Goal: Task Accomplishment & Management: Manage account settings

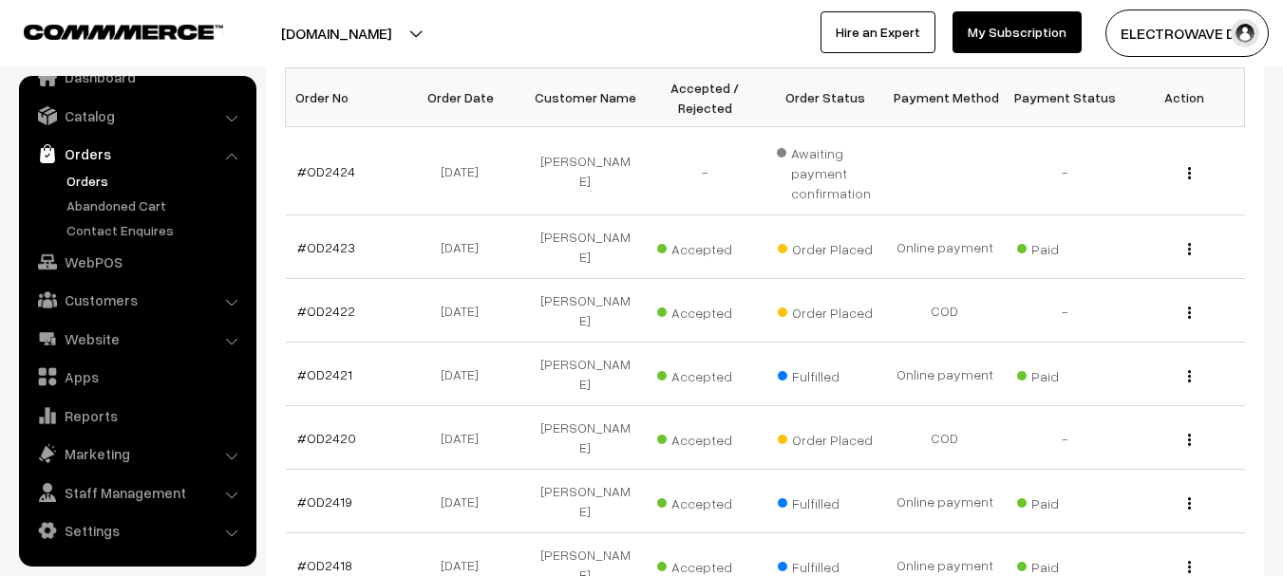
scroll to position [380, 0]
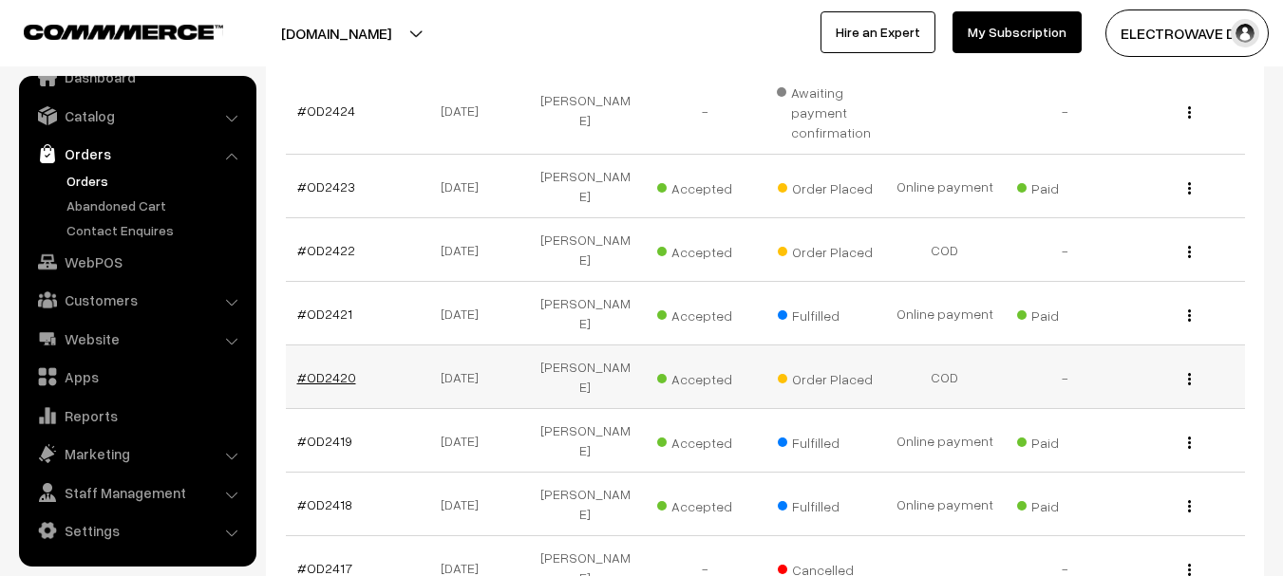
click at [325, 369] on link "#OD2420" at bounding box center [326, 377] width 59 height 16
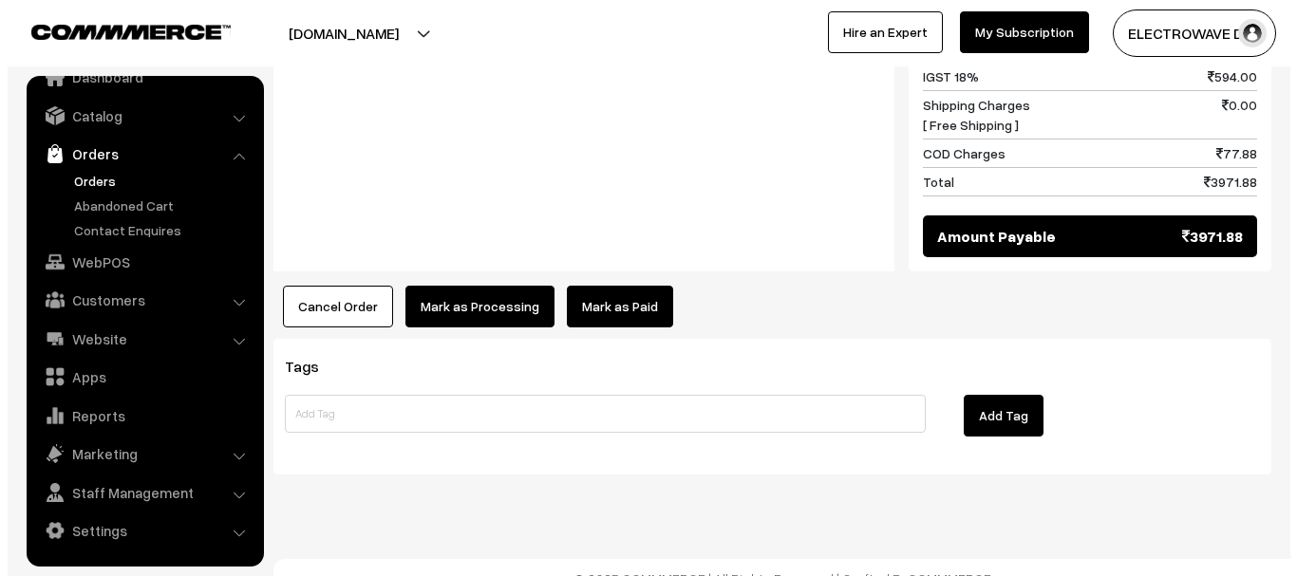
scroll to position [1044, 0]
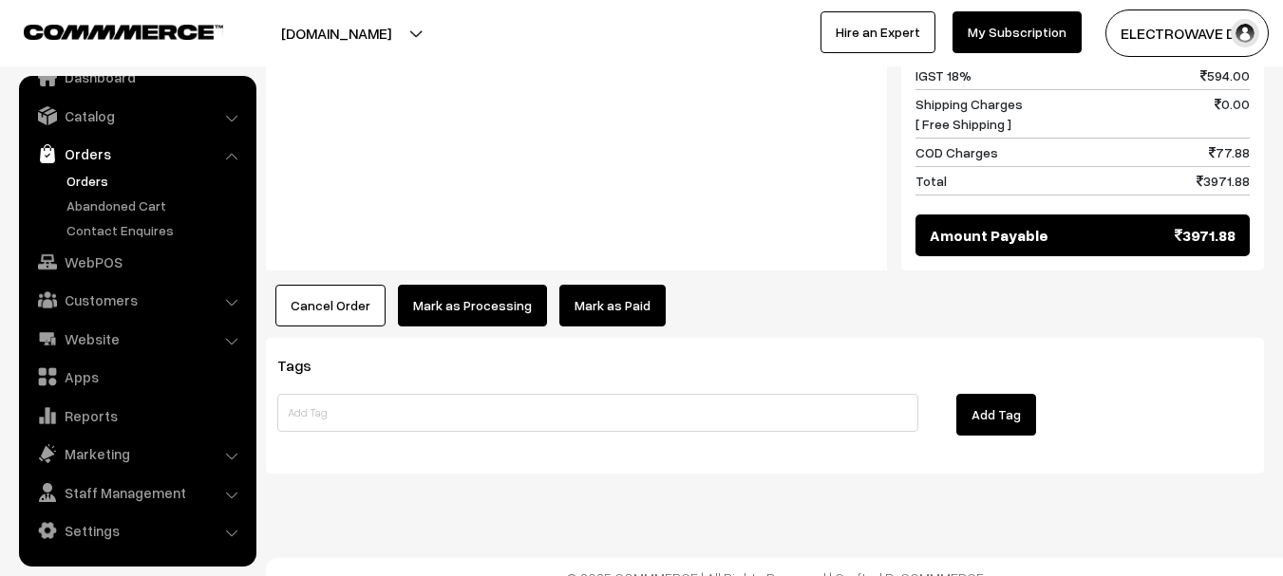
click at [316, 285] on button "Cancel Order" at bounding box center [330, 306] width 110 height 42
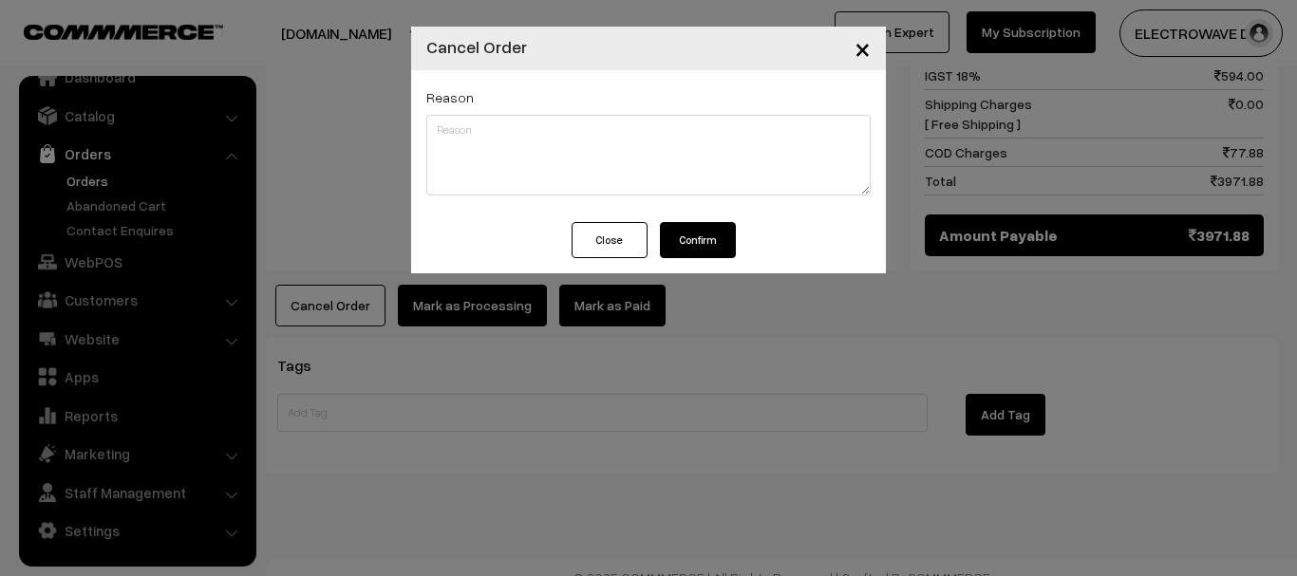
click at [693, 232] on button "Confirm" at bounding box center [698, 240] width 76 height 36
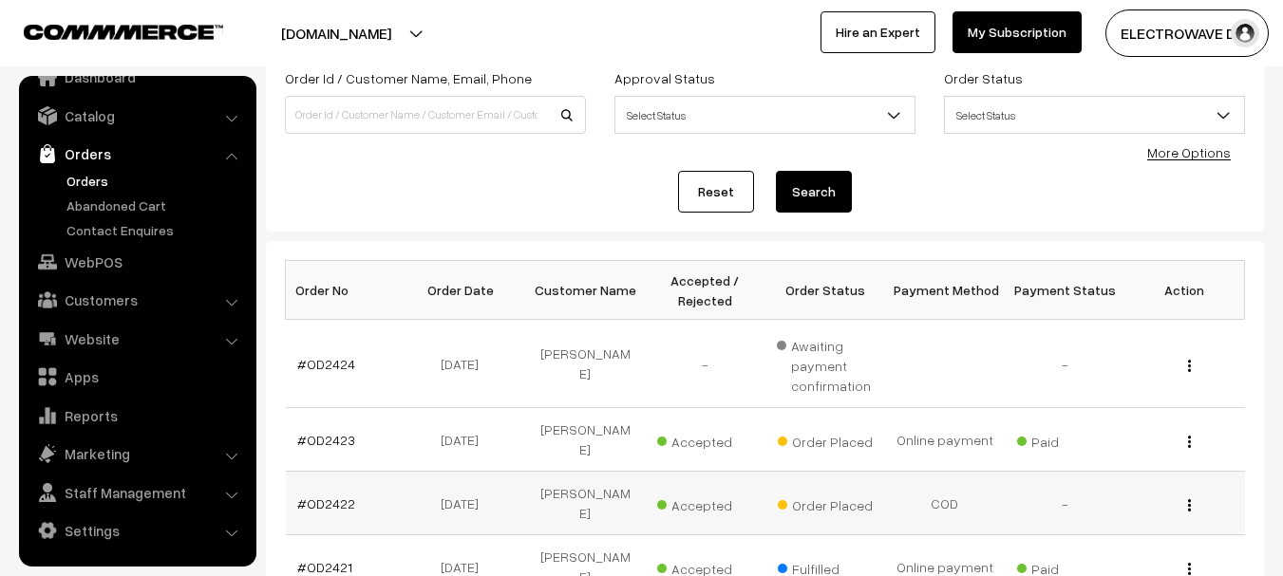
scroll to position [285, 0]
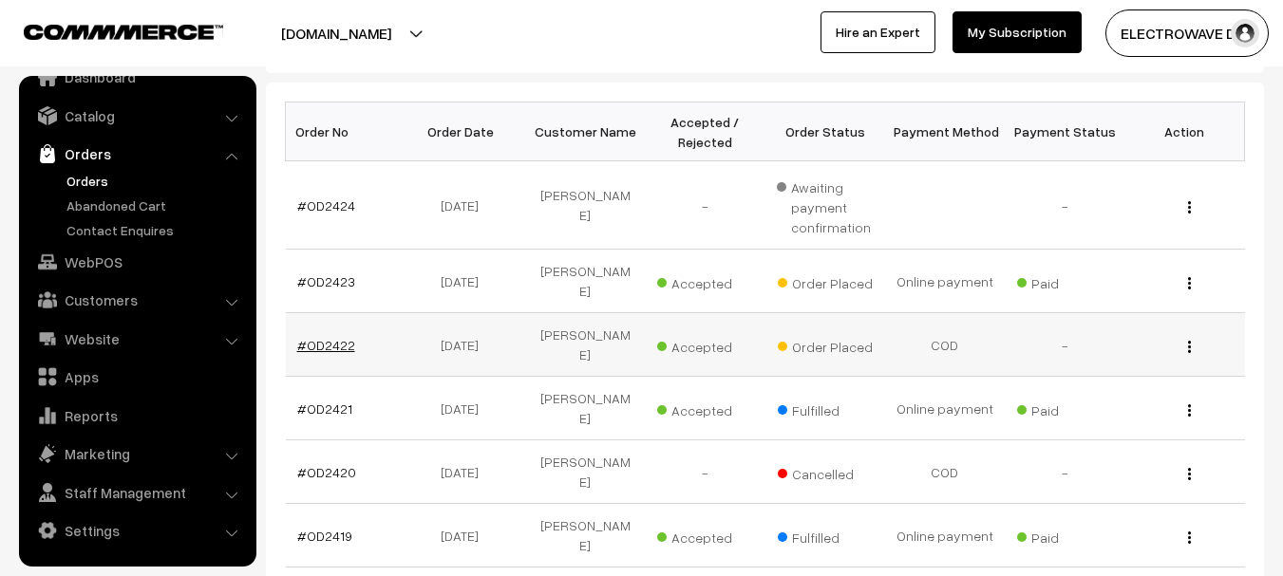
click at [315, 337] on link "#OD2422" at bounding box center [326, 345] width 58 height 16
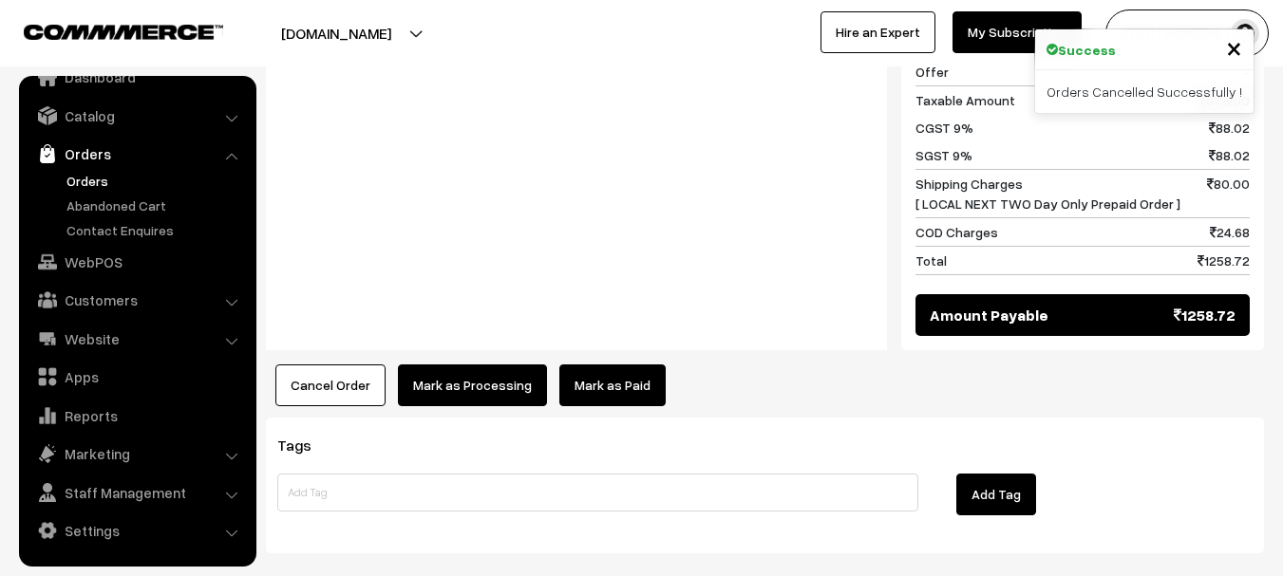
scroll to position [760, 0]
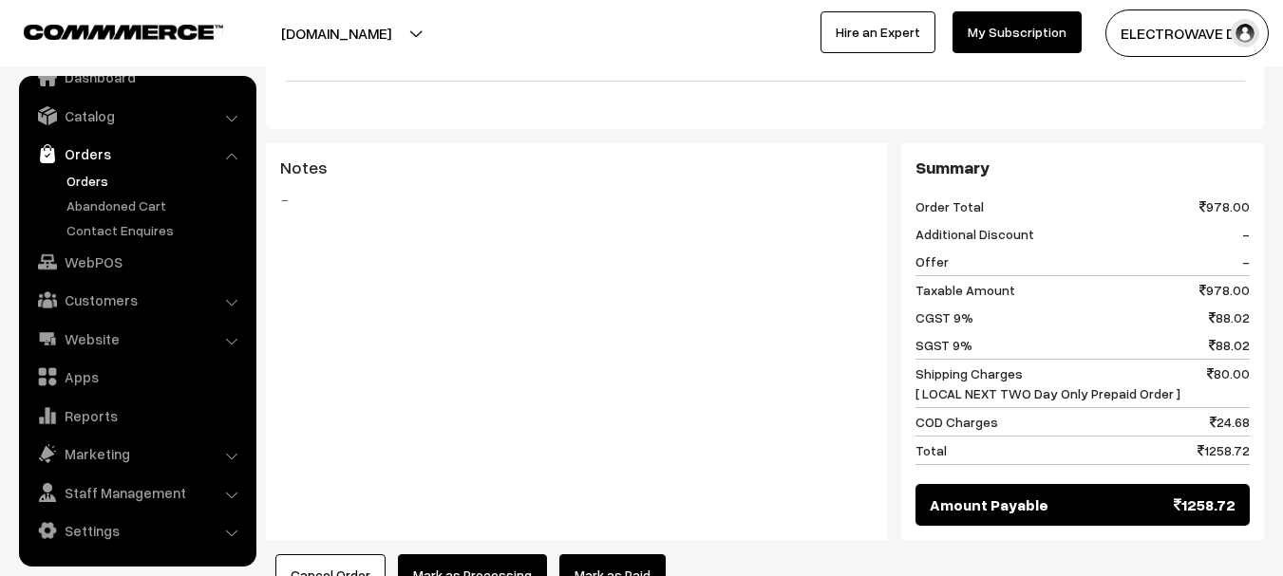
click at [346, 50] on button "[DOMAIN_NAME]" at bounding box center [336, 32] width 243 height 47
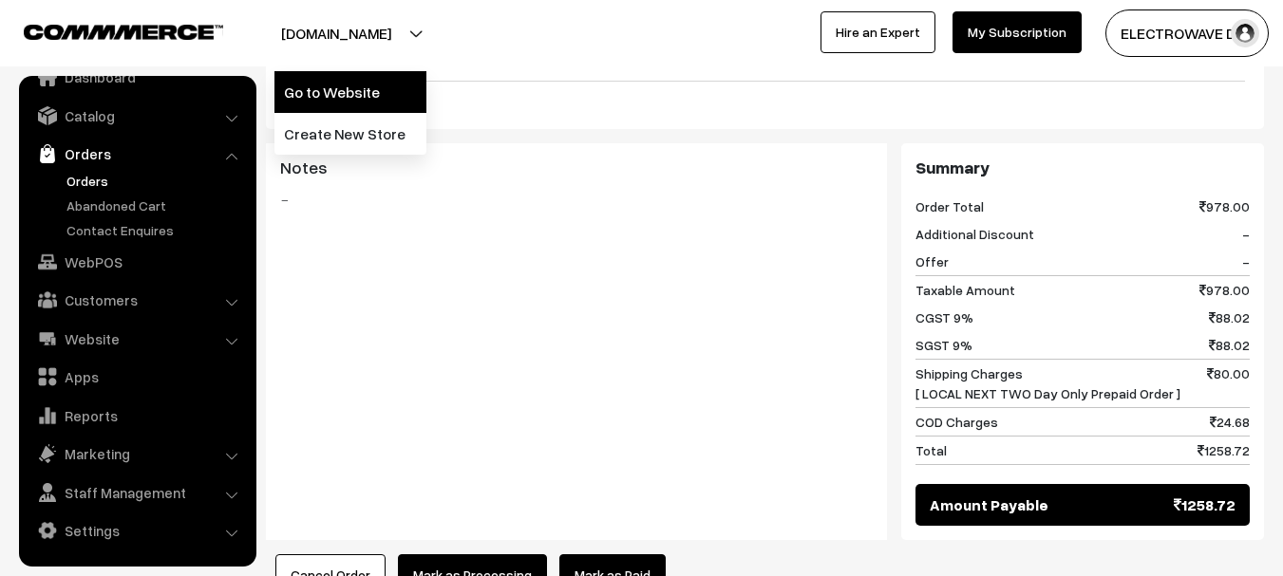
click at [334, 89] on link "Go to Website" at bounding box center [350, 92] width 152 height 42
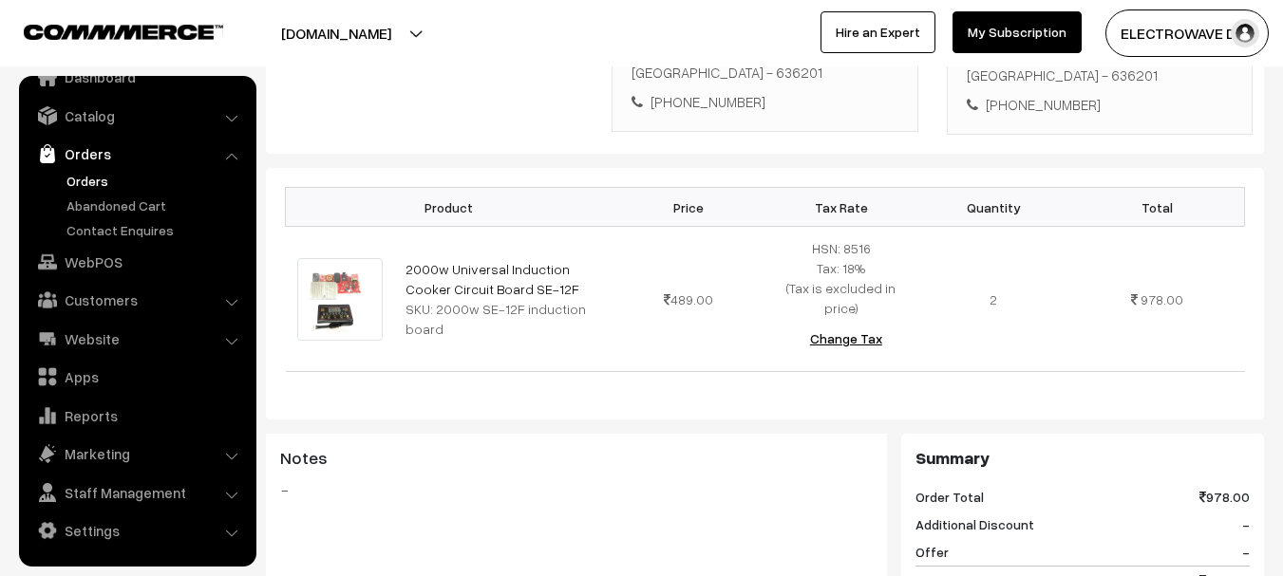
scroll to position [475, 0]
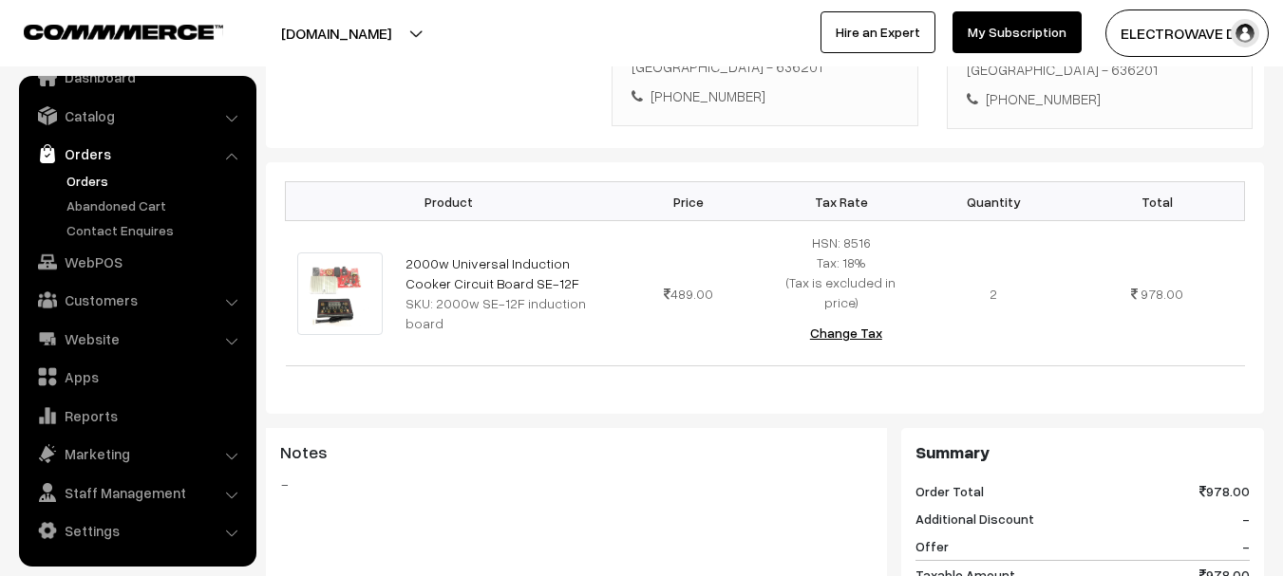
click at [1148, 25] on button "ELECTROWAVE DE…" at bounding box center [1186, 32] width 163 height 47
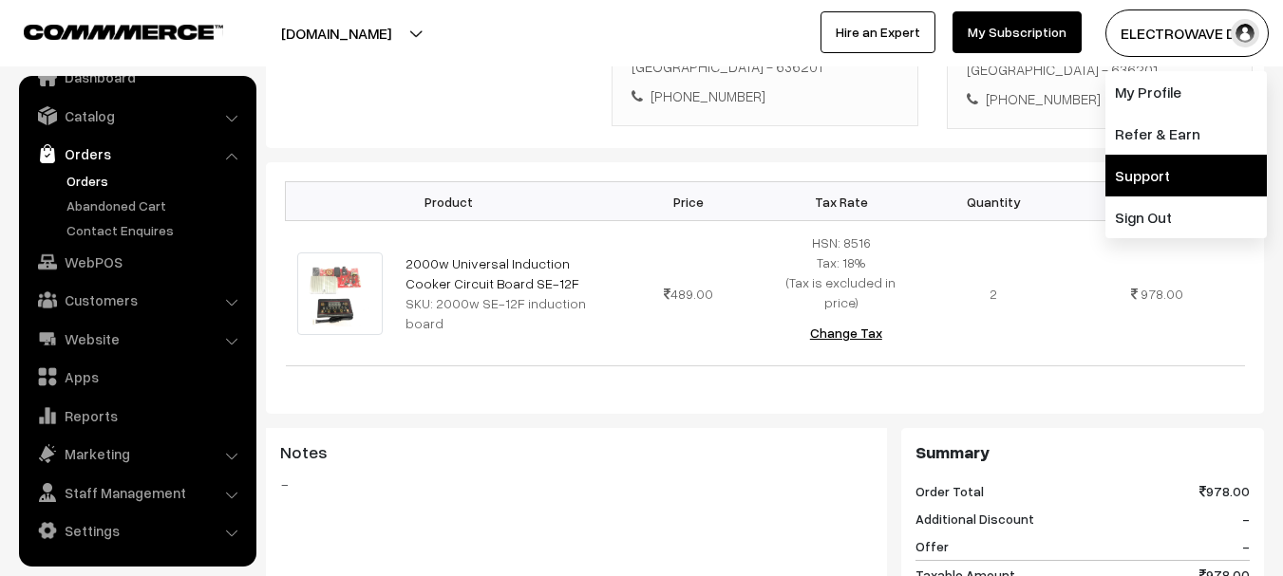
click at [1159, 170] on link "Support" at bounding box center [1185, 176] width 161 height 42
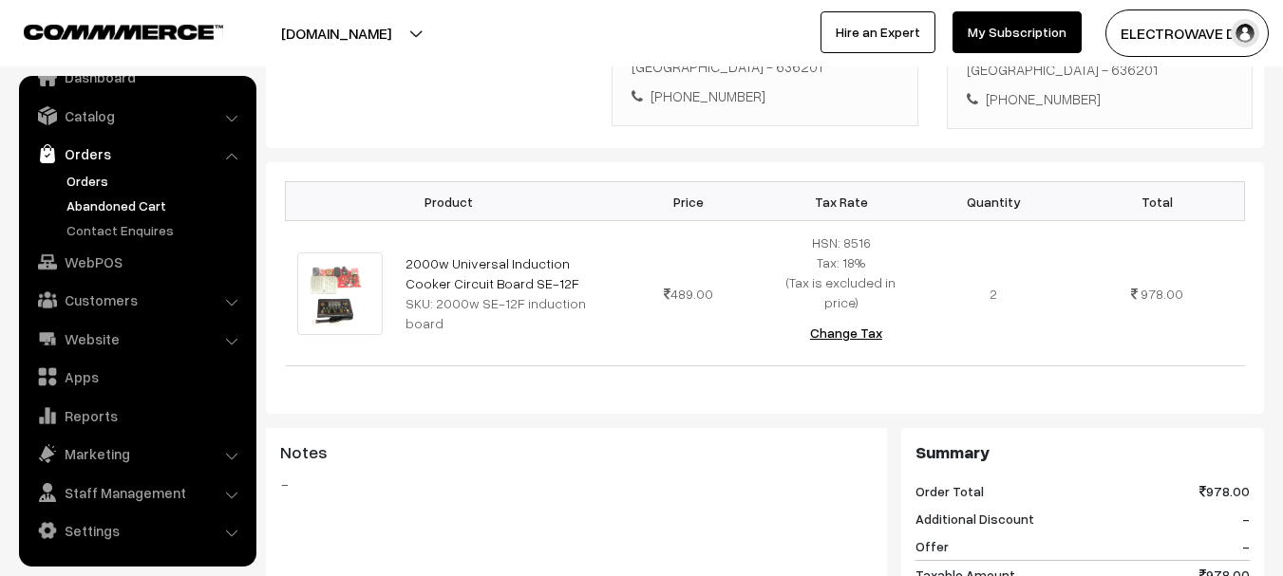
click at [115, 207] on link "Abandoned Cart" at bounding box center [156, 206] width 188 height 20
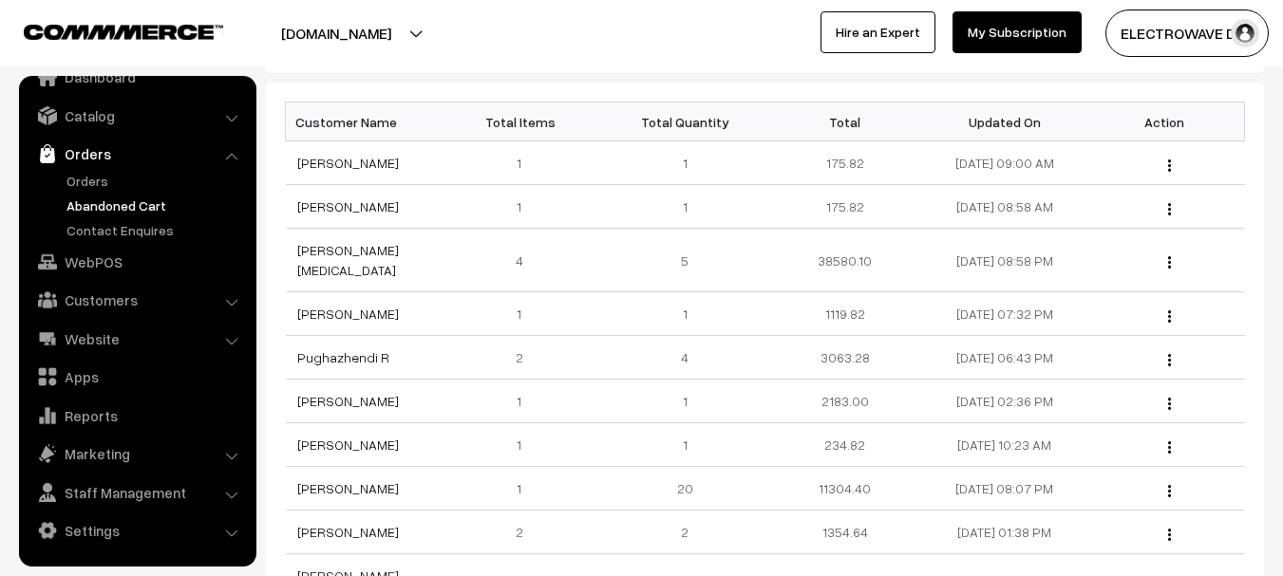
scroll to position [285, 0]
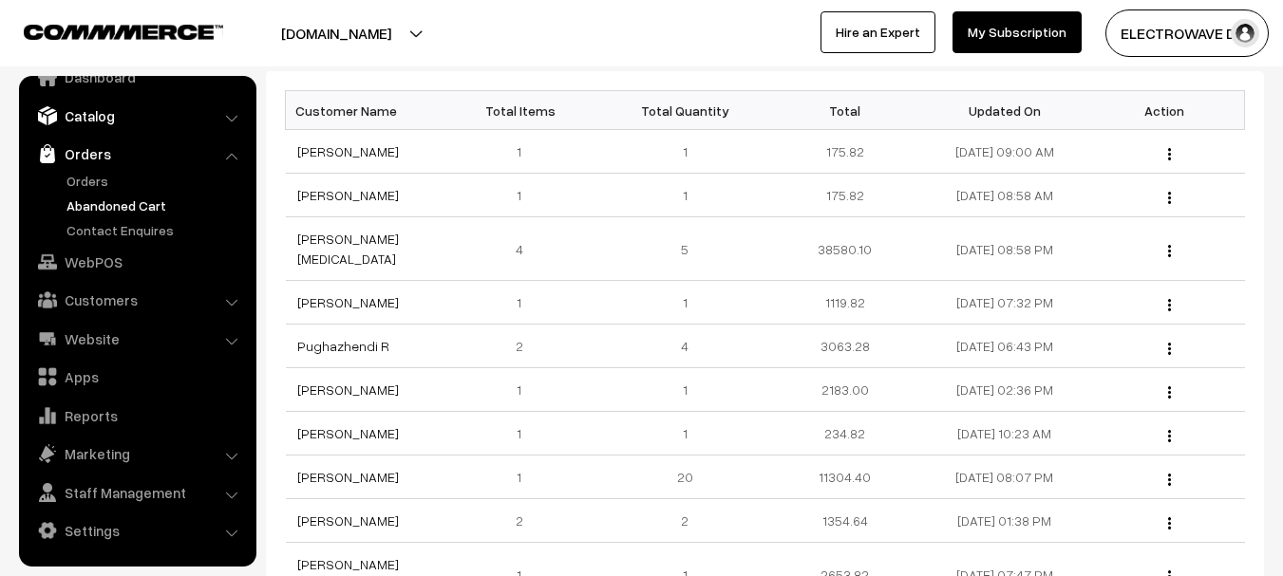
click at [96, 115] on link "Catalog" at bounding box center [137, 116] width 226 height 34
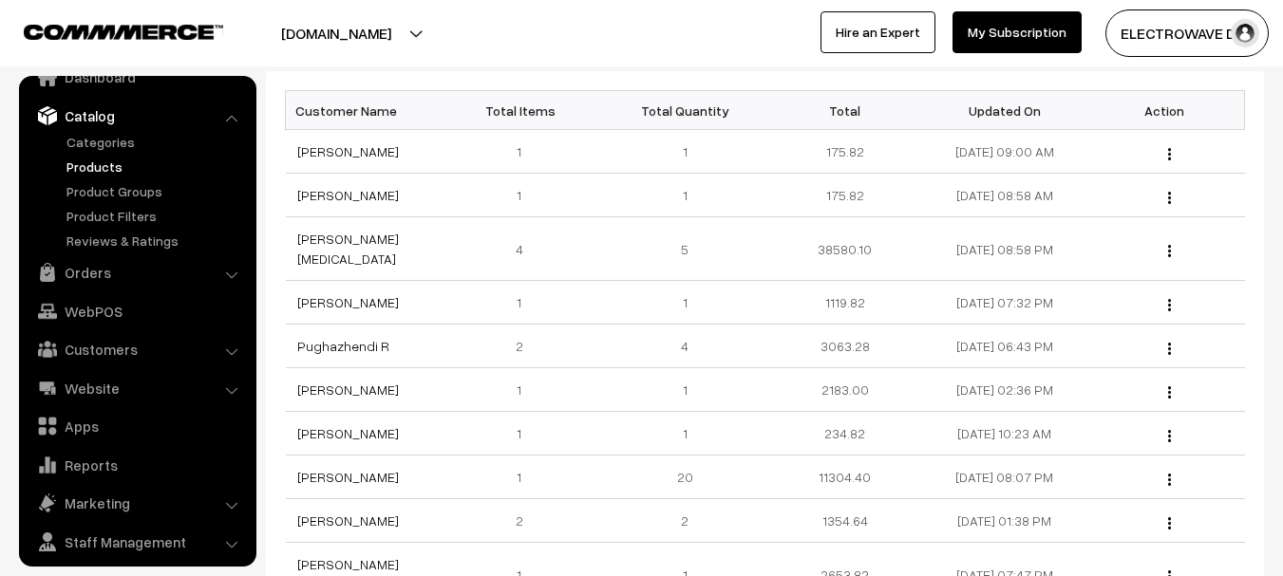
click at [90, 167] on link "Products" at bounding box center [156, 167] width 188 height 20
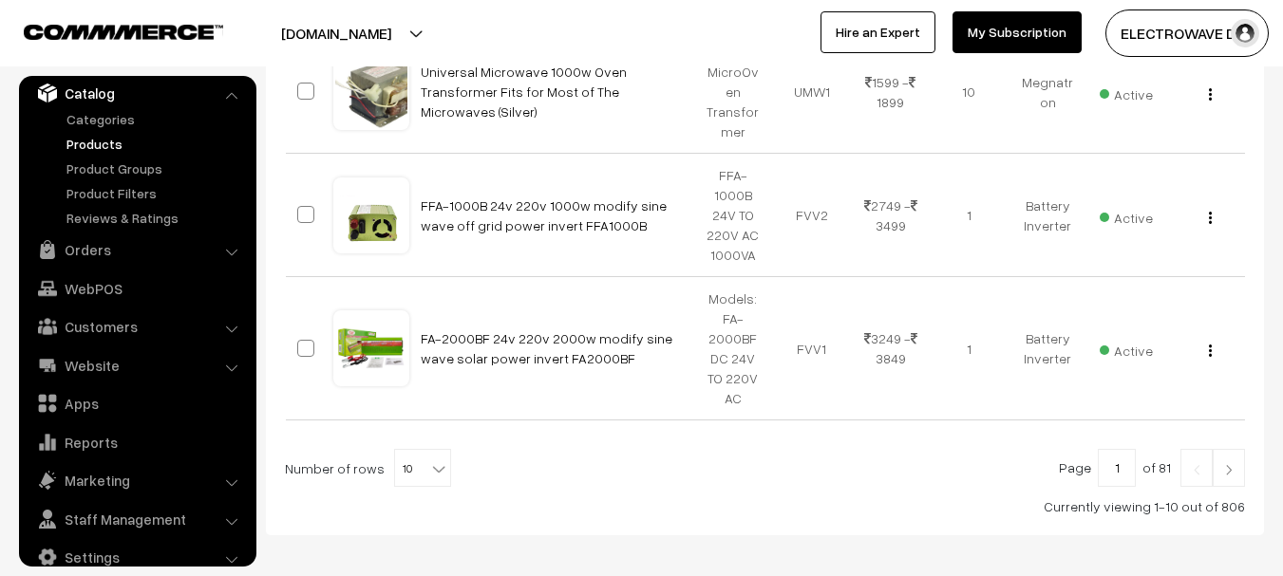
scroll to position [1379, 0]
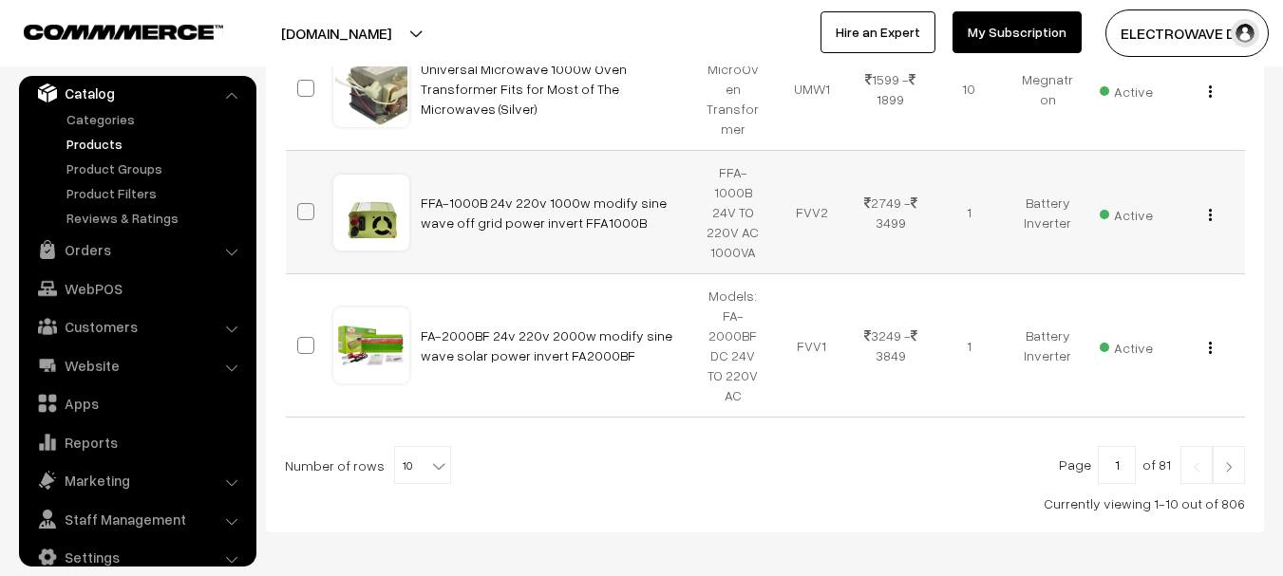
click at [703, 151] on td "FFA-1000B 24V TO 220V AC 1000VA" at bounding box center [733, 212] width 79 height 123
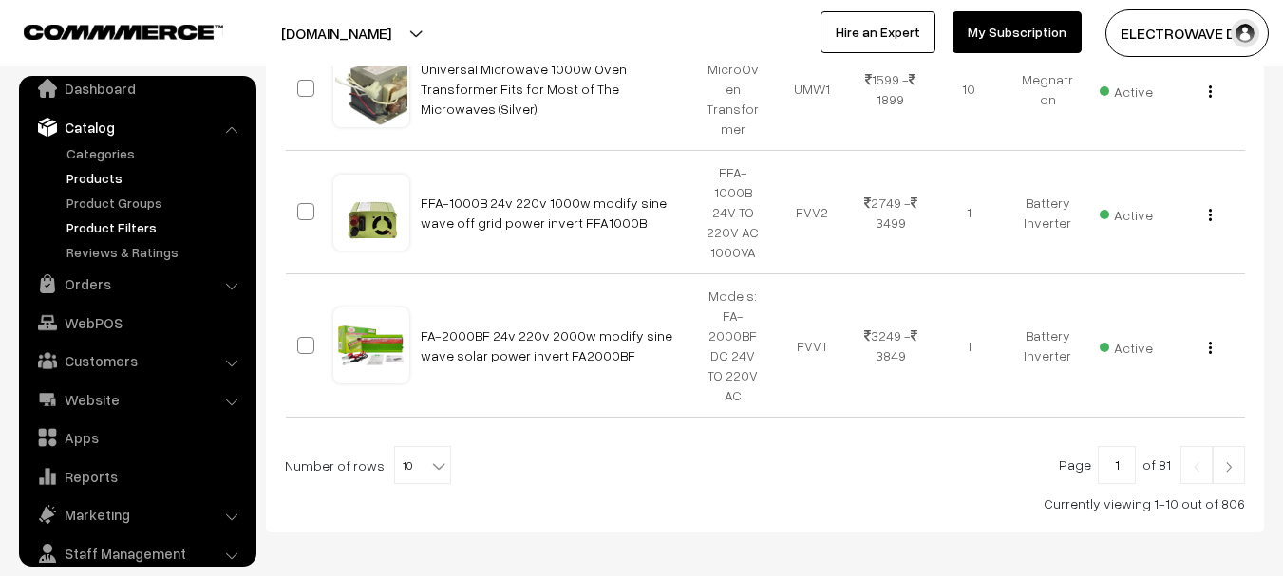
scroll to position [0, 0]
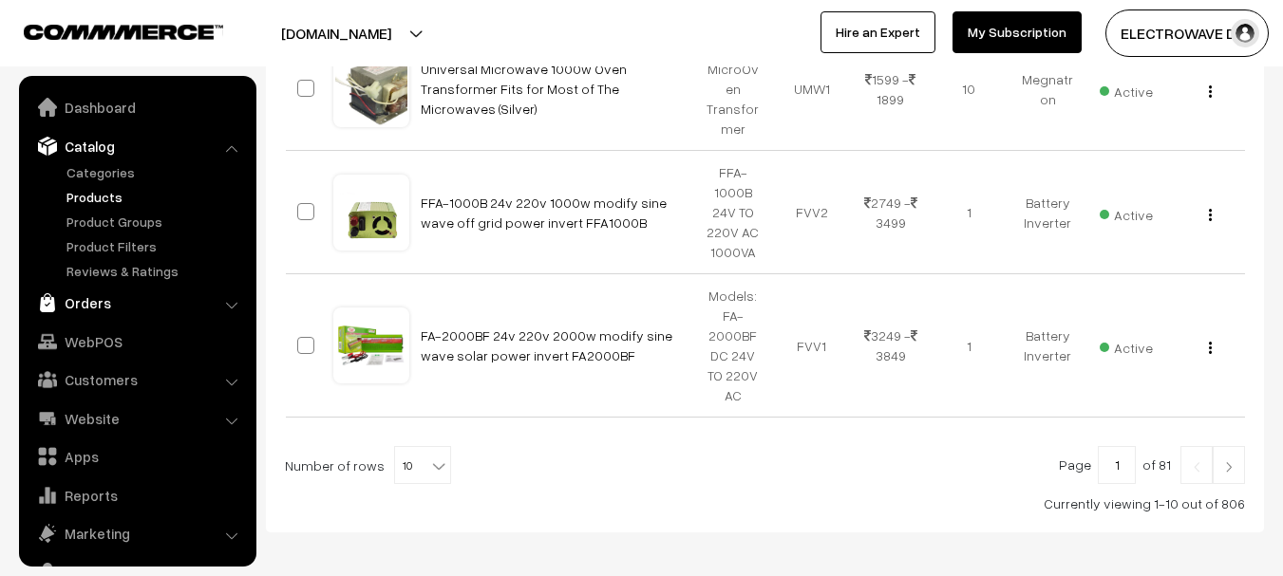
click at [72, 309] on link "Orders" at bounding box center [137, 303] width 226 height 34
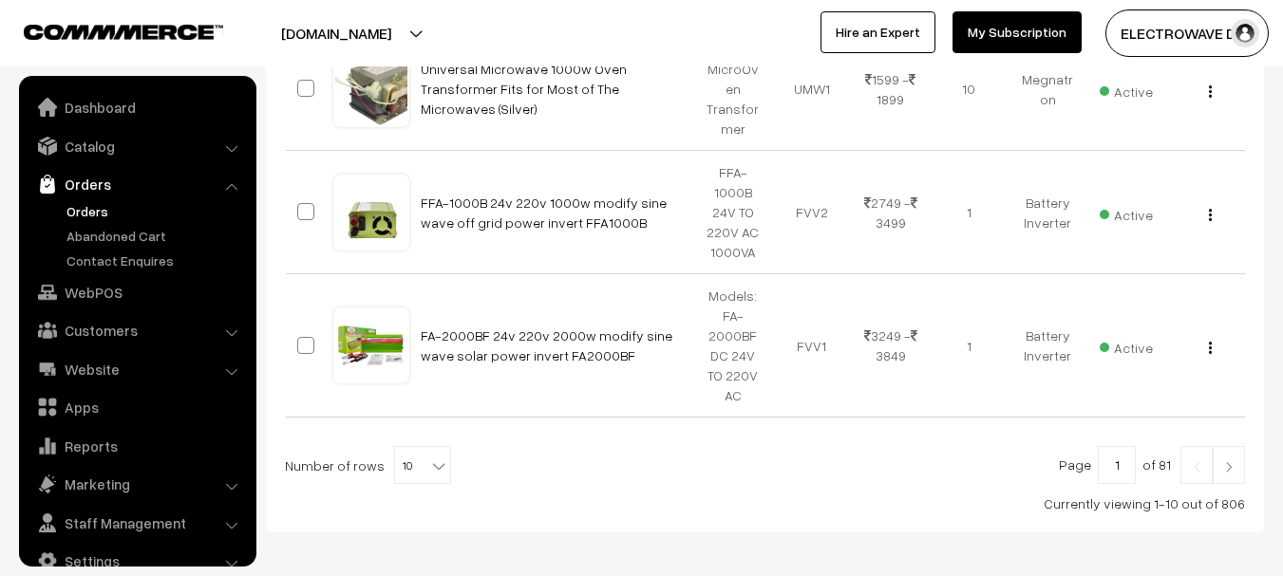
click at [99, 217] on link "Orders" at bounding box center [156, 211] width 188 height 20
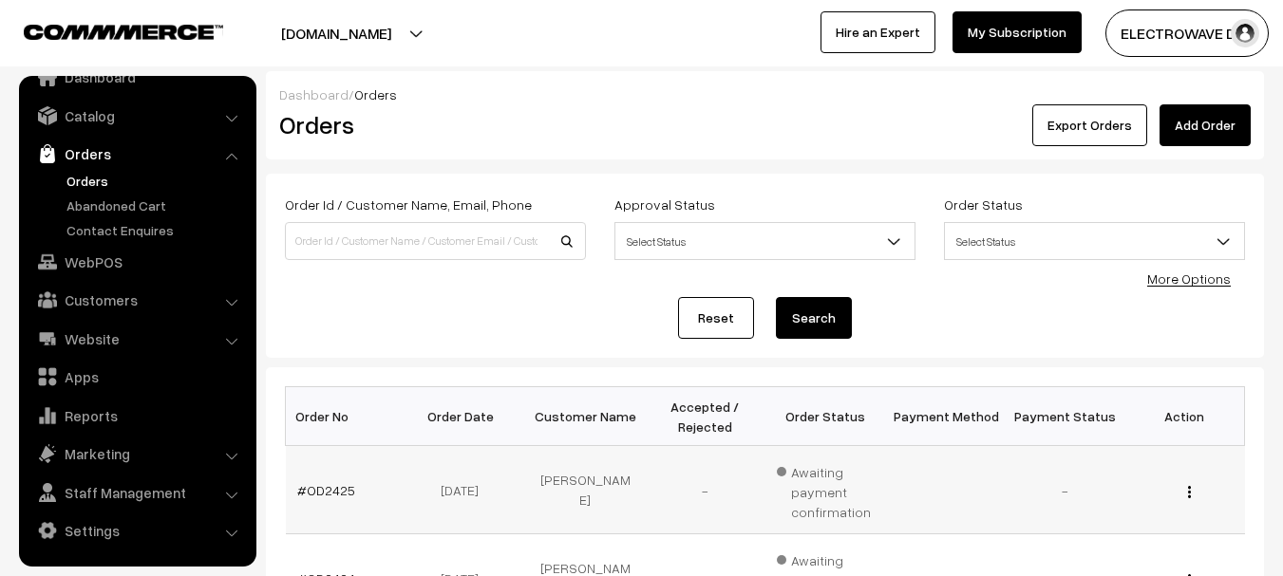
scroll to position [380, 0]
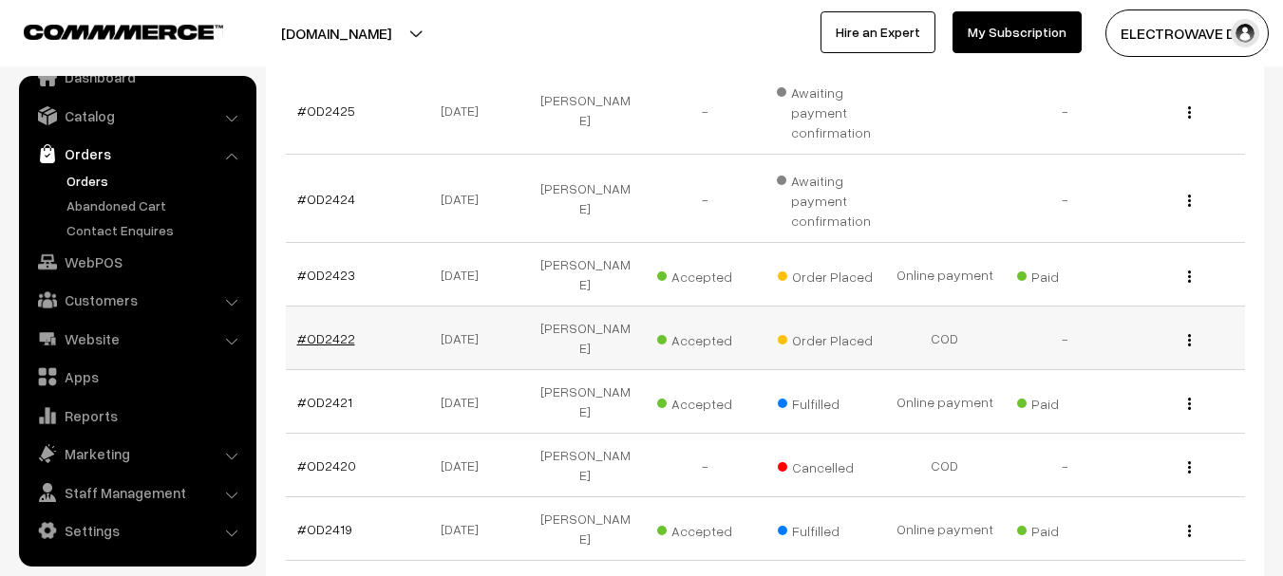
click at [324, 330] on link "#OD2422" at bounding box center [326, 338] width 58 height 16
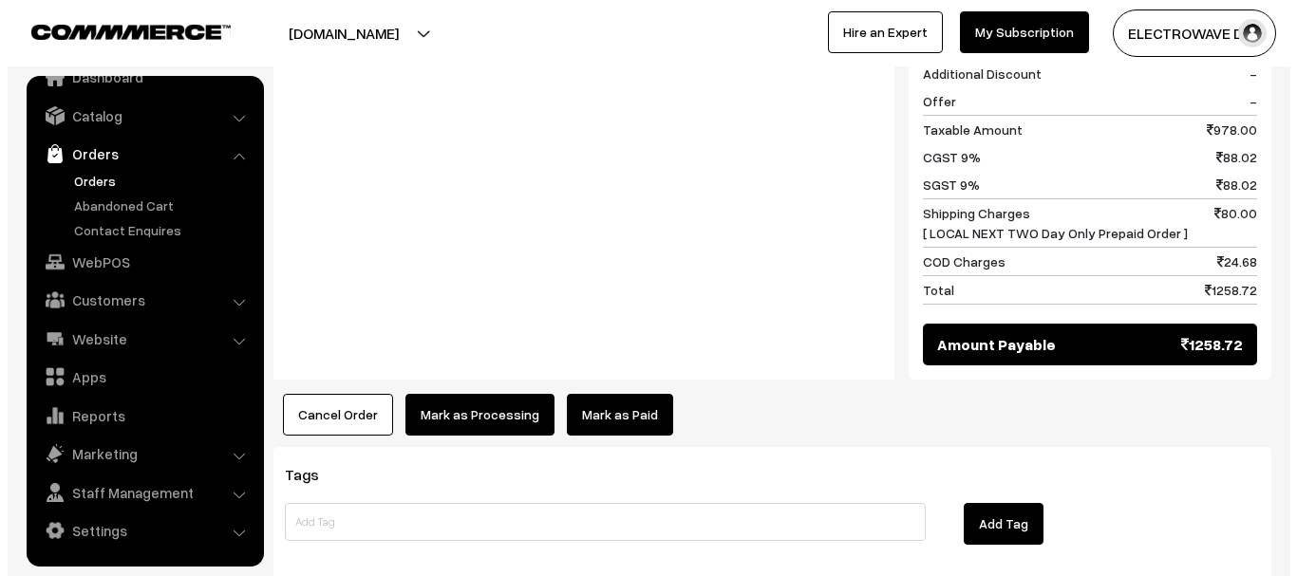
scroll to position [949, 0]
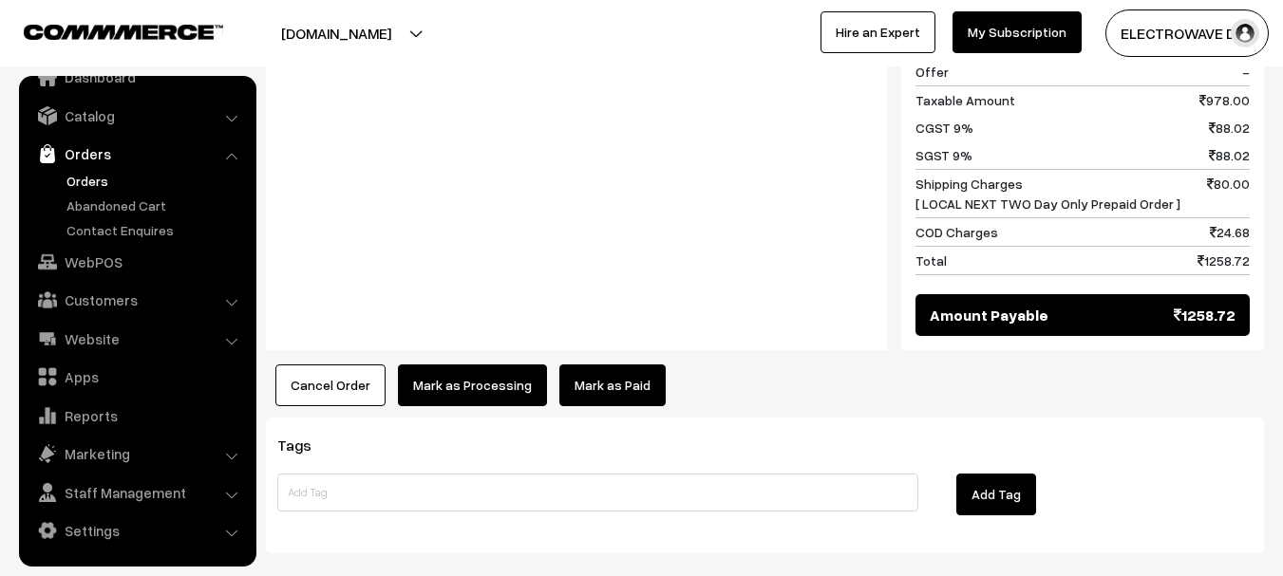
click at [476, 365] on button "Mark as Processing" at bounding box center [472, 386] width 149 height 42
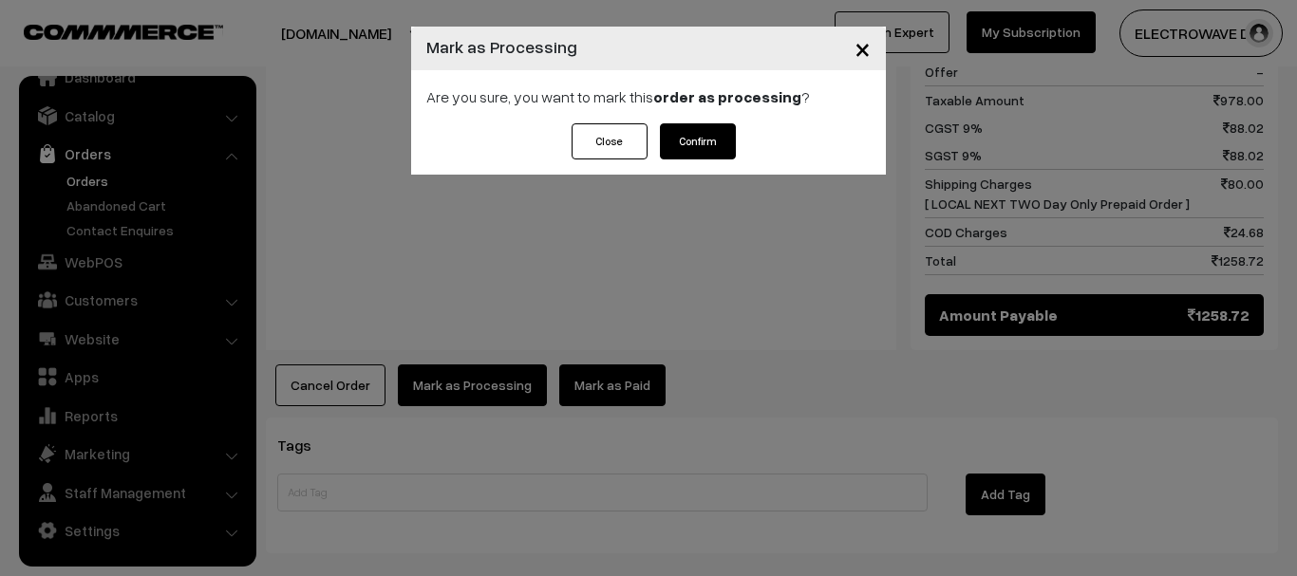
click at [694, 139] on button "Confirm" at bounding box center [698, 141] width 76 height 36
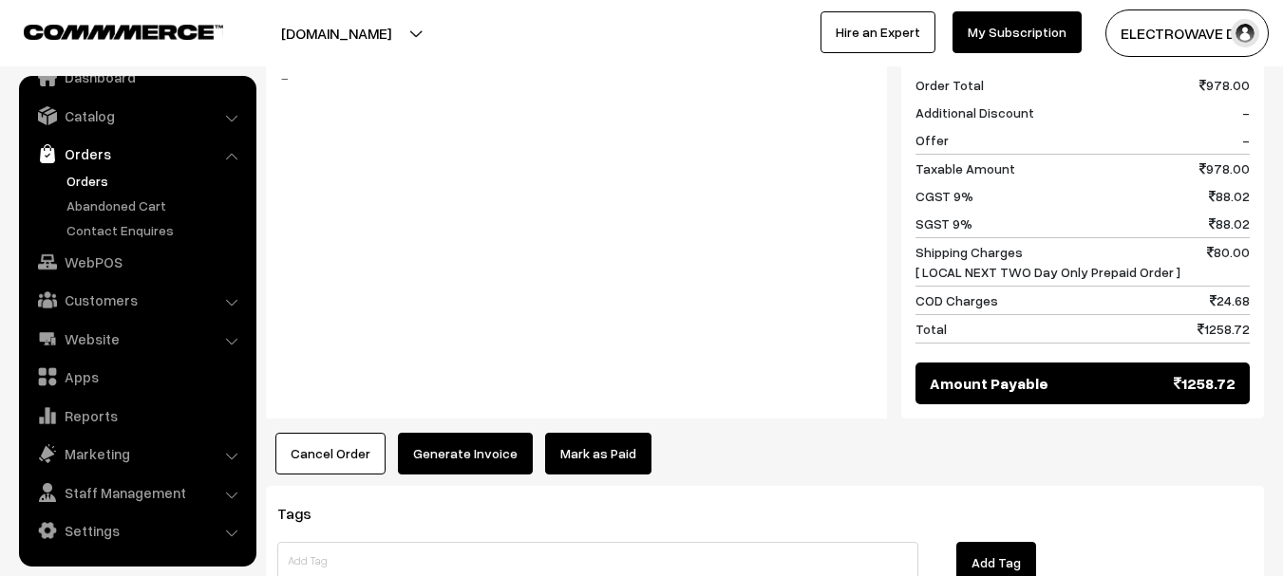
scroll to position [947, 0]
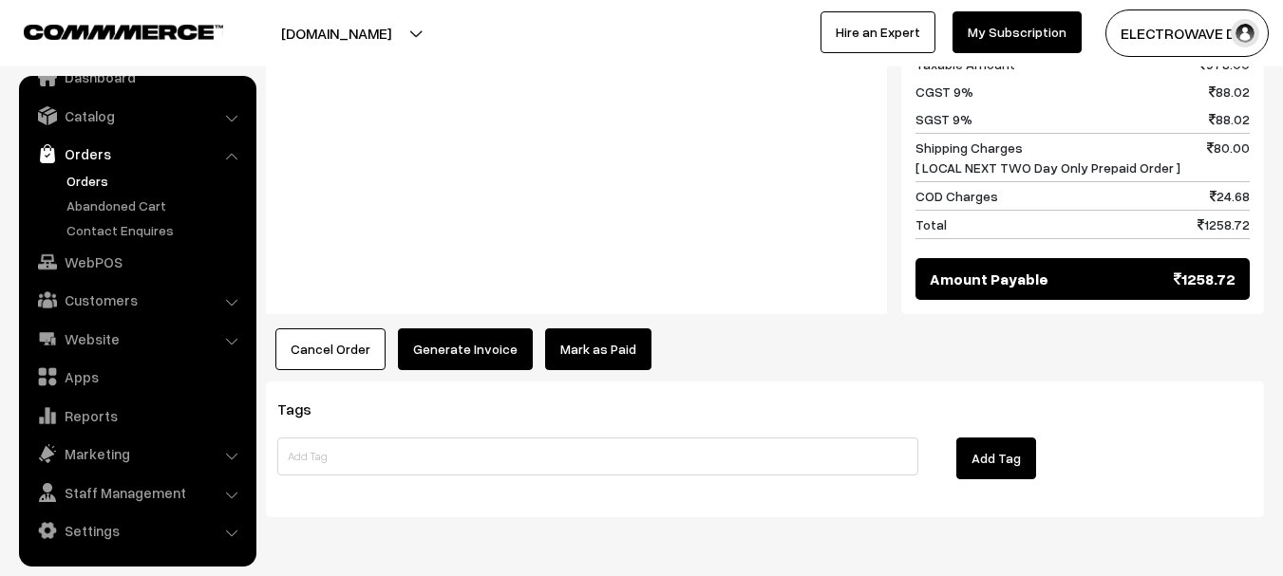
click at [483, 328] on button "Generate Invoice" at bounding box center [465, 349] width 135 height 42
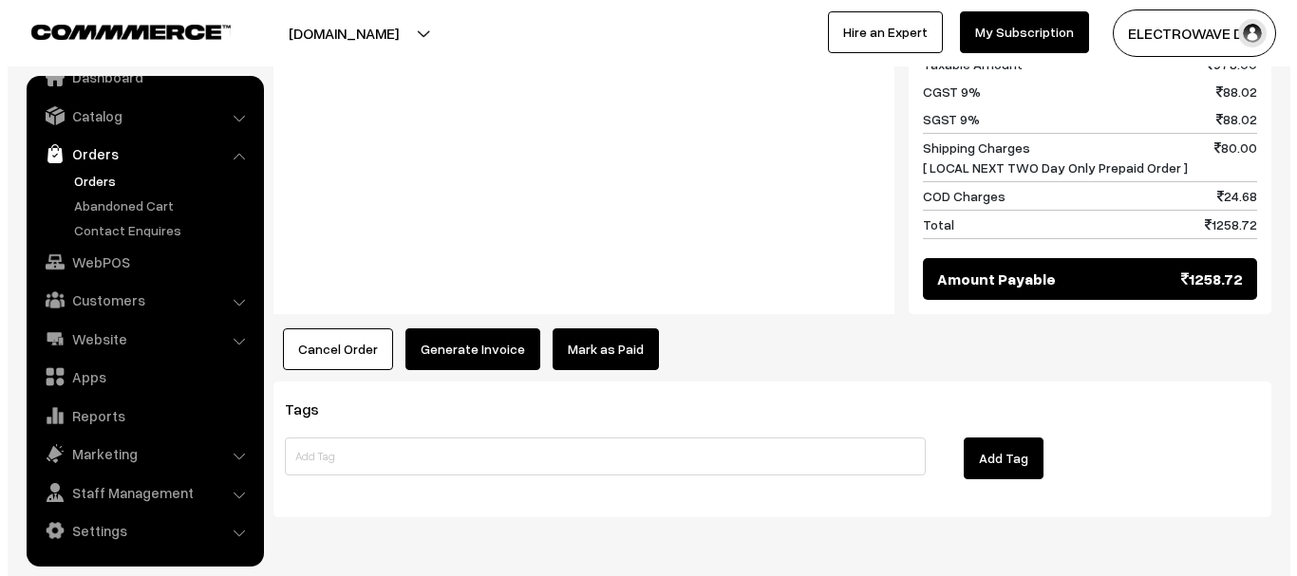
scroll to position [949, 0]
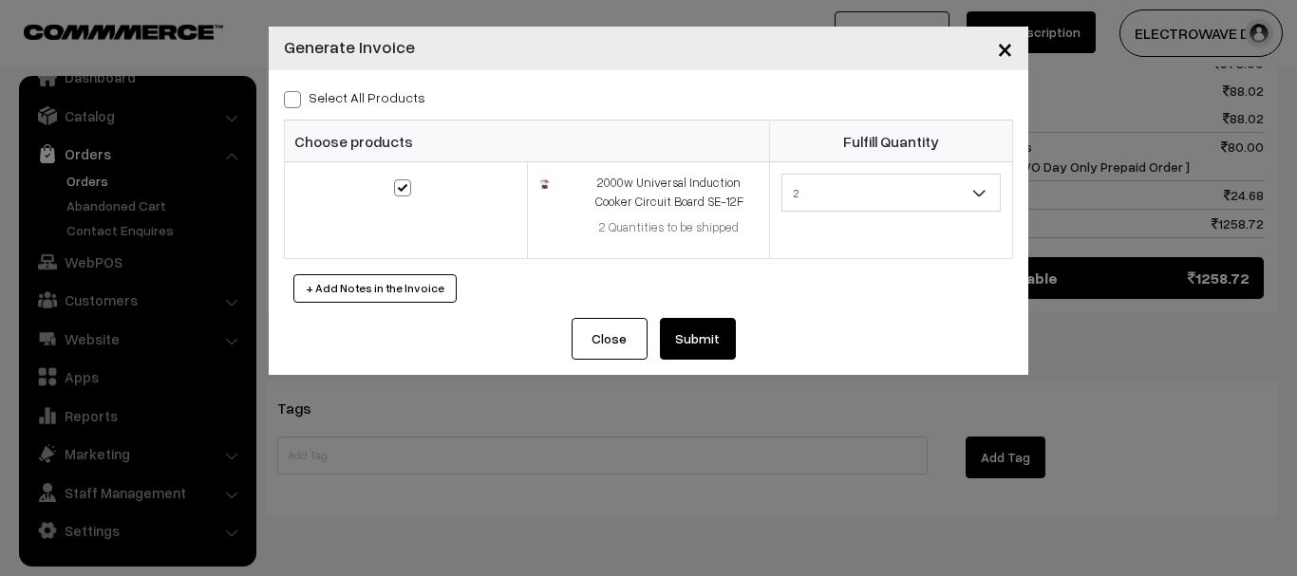
click at [715, 353] on button "Submit" at bounding box center [698, 339] width 76 height 42
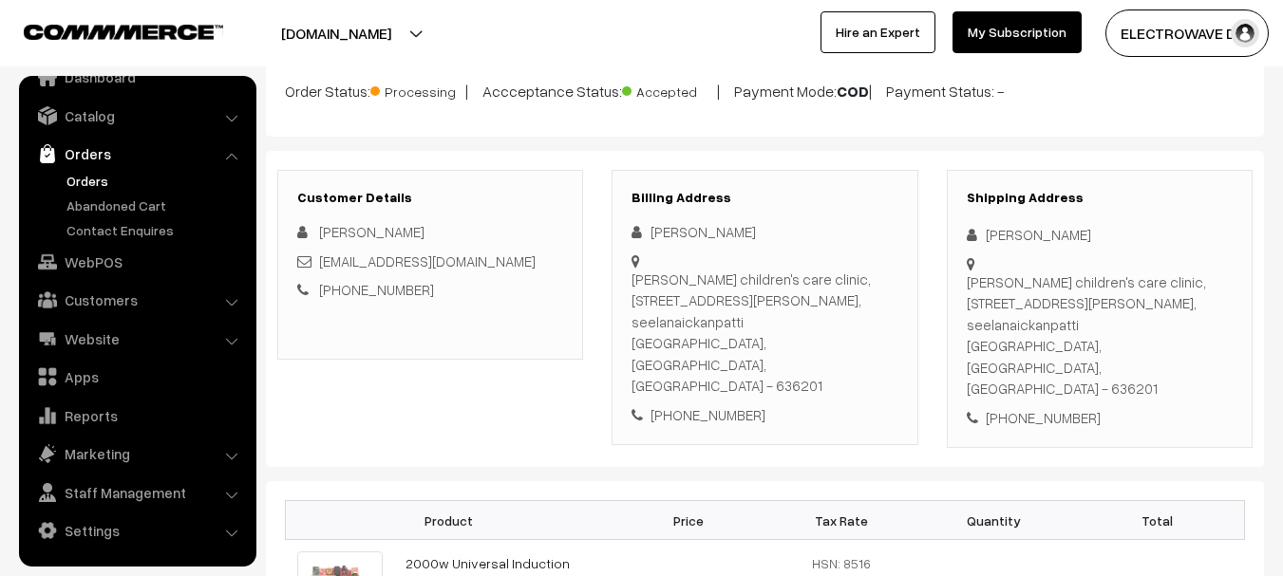
scroll to position [95, 0]
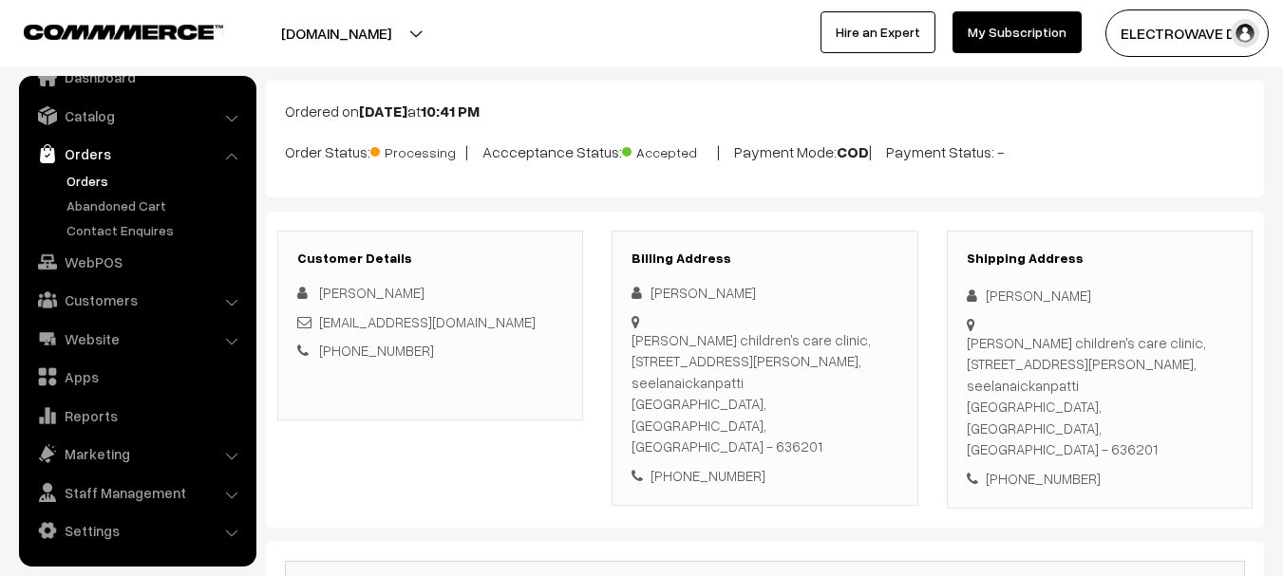
click at [1006, 296] on div "DineshKumar Rajamanickam" at bounding box center [1099, 296] width 266 height 22
copy div "DineshKumar"
click at [1116, 295] on div "DineshKumar Rajamanickam" at bounding box center [1099, 296] width 266 height 22
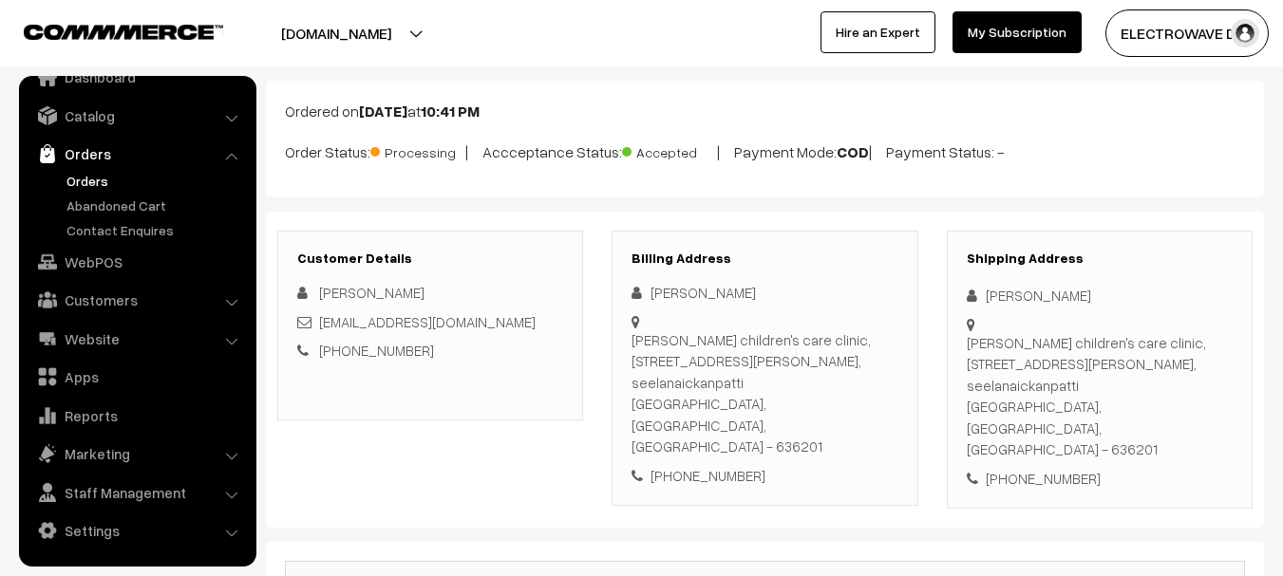
copy div "Rajamanickam"
copy div "rdkmbbs86@gmail.com"
copy link "rdkmbbs86@gmail.com"
drag, startPoint x: 331, startPoint y: 320, endPoint x: 321, endPoint y: 326, distance: 11.9
click at [321, 326] on div "rdkmbbs86@gmail.com" at bounding box center [430, 322] width 266 height 22
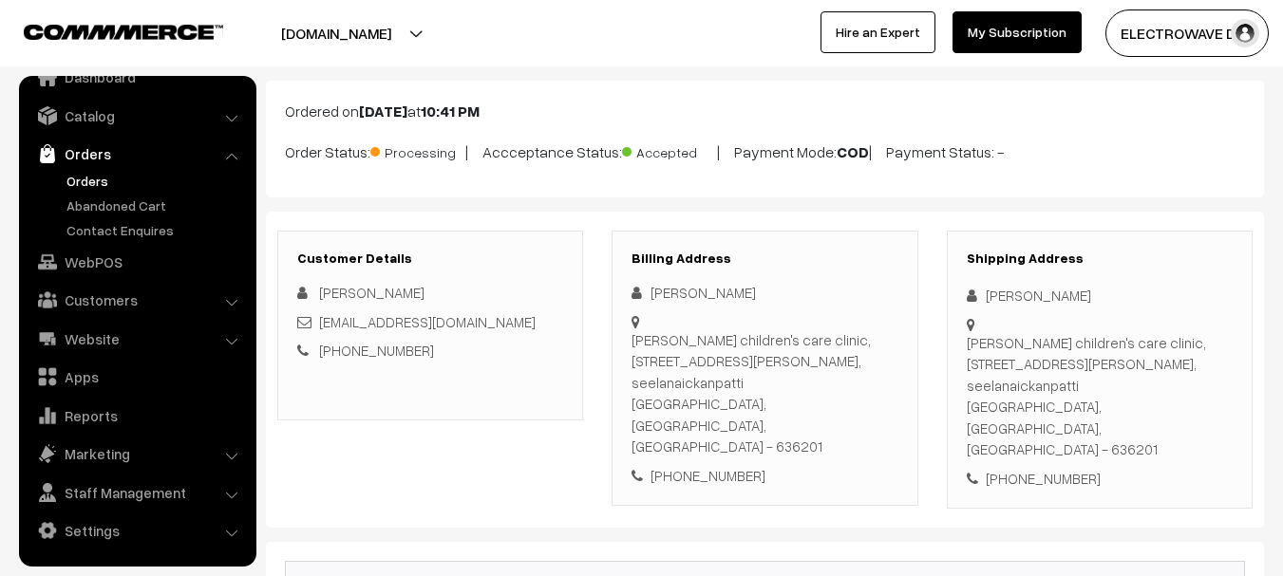
click at [1048, 468] on div "+91 9994653526" at bounding box center [1099, 479] width 266 height 22
copy div "9994653526"
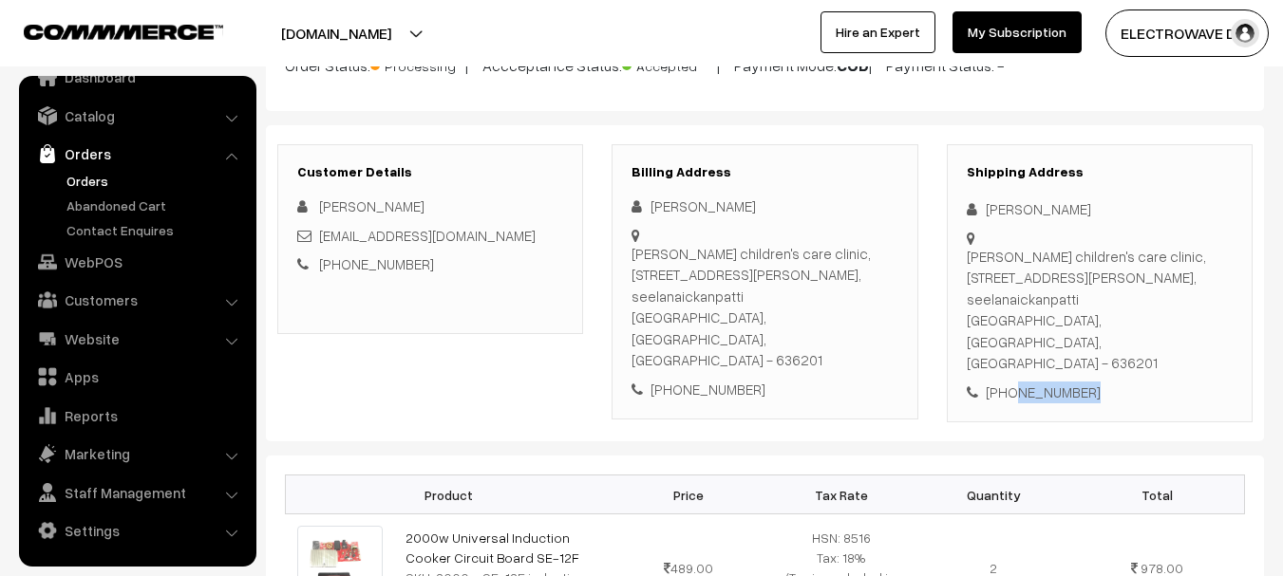
scroll to position [380, 0]
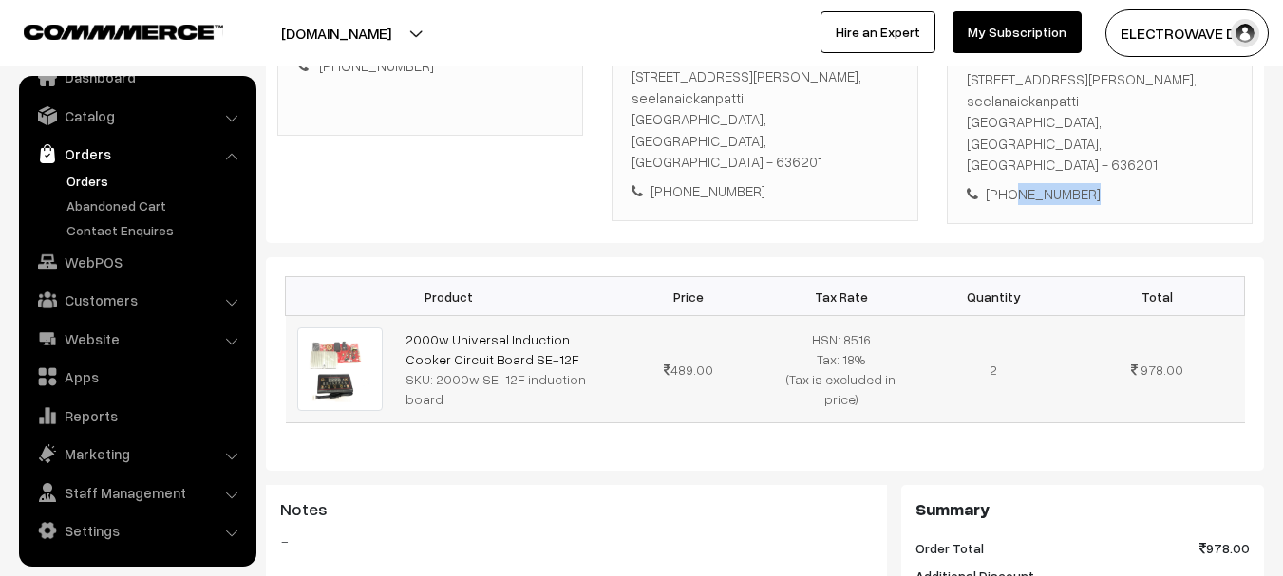
copy link "2000w Universal Induction Cooker Circuit Board SE-12F"
drag, startPoint x: 535, startPoint y: 291, endPoint x: 400, endPoint y: 273, distance: 136.0
click at [400, 316] on td "2000w Universal Induction Cooker Circuit Board SE-12F SKU: 2000w SE-12F inducti…" at bounding box center [503, 369] width 218 height 106
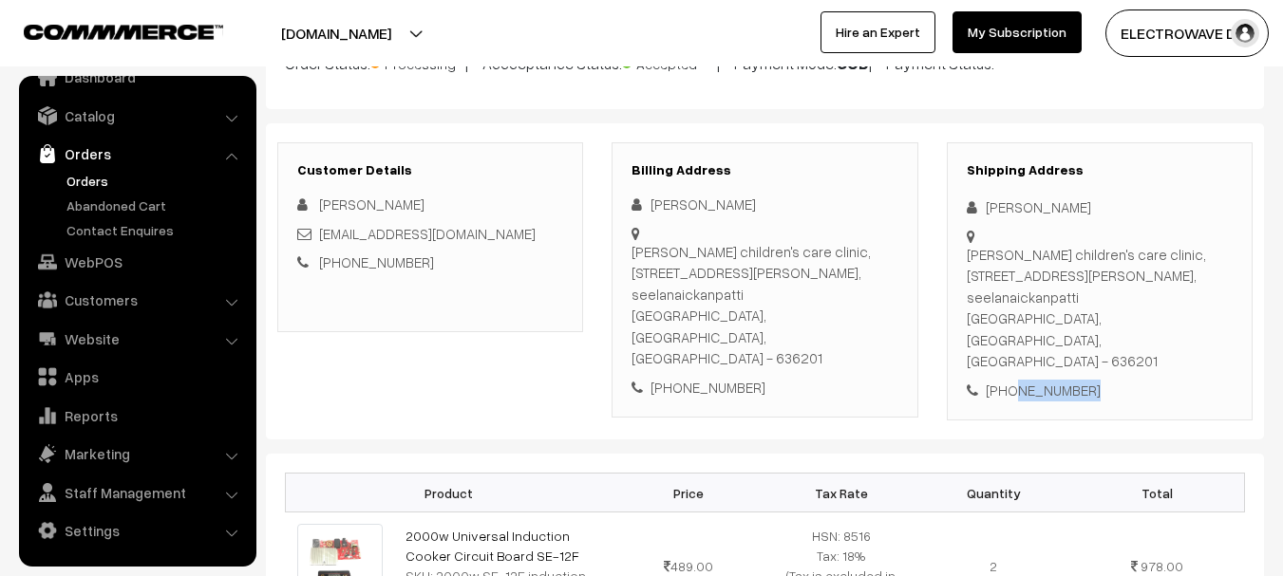
scroll to position [190, 0]
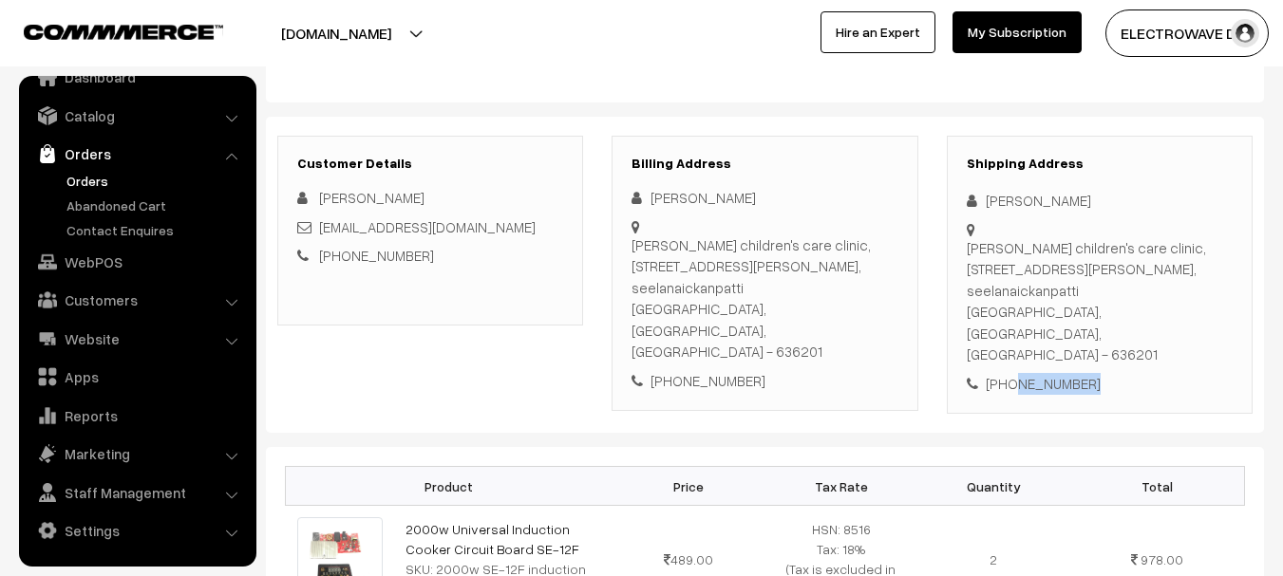
copy div "DineshKumar Rajamanickam Aadish children's care clinic, 9/2, annamalai Nagar, s…"
drag, startPoint x: 985, startPoint y: 195, endPoint x: 1138, endPoint y: 270, distance: 171.1
click at [1138, 270] on div "Shipping Address DineshKumar Rajamanickam Aadish children's care clinic, 9/2, a…" at bounding box center [1100, 275] width 306 height 279
click at [966, 291] on div "Aadish children's care clinic, 9/2, annamalai Nagar, seelanaickanpatti Salem, T…" at bounding box center [1099, 301] width 266 height 128
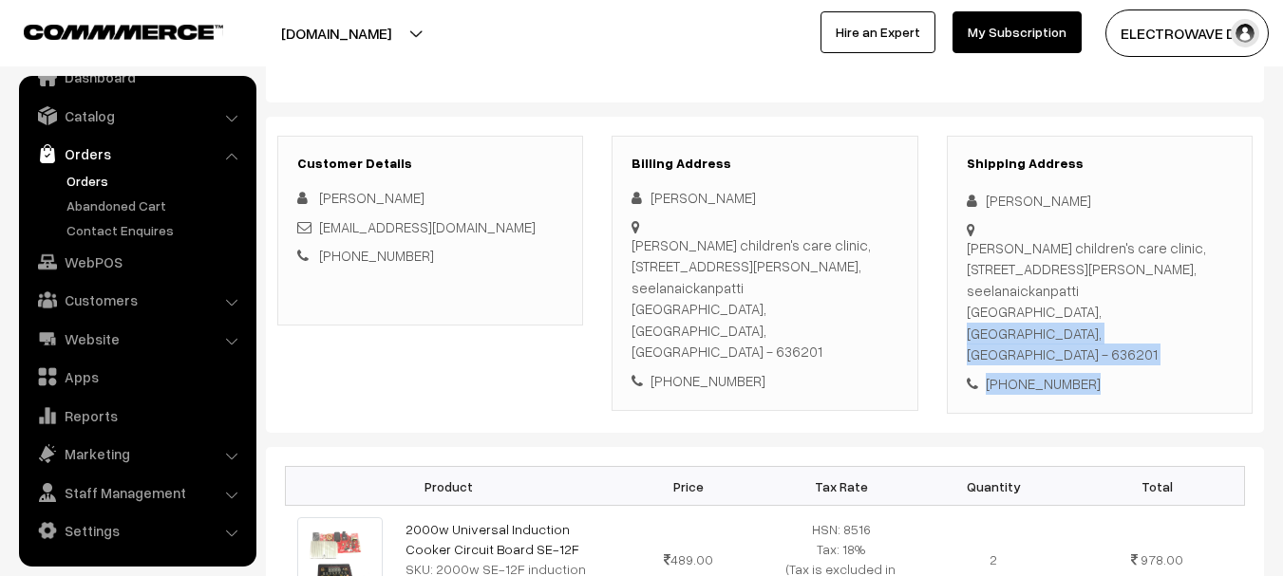
copy div "Salem, Tamil Nadu, India - 636201 +91 9994653526"
drag, startPoint x: 968, startPoint y: 287, endPoint x: 1142, endPoint y: 318, distance: 176.5
click at [1142, 318] on div "Shipping Address DineshKumar Rajamanickam Aadish children's care clinic, 9/2, a…" at bounding box center [1100, 275] width 306 height 279
click at [1142, 286] on div "Aadish children's care clinic, 9/2, annamalai Nagar, seelanaickanpatti Salem, T…" at bounding box center [1099, 301] width 266 height 128
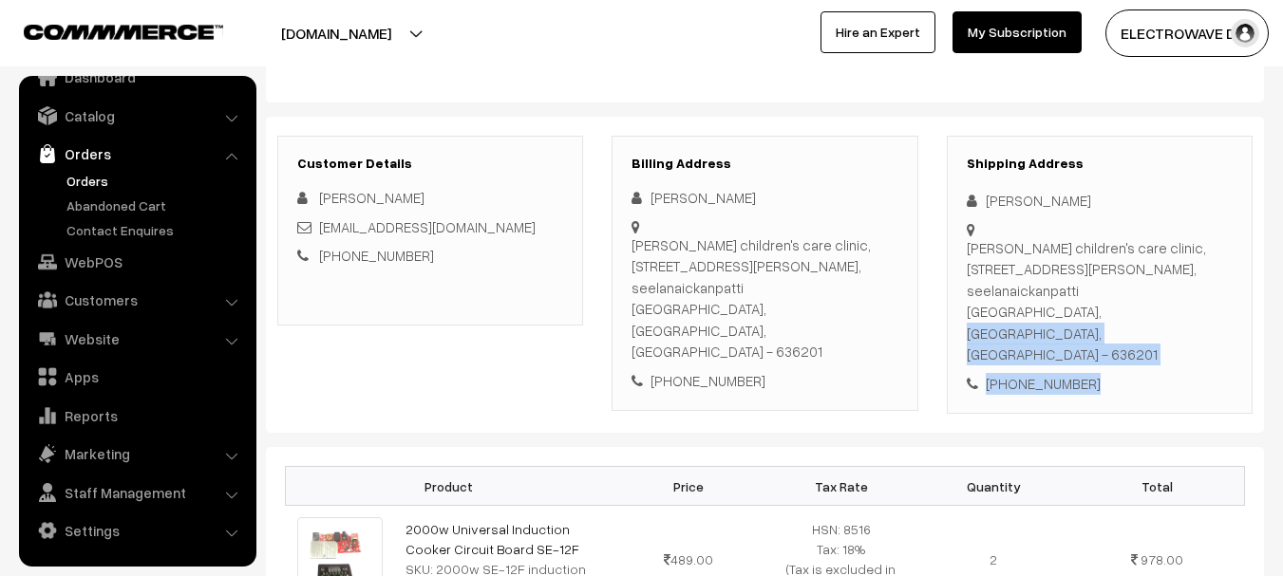
copy div "Salem, Tamil Nadu, India - 636201 +91 9994653526"
click at [1142, 286] on div "Aadish children's care clinic, 9/2, annamalai Nagar, seelanaickanpatti Salem, T…" at bounding box center [1099, 301] width 266 height 128
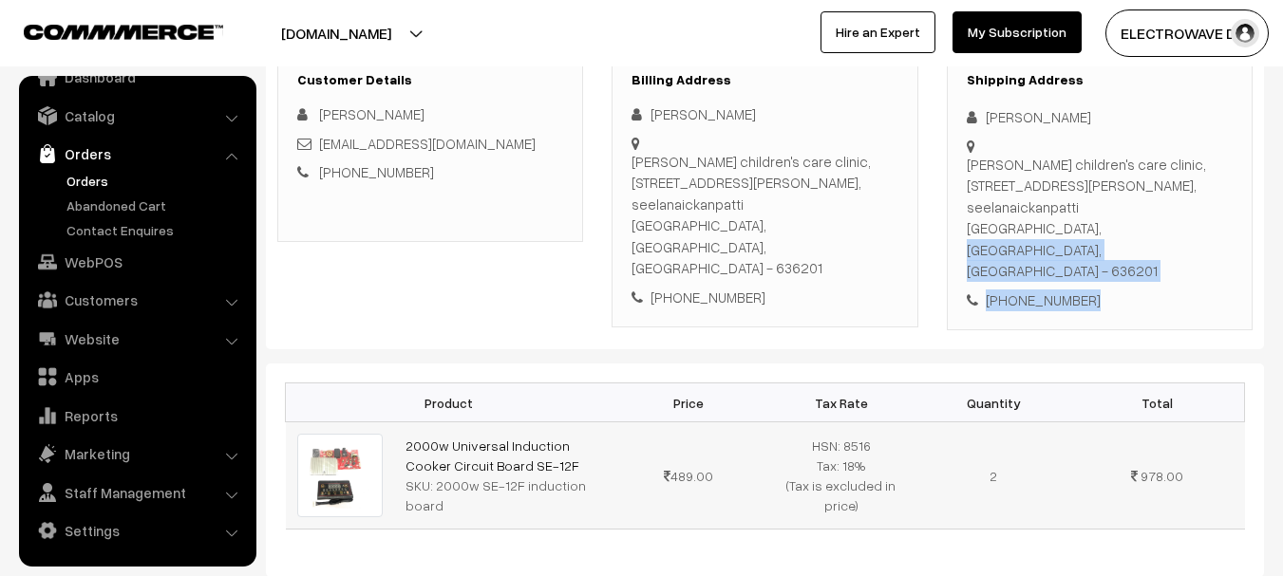
scroll to position [380, 0]
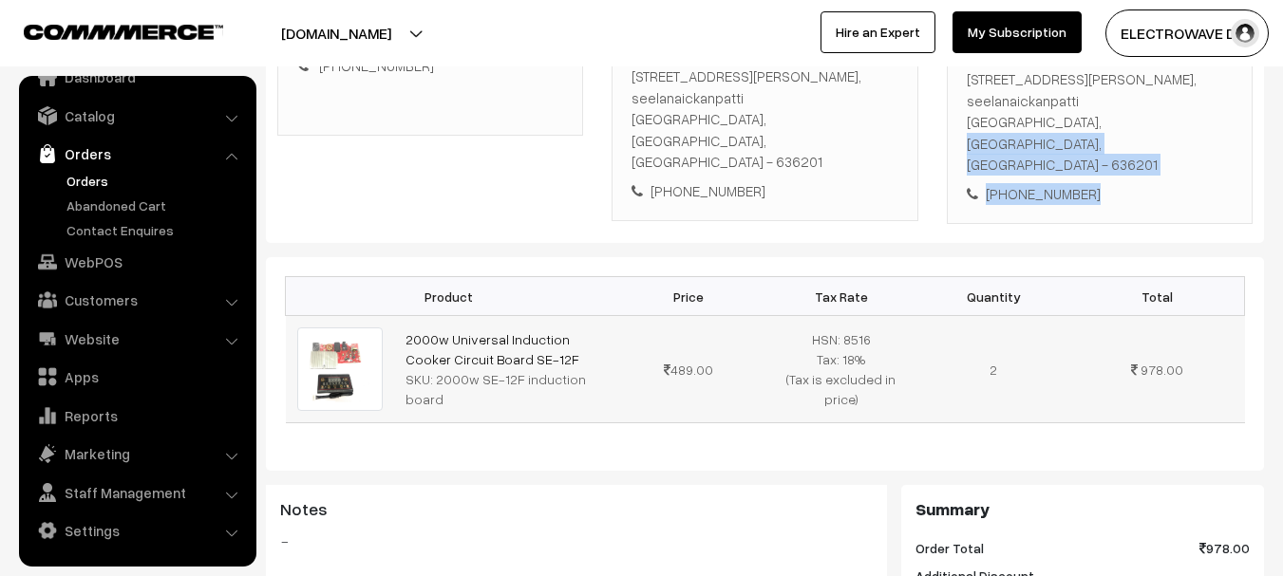
copy link "2000w Universal Induction Cooker Circuit Board SE-12F"
drag, startPoint x: 525, startPoint y: 294, endPoint x: 402, endPoint y: 263, distance: 127.3
click at [402, 316] on td "2000w Universal Induction Cooker Circuit Board SE-12F SKU: 2000w SE-12F inducti…" at bounding box center [503, 369] width 218 height 106
drag, startPoint x: 432, startPoint y: 312, endPoint x: 451, endPoint y: 345, distance: 37.4
click at [451, 369] on div "SKU: 2000w SE-12F induction board" at bounding box center [503, 389] width 196 height 40
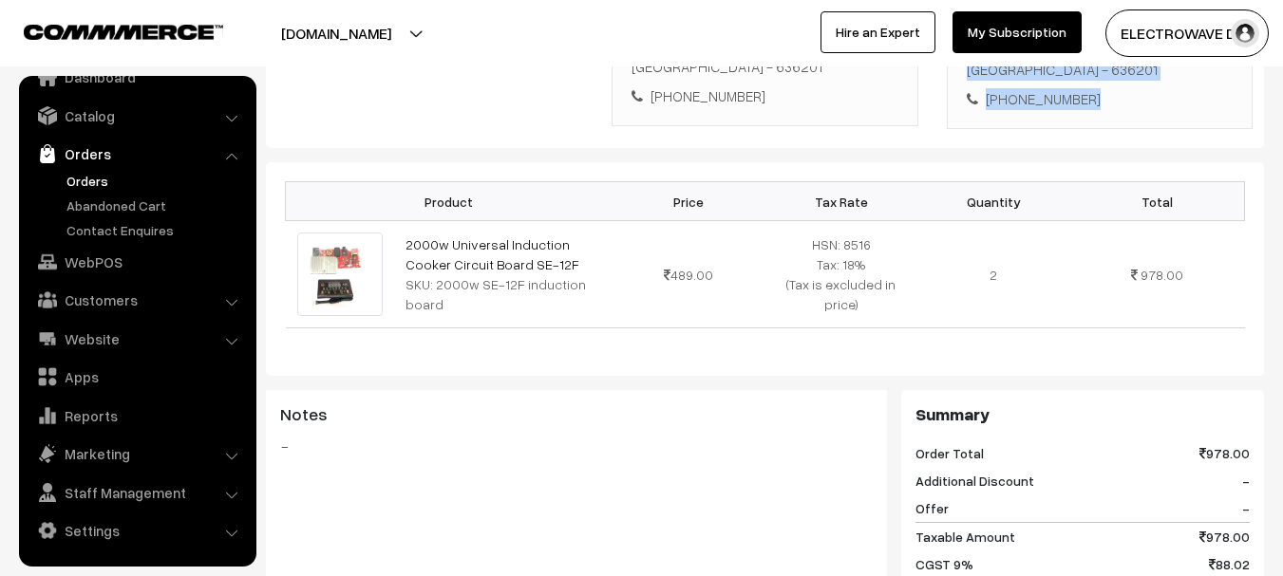
scroll to position [0, 0]
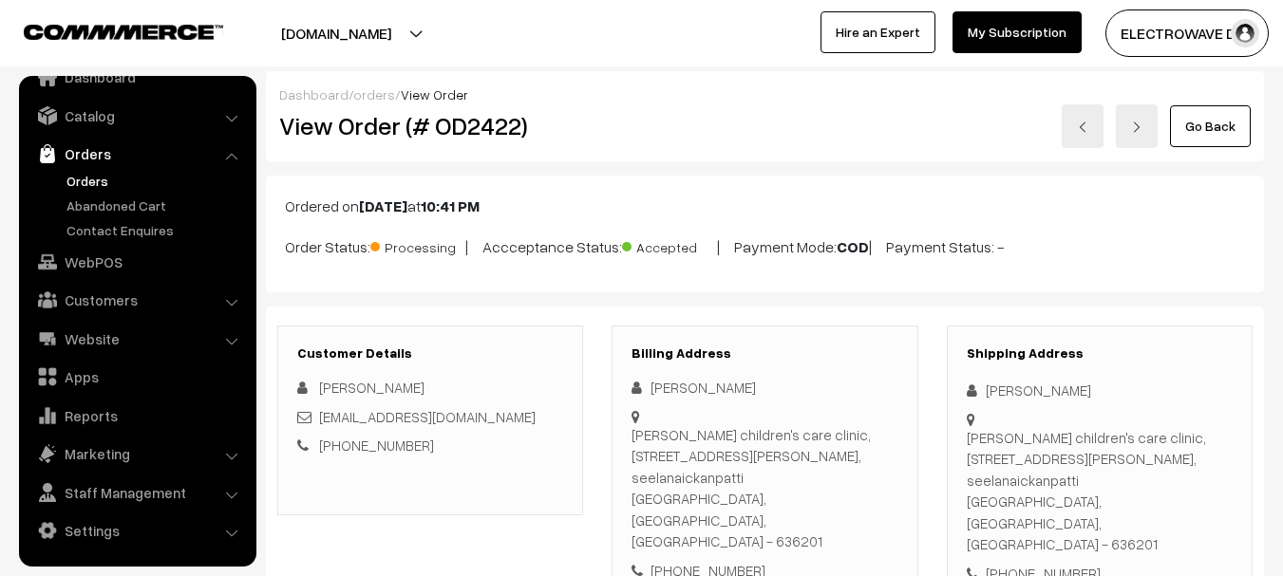
click at [489, 112] on h2 "View Order (# OD2422)" at bounding box center [431, 125] width 305 height 29
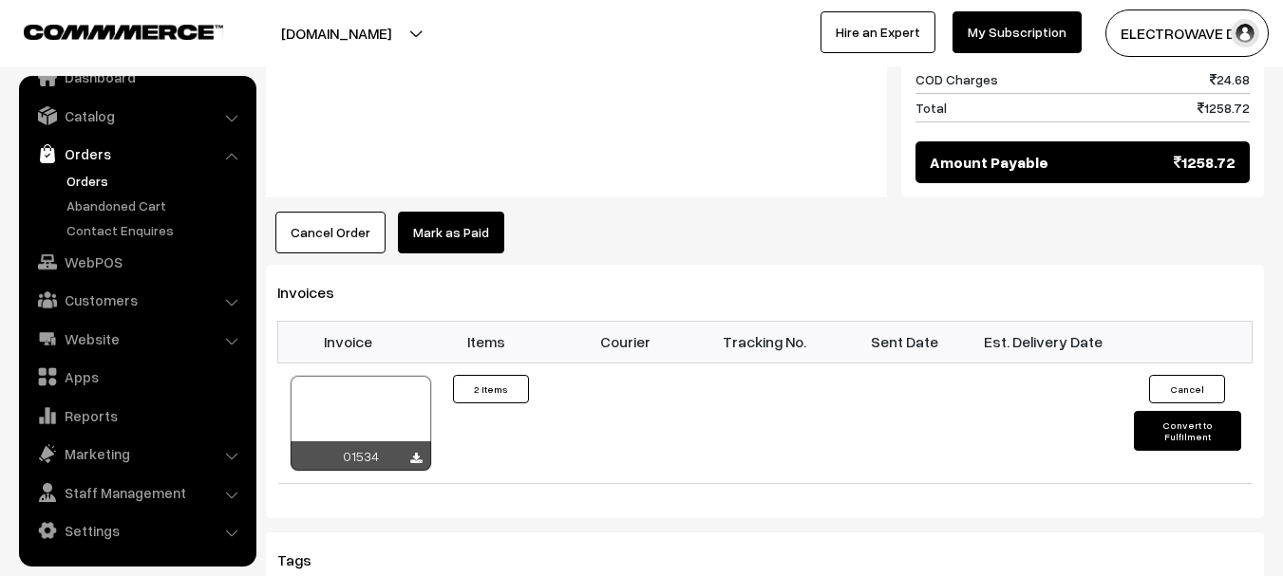
scroll to position [1044, 0]
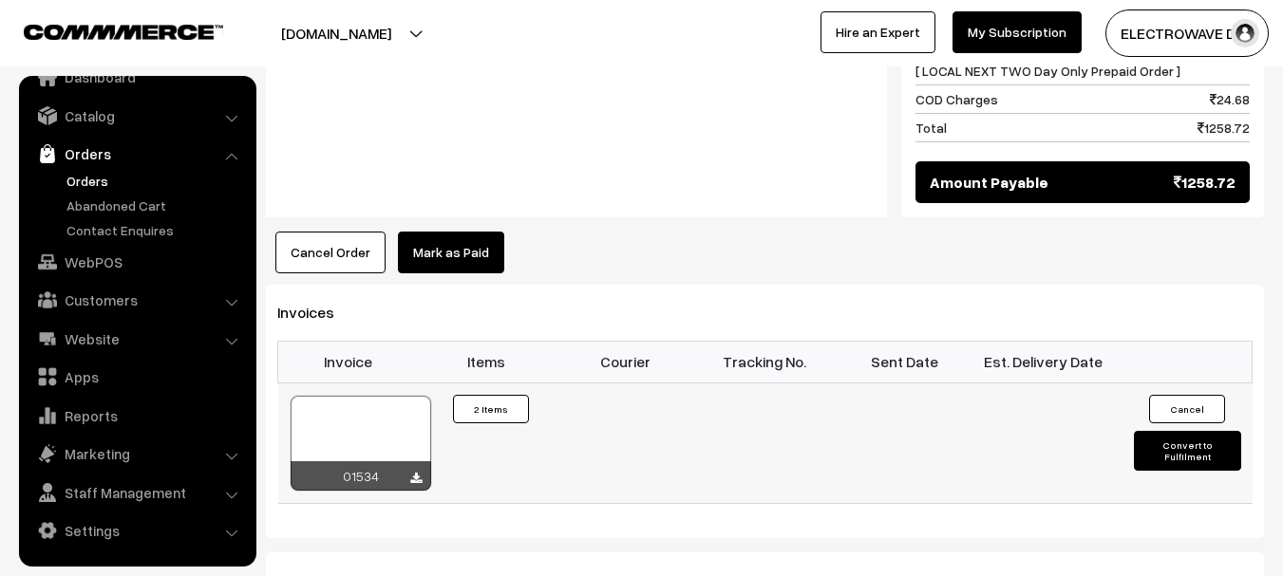
click at [1172, 431] on button "Convert to Fulfilment" at bounding box center [1187, 451] width 107 height 40
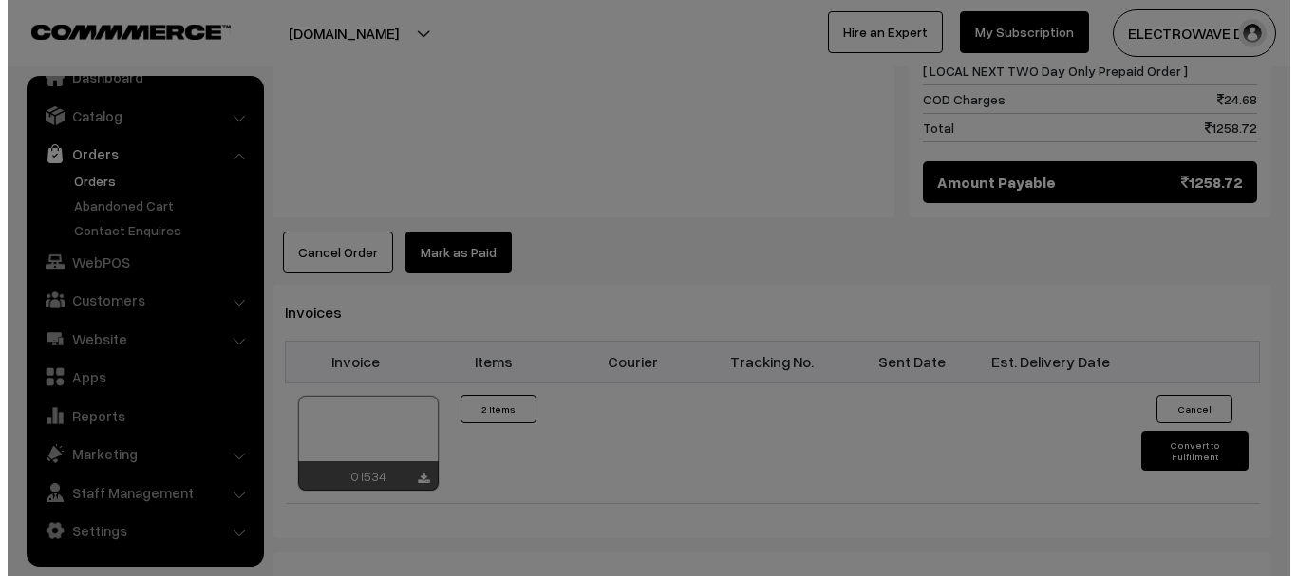
scroll to position [1046, 0]
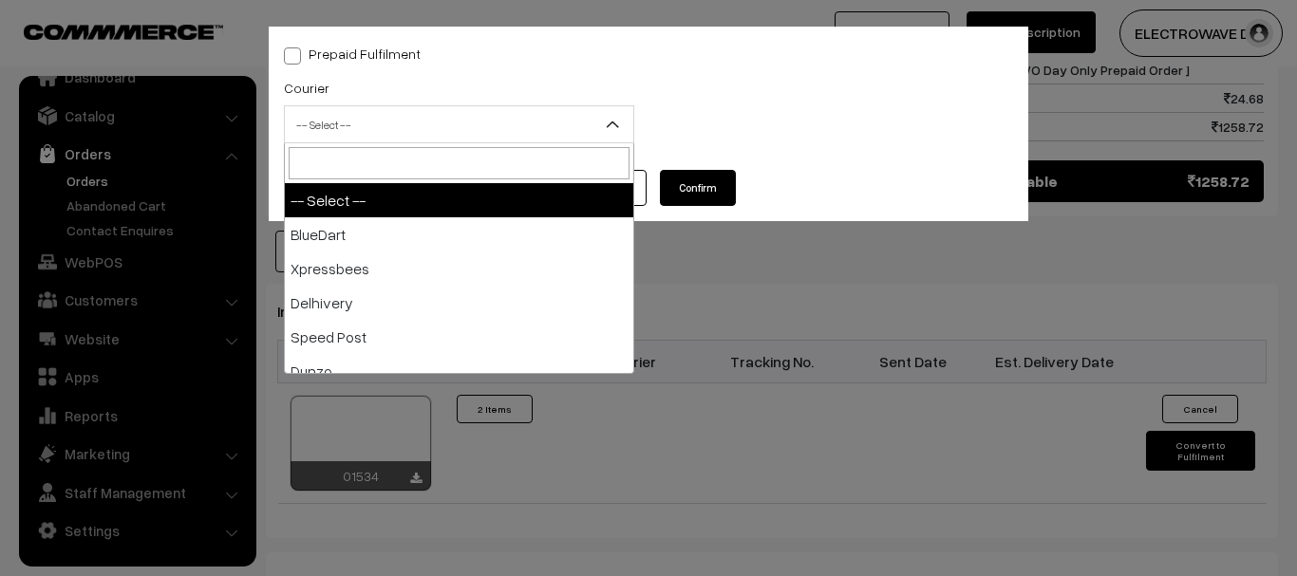
click at [432, 125] on span "-- Select --" at bounding box center [459, 124] width 348 height 33
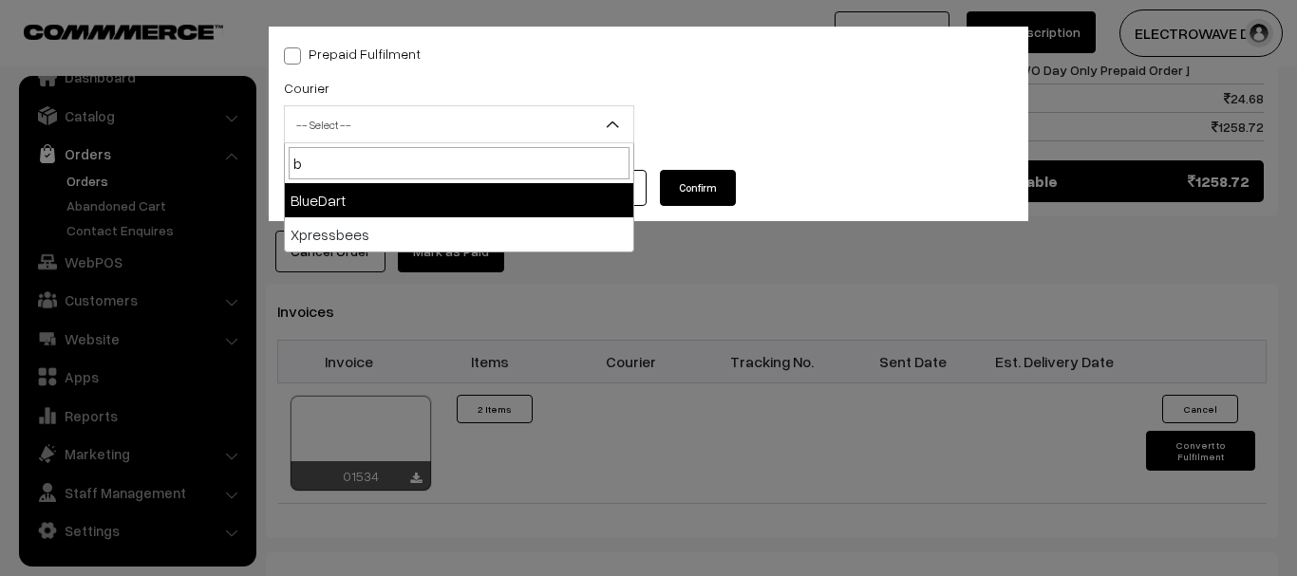
type input "b"
select select "2"
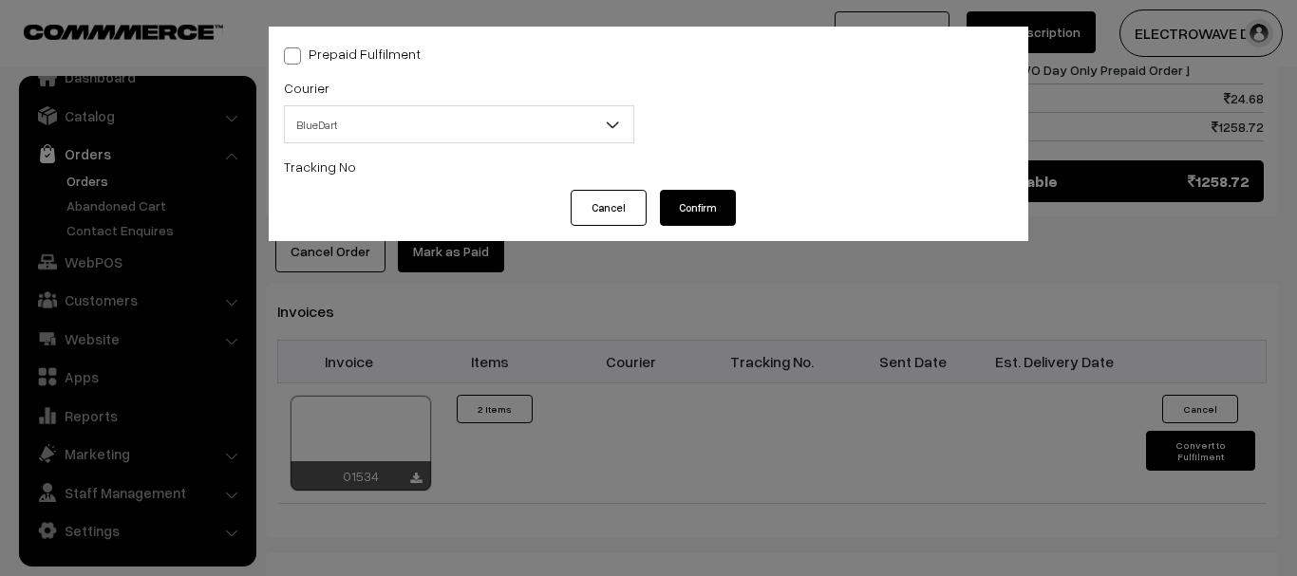
click at [390, 193] on input "text" at bounding box center [459, 203] width 350 height 38
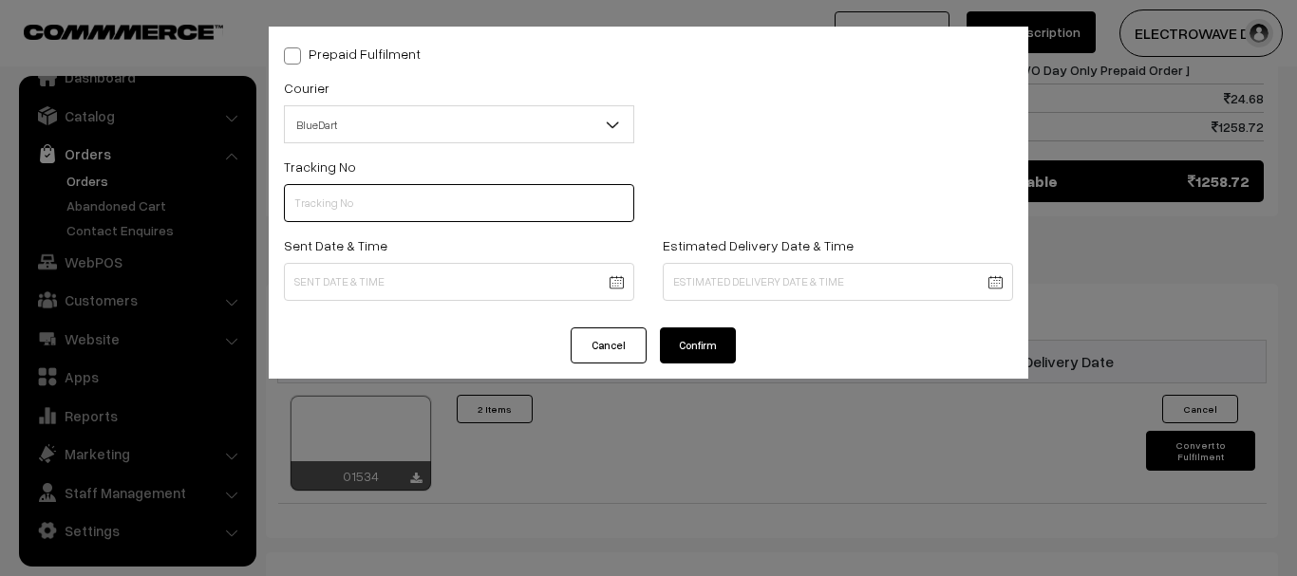
paste input "78045663555"
type input "78045663555"
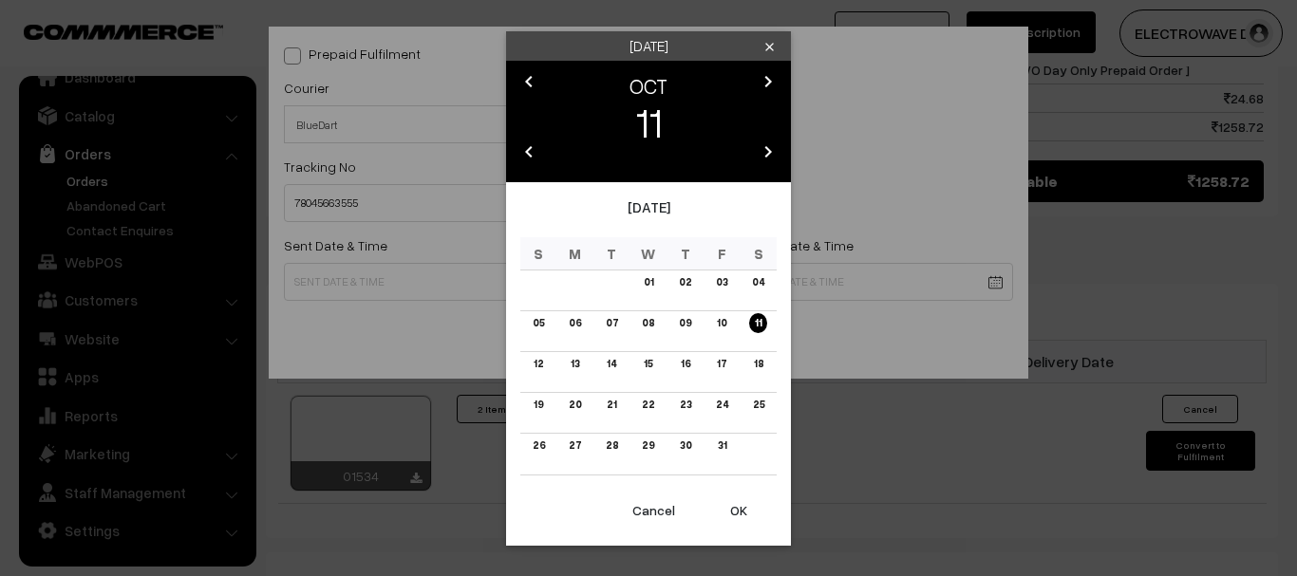
click at [751, 509] on button "OK" at bounding box center [739, 511] width 76 height 42
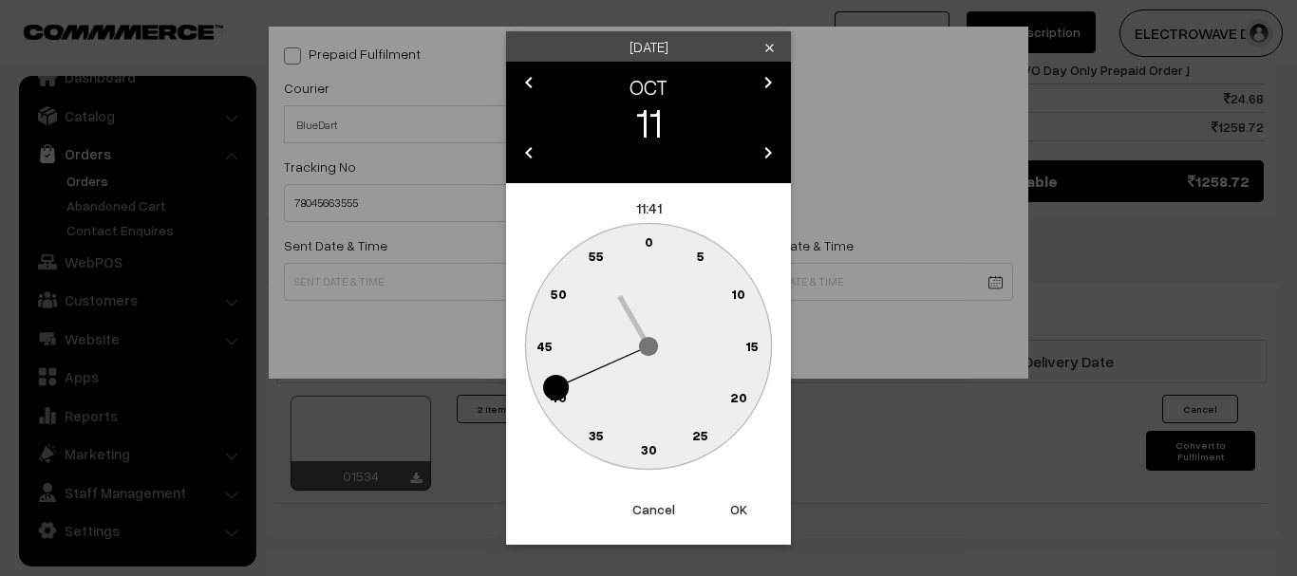
click at [751, 509] on button "OK" at bounding box center [739, 510] width 76 height 42
type input "11-10-2025 11:41"
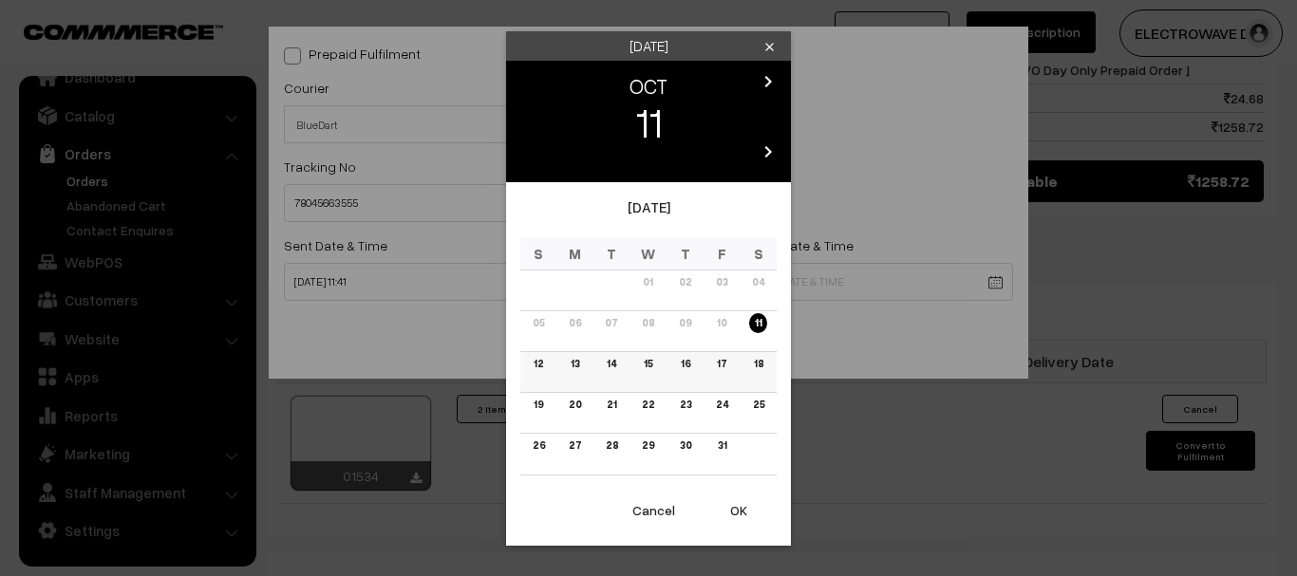
click at [617, 364] on link "14" at bounding box center [611, 364] width 21 height 20
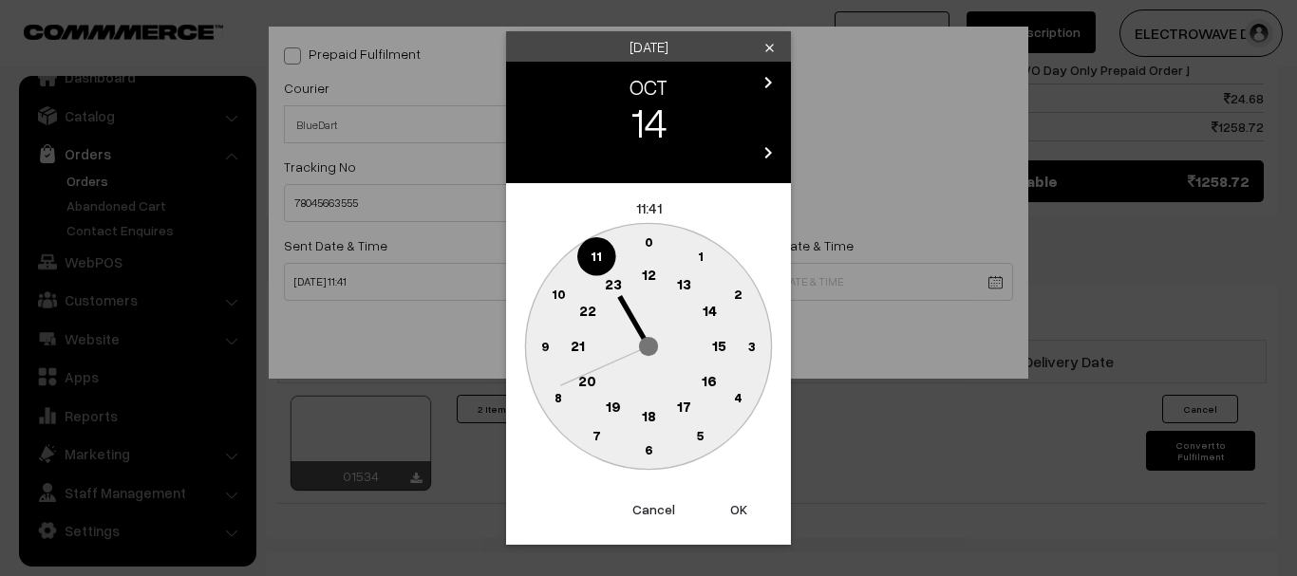
click at [727, 501] on button "OK" at bounding box center [739, 510] width 76 height 42
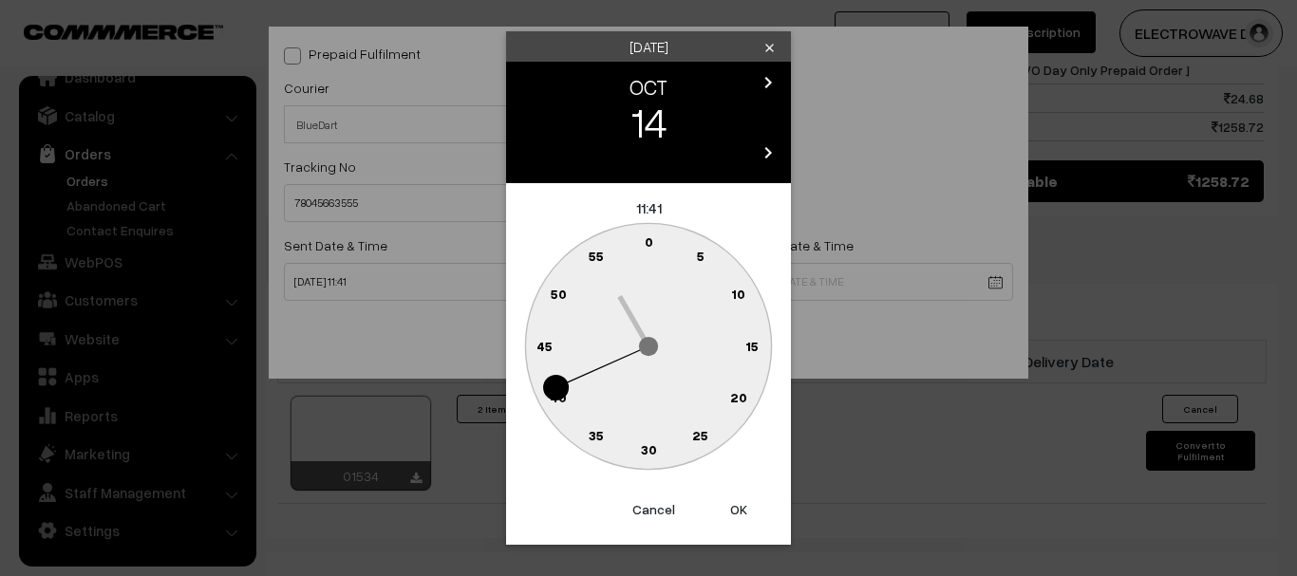
click at [727, 501] on button "OK" at bounding box center [739, 510] width 76 height 42
type input "14-10-2025 11:41"
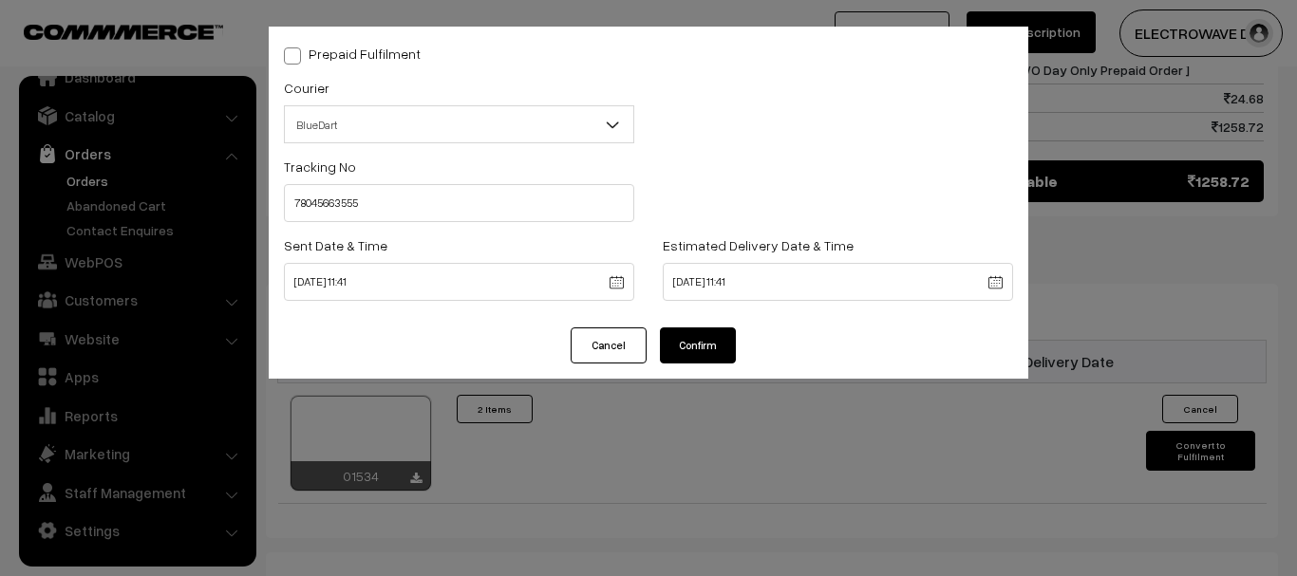
click at [680, 347] on button "Confirm" at bounding box center [698, 346] width 76 height 36
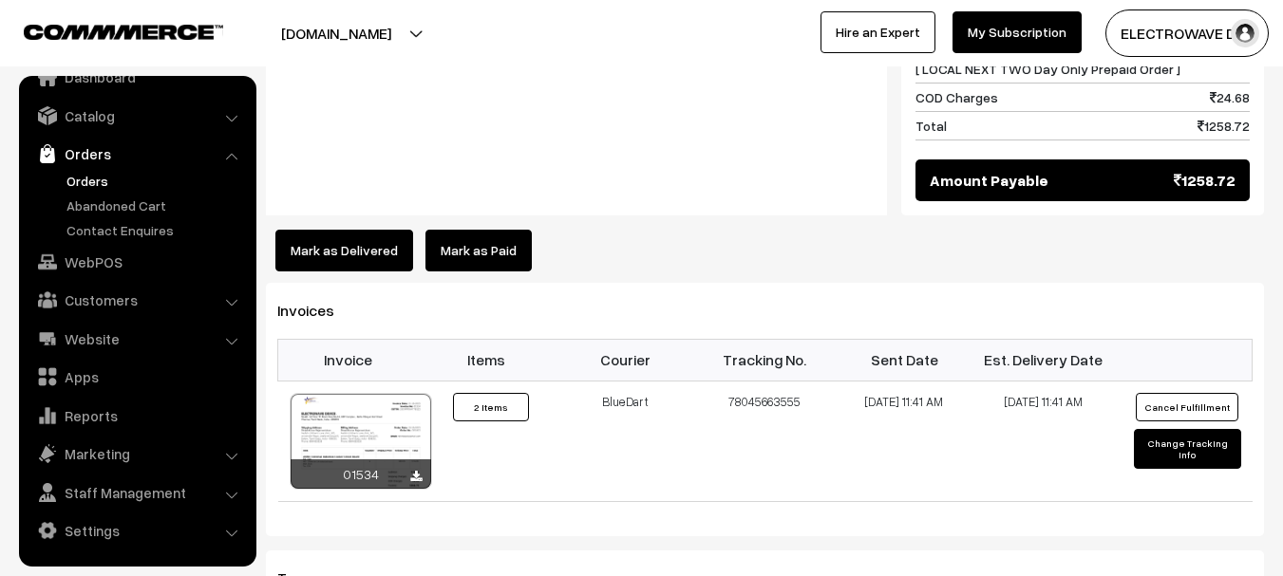
scroll to position [1046, 0]
click at [99, 190] on link "Orders" at bounding box center [156, 181] width 188 height 20
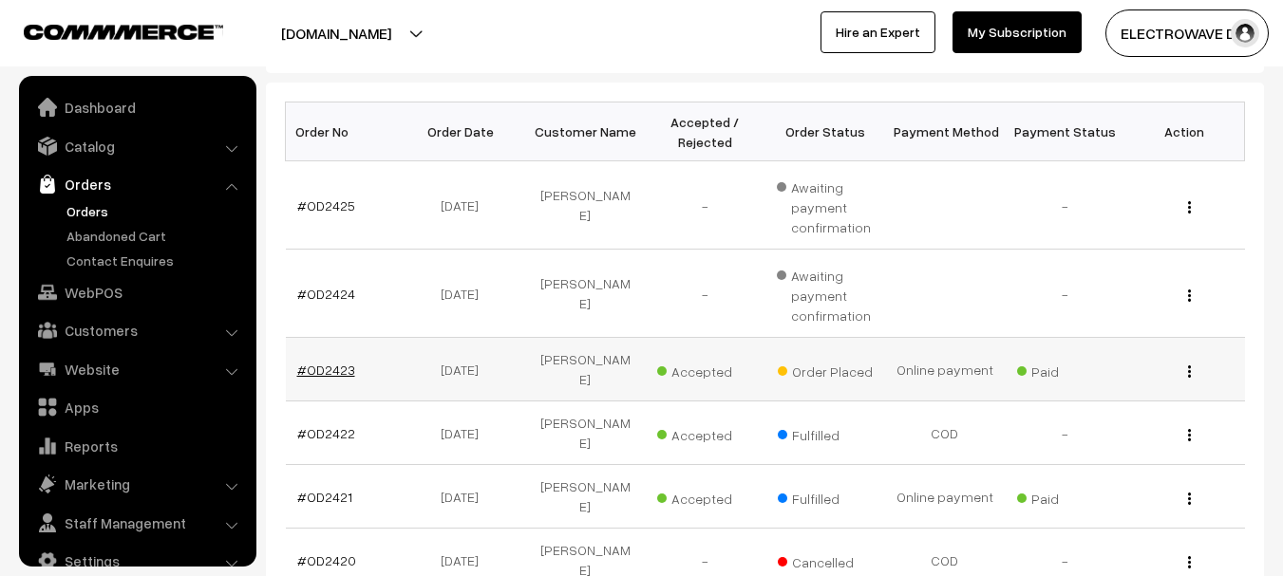
scroll to position [30, 0]
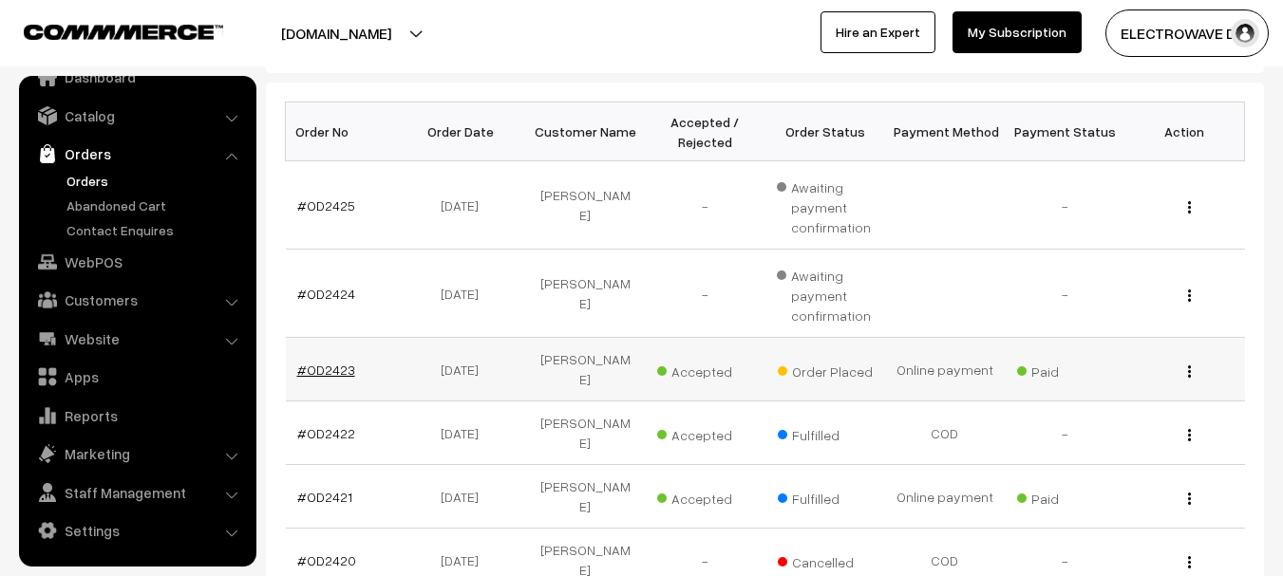
click at [331, 363] on link "#OD2423" at bounding box center [326, 370] width 58 height 16
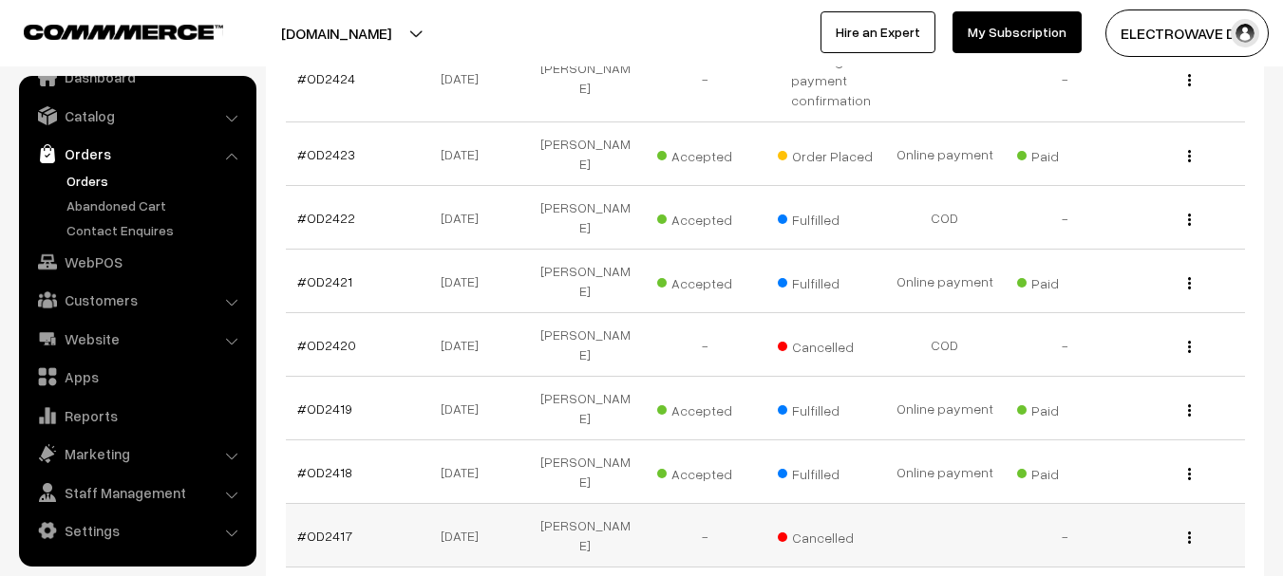
scroll to position [665, 0]
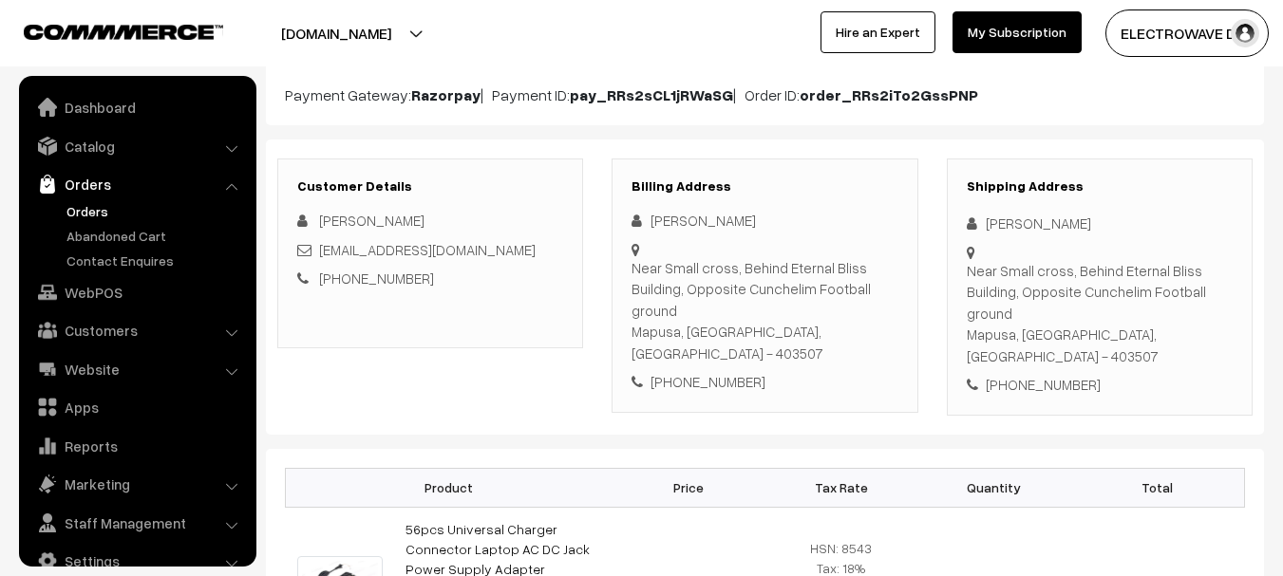
scroll to position [30, 0]
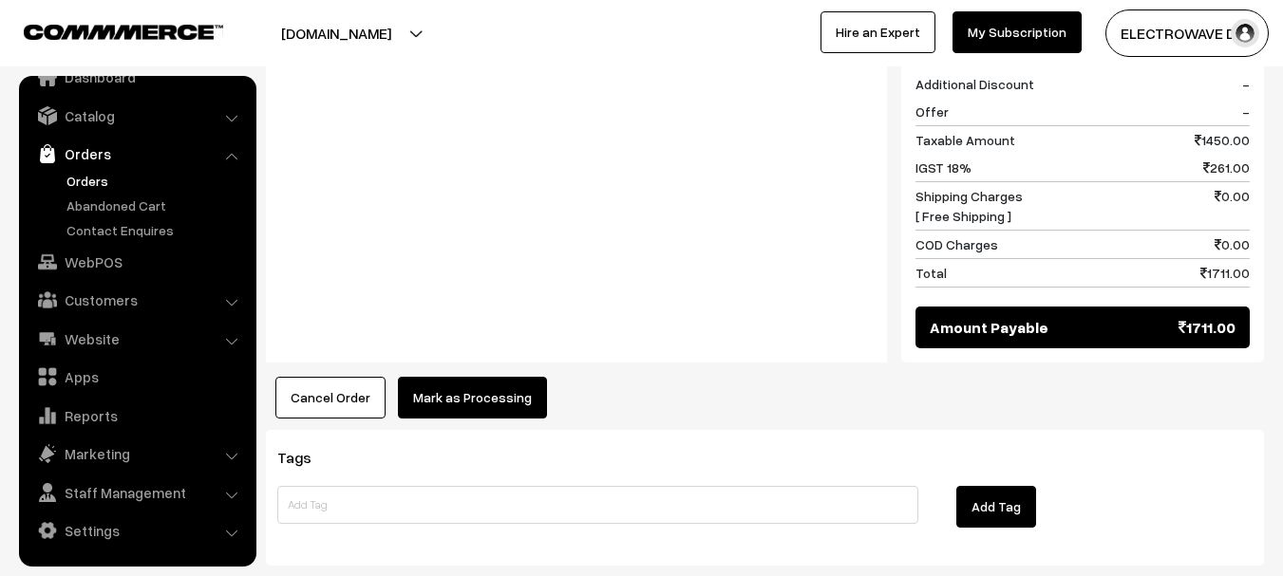
click at [449, 377] on button "Mark as Processing" at bounding box center [472, 398] width 149 height 42
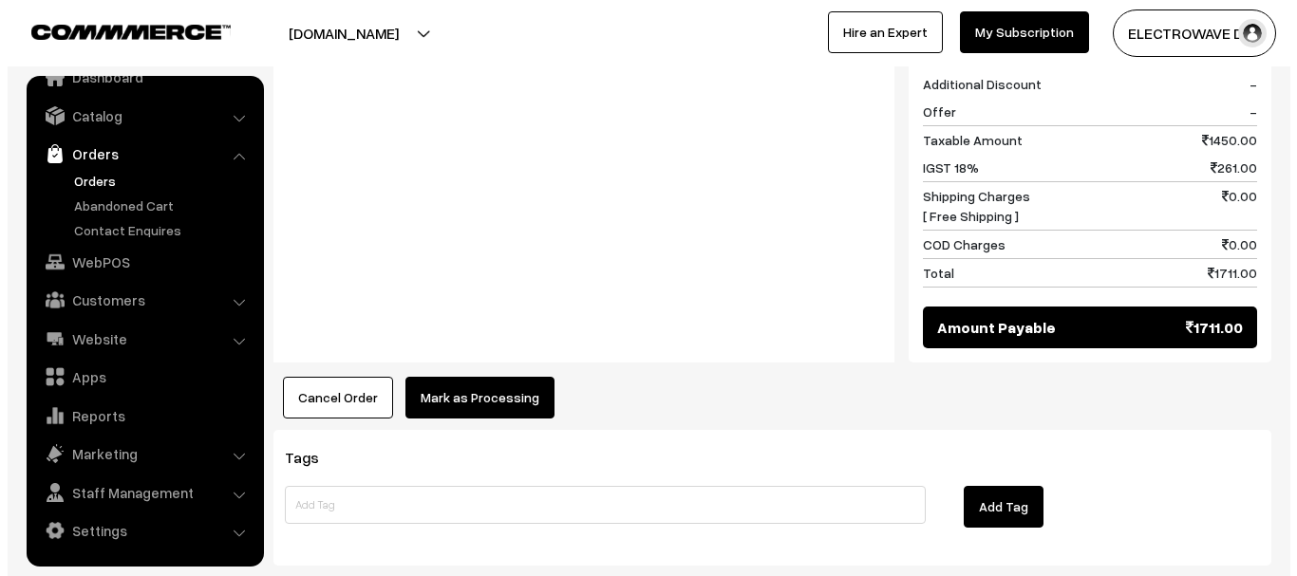
scroll to position [910, 0]
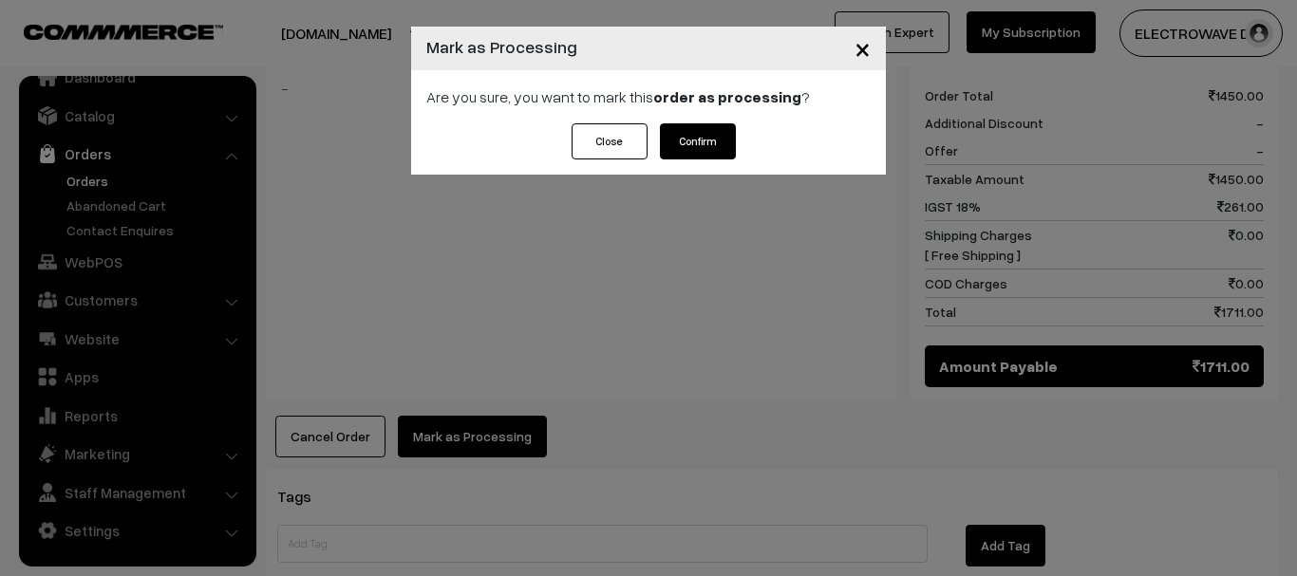
click at [695, 158] on button "Confirm" at bounding box center [698, 141] width 76 height 36
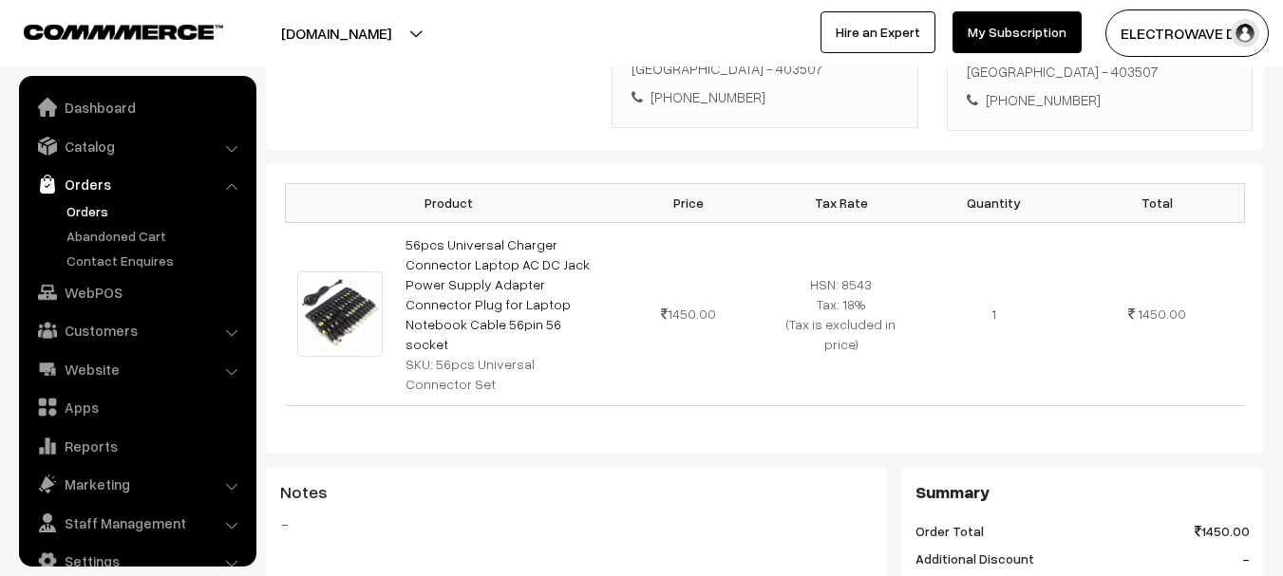
scroll to position [30, 0]
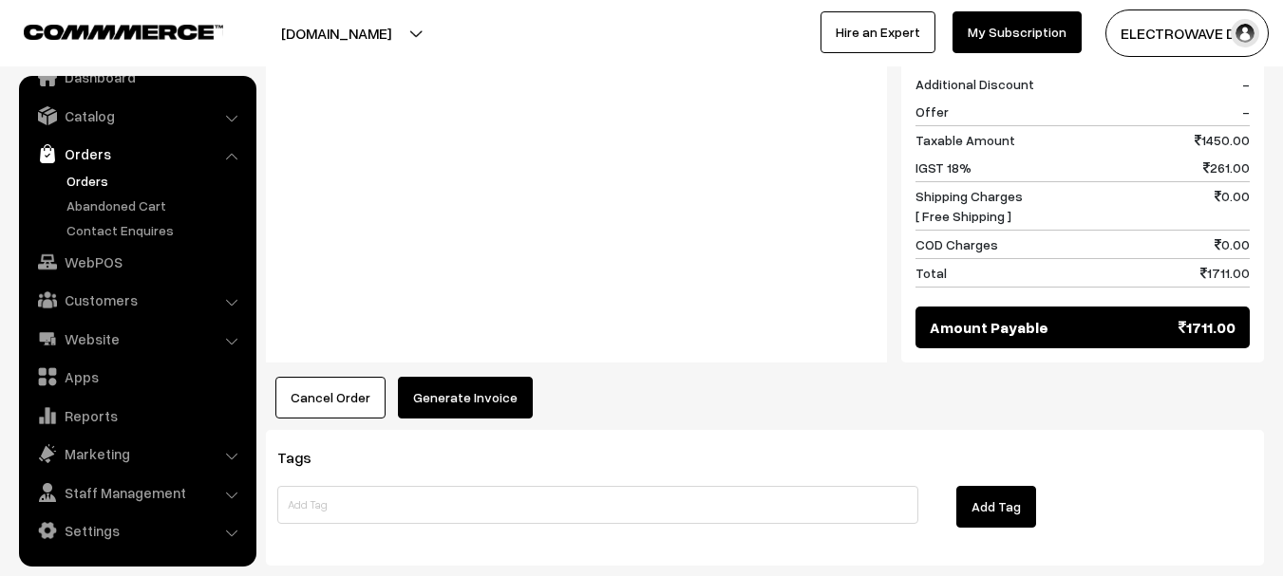
click at [447, 377] on button "Generate Invoice" at bounding box center [465, 398] width 135 height 42
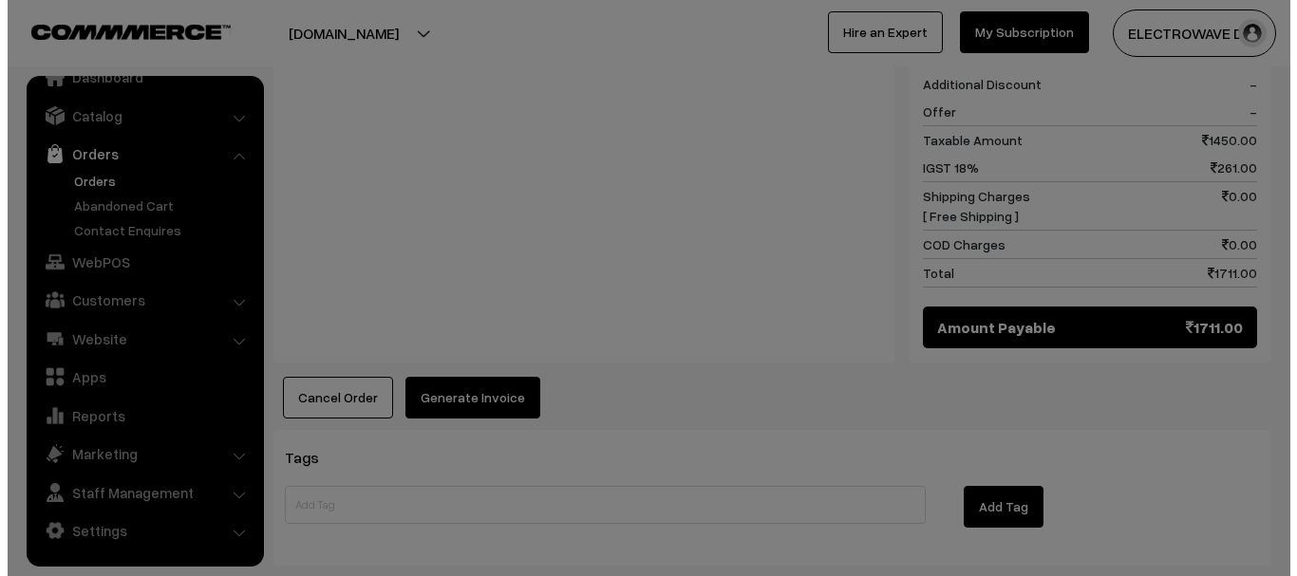
scroll to position [909, 0]
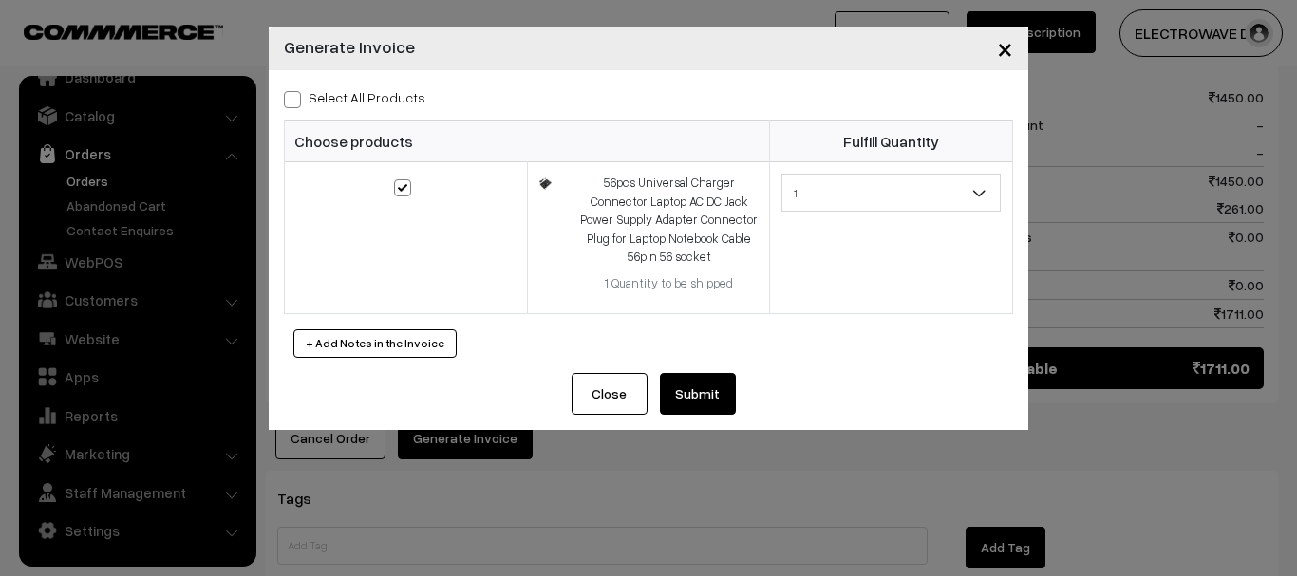
click at [704, 385] on button "Submit" at bounding box center [698, 394] width 76 height 42
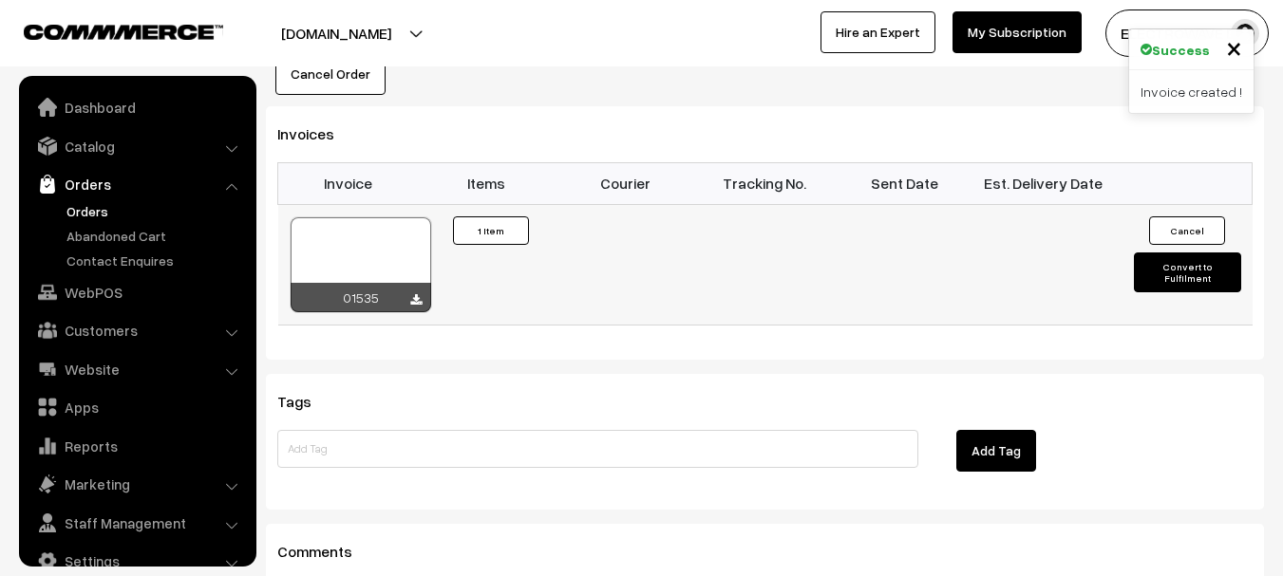
scroll to position [30, 0]
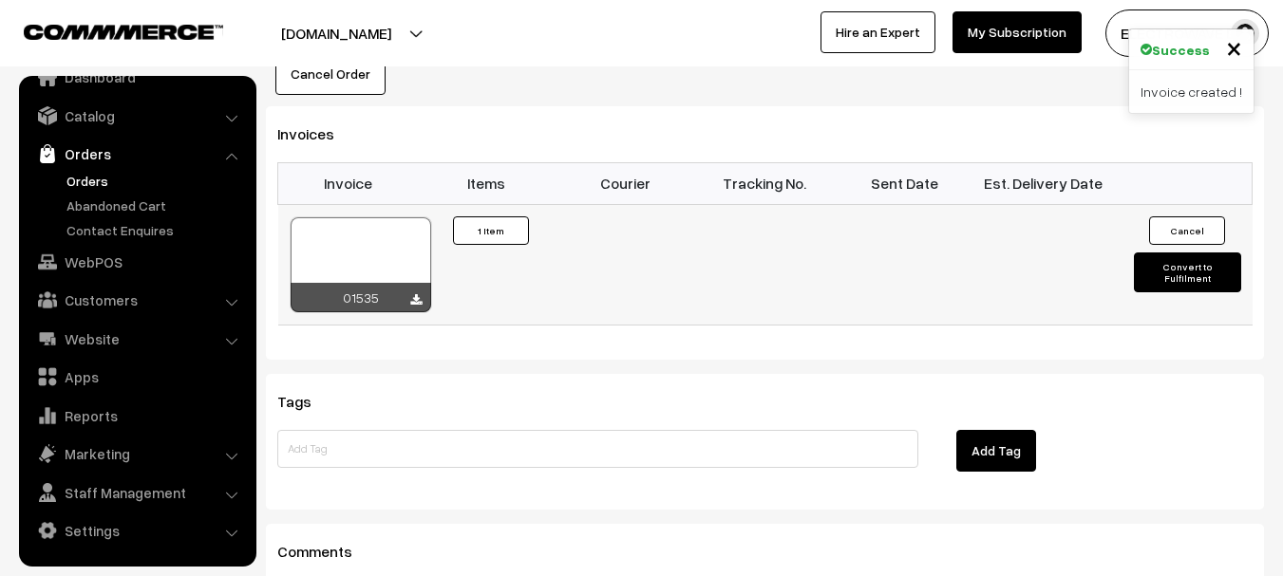
click at [382, 222] on div at bounding box center [361, 264] width 141 height 95
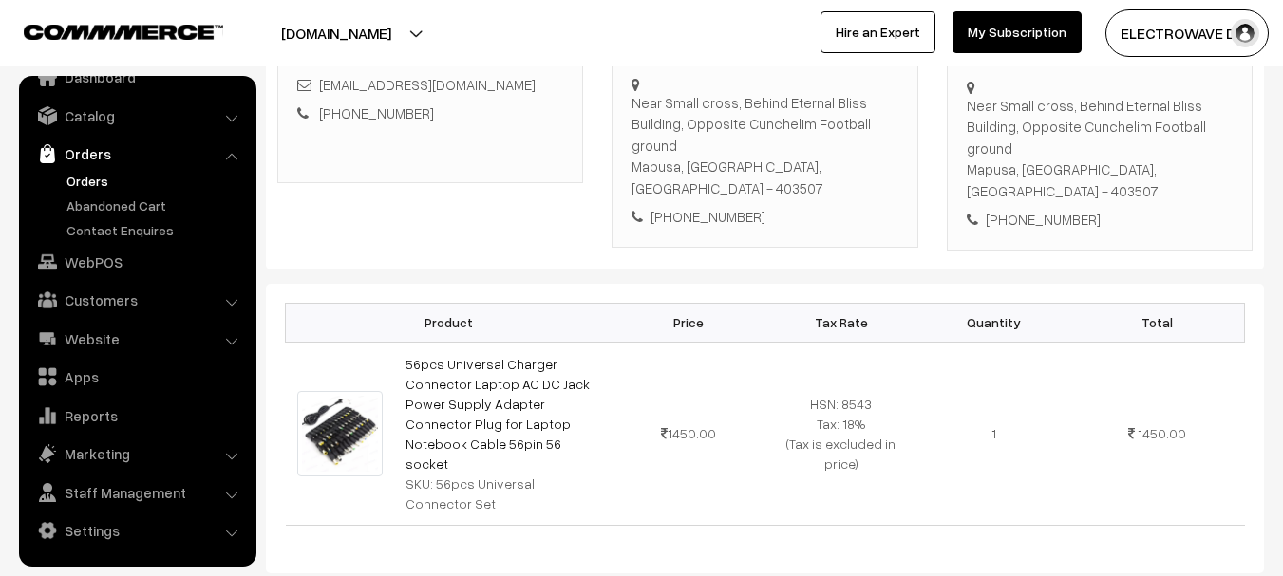
scroll to position [229, 0]
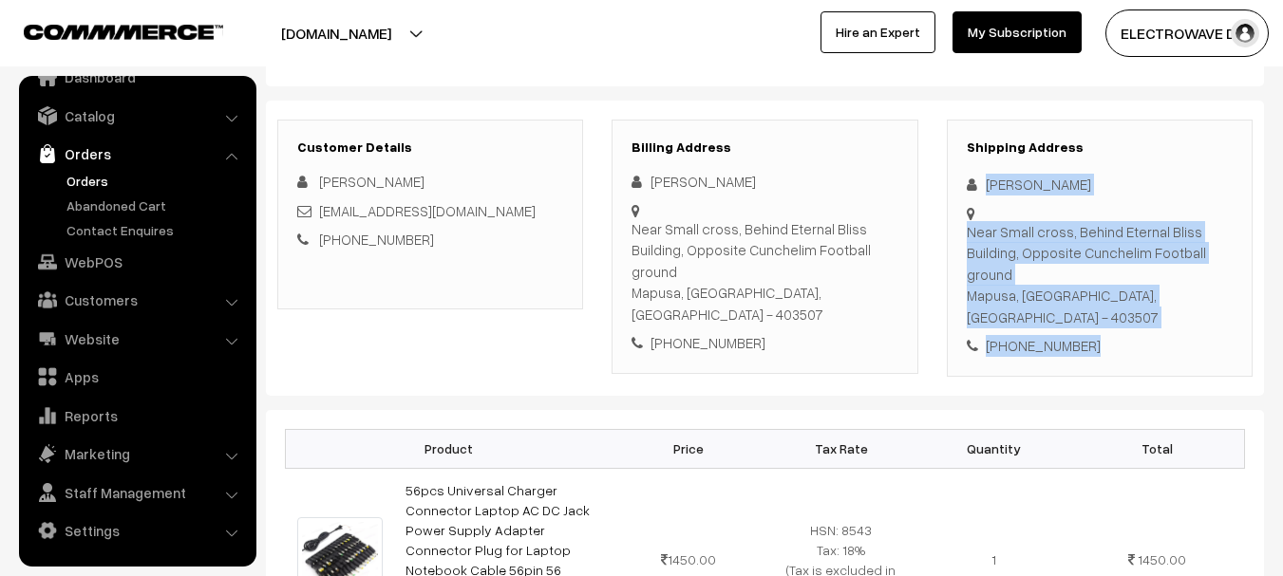
drag, startPoint x: 985, startPoint y: 178, endPoint x: 1127, endPoint y: 271, distance: 169.3
click at [1114, 322] on div "Shipping Address Macbeth Pereira Near Small cross, Behind Eternal Bliss Buildin…" at bounding box center [1100, 248] width 306 height 257
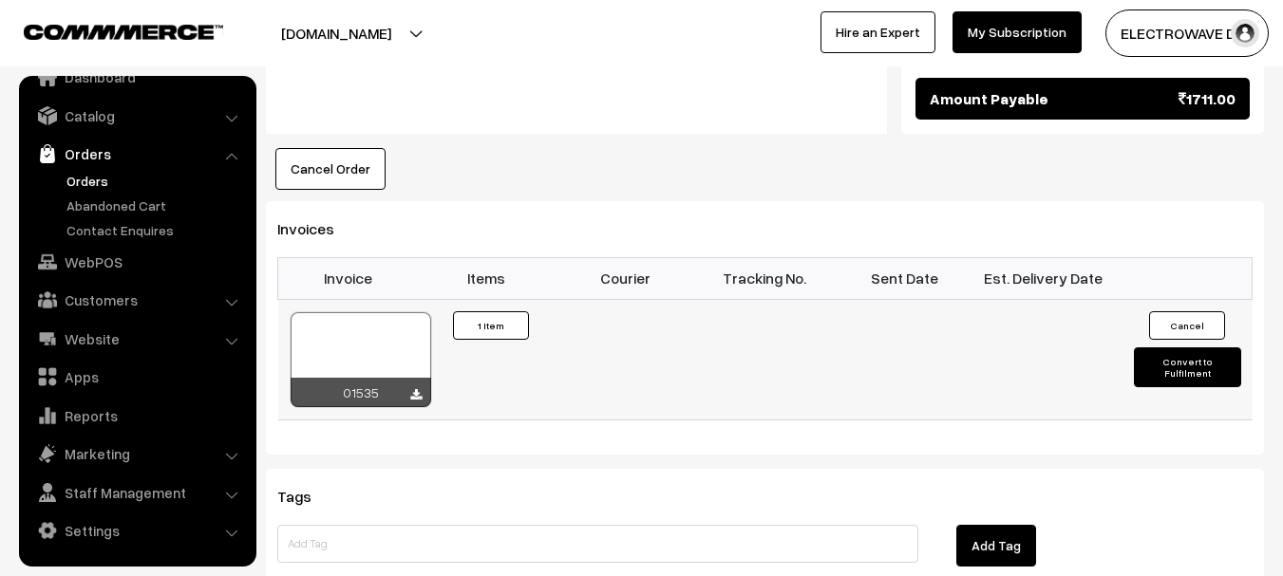
click at [1161, 347] on button "Convert to Fulfilment" at bounding box center [1187, 367] width 107 height 40
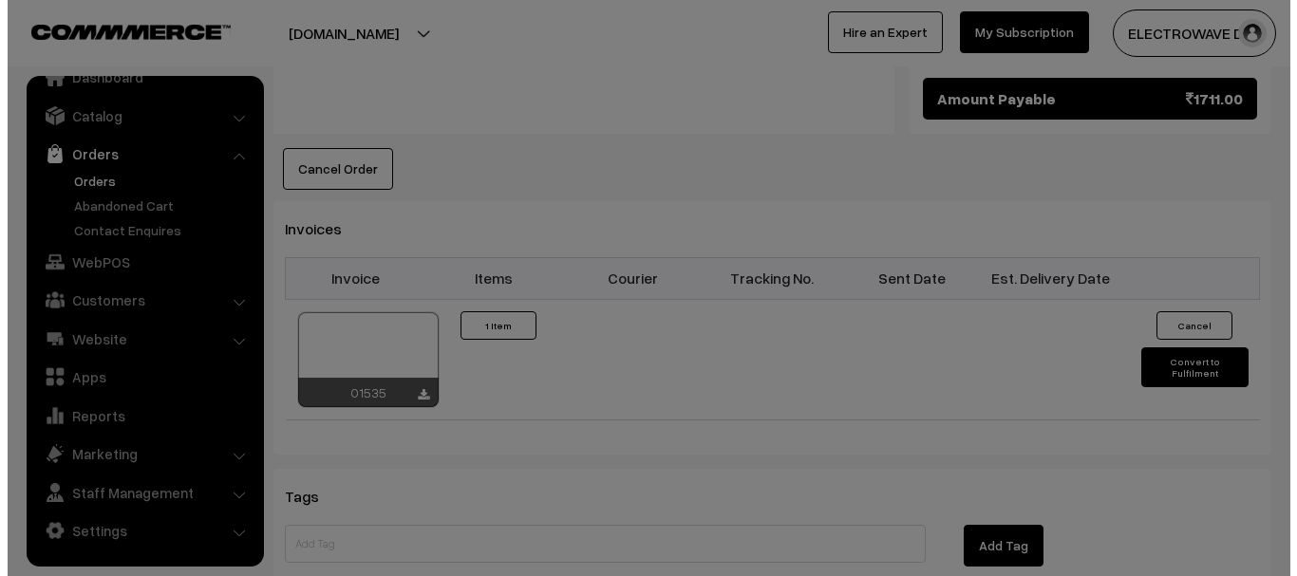
scroll to position [1137, 0]
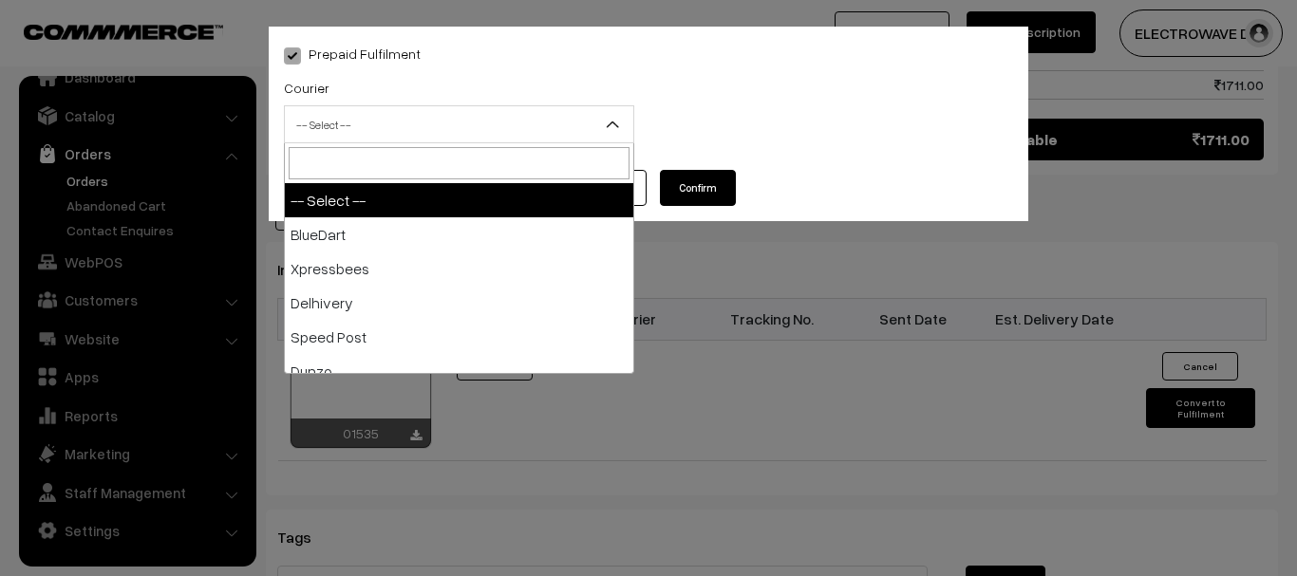
click at [344, 121] on span "-- Select --" at bounding box center [459, 124] width 348 height 33
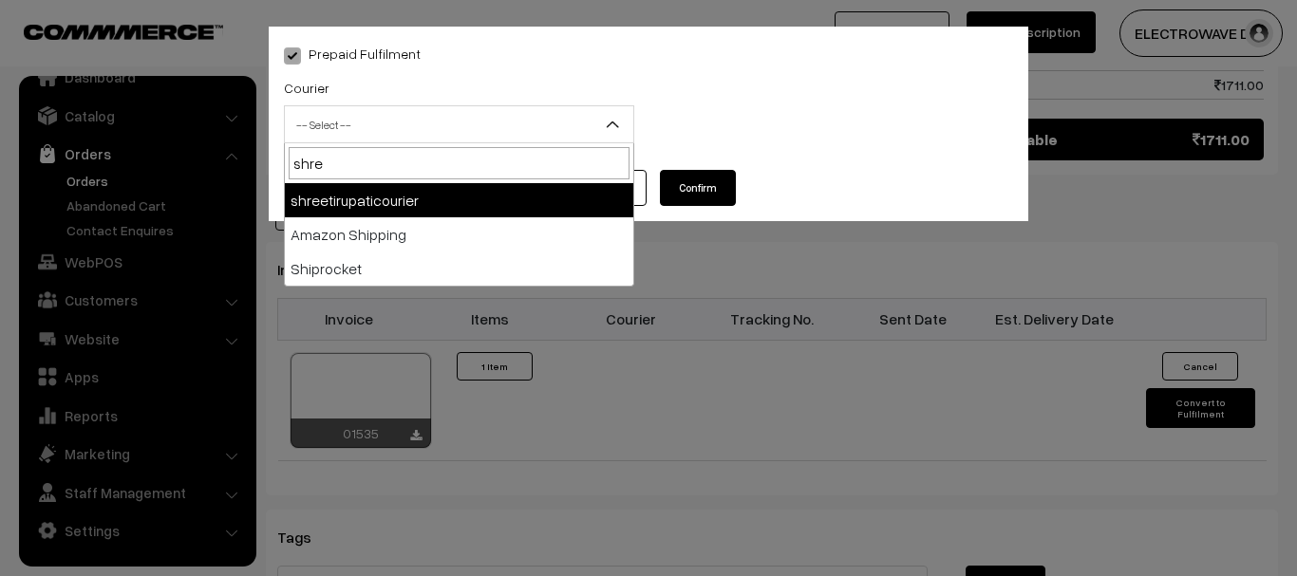
type input "shree"
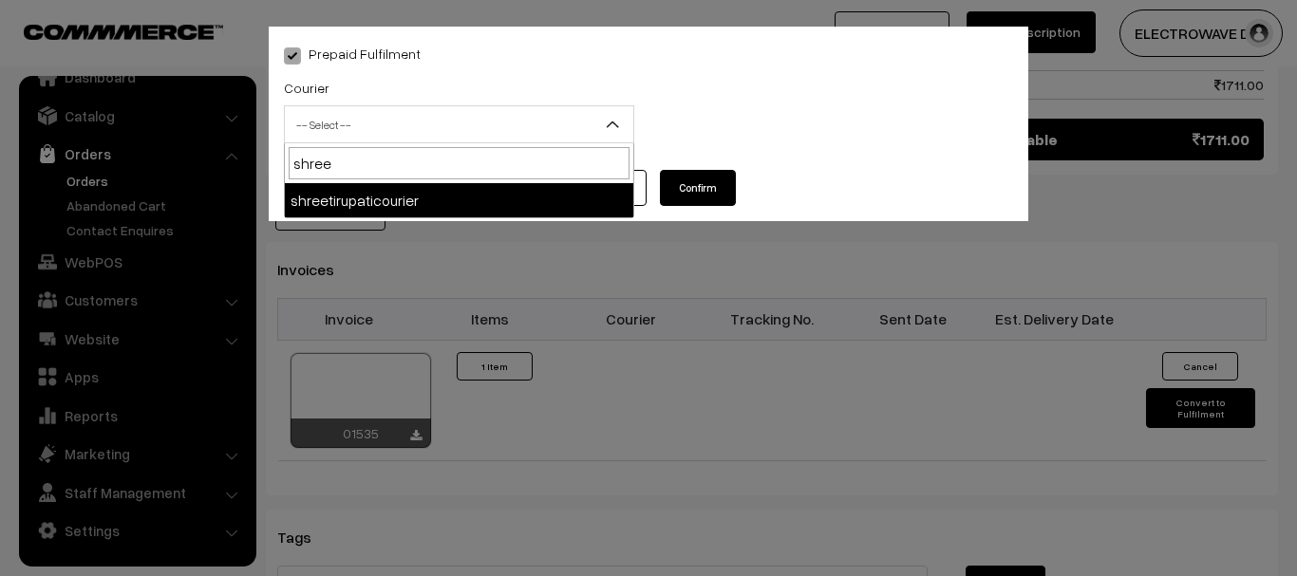
select select "8"
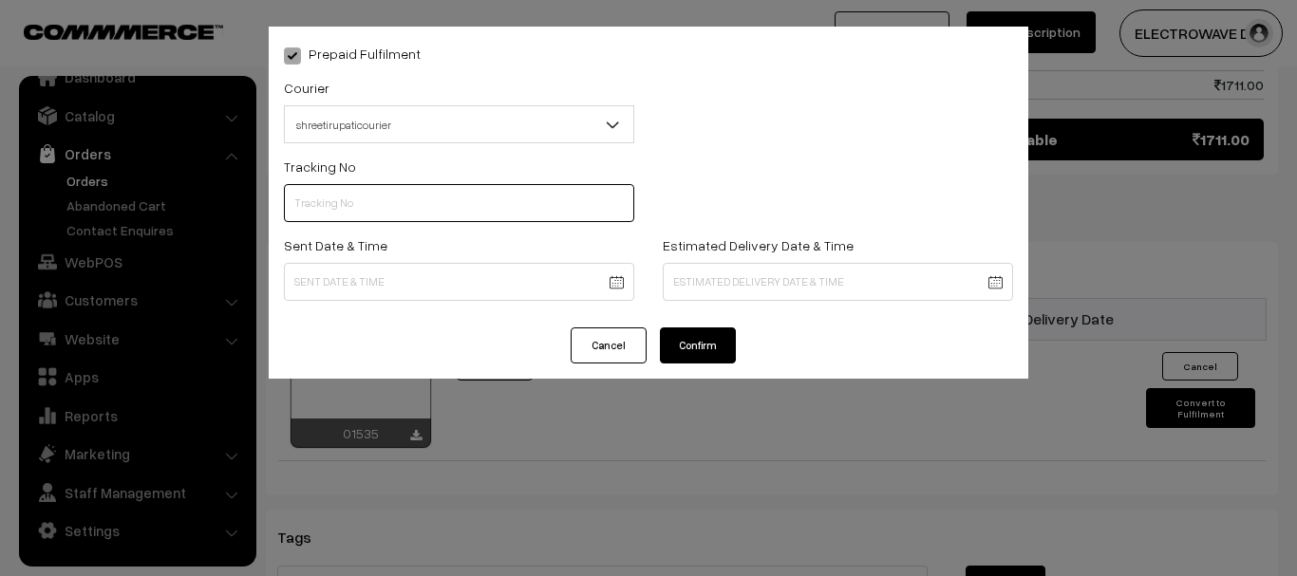
click at [371, 214] on input "text" at bounding box center [459, 203] width 350 height 38
type input "374800042296"
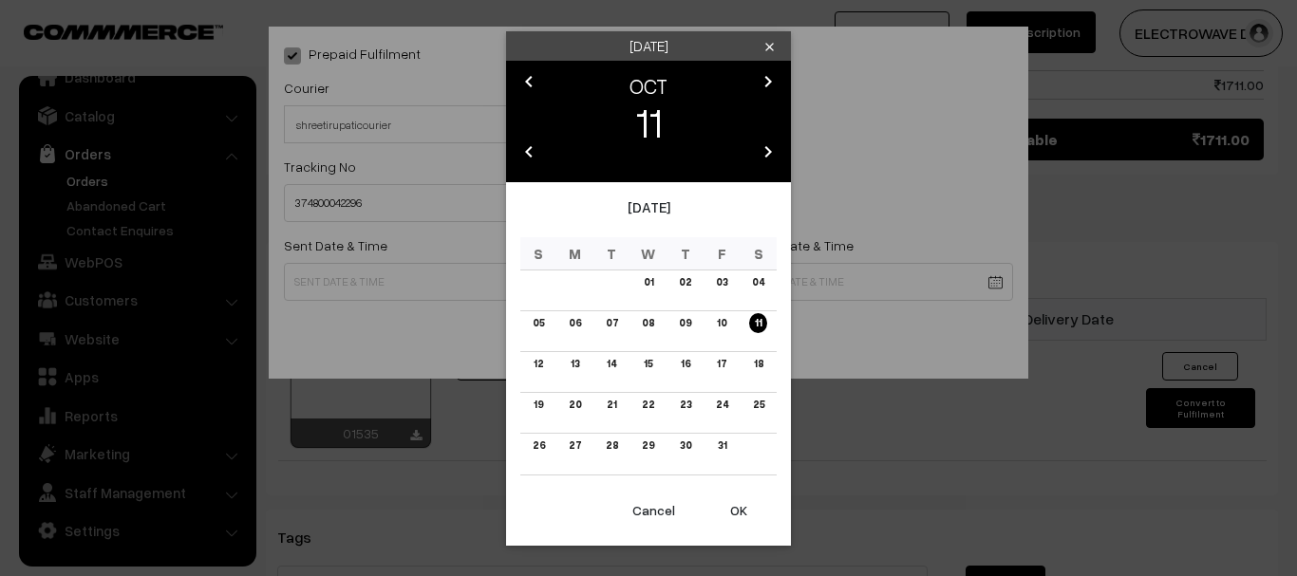
click at [749, 517] on button "OK" at bounding box center [739, 511] width 76 height 42
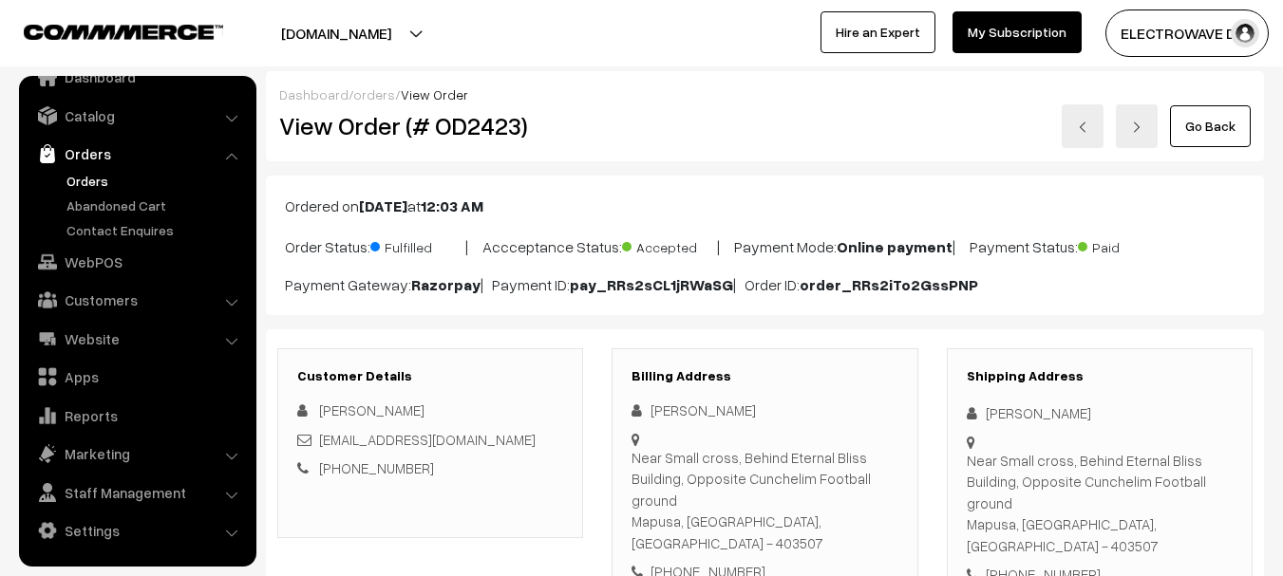
click at [86, 188] on link "Orders" at bounding box center [156, 181] width 188 height 20
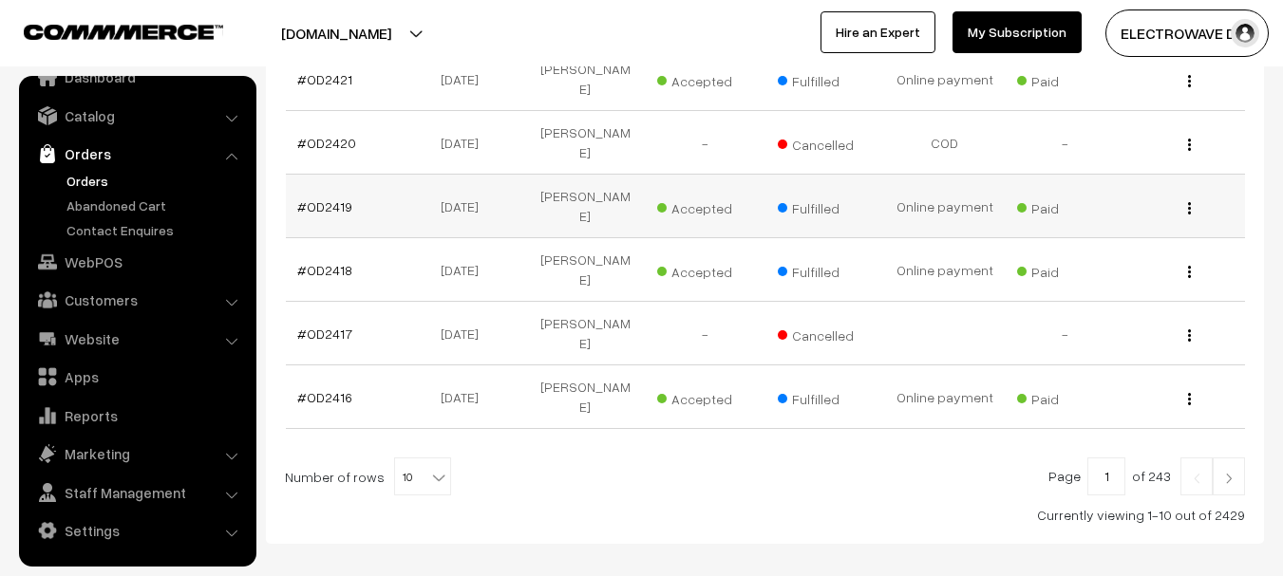
scroll to position [38, 0]
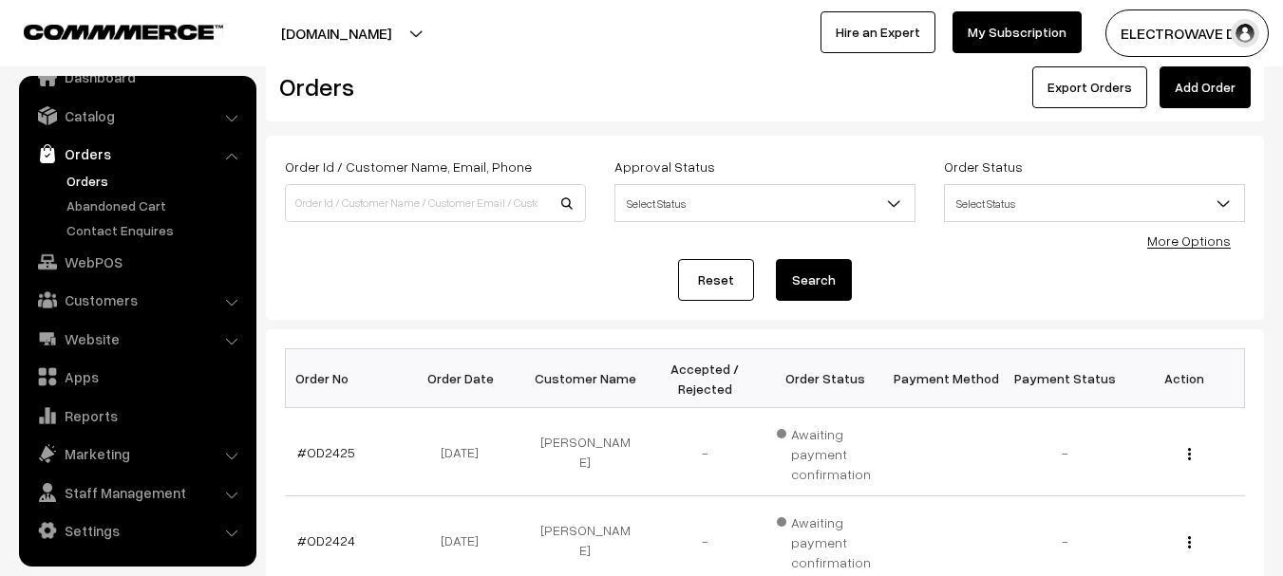
click at [99, 185] on link "Orders" at bounding box center [156, 181] width 188 height 20
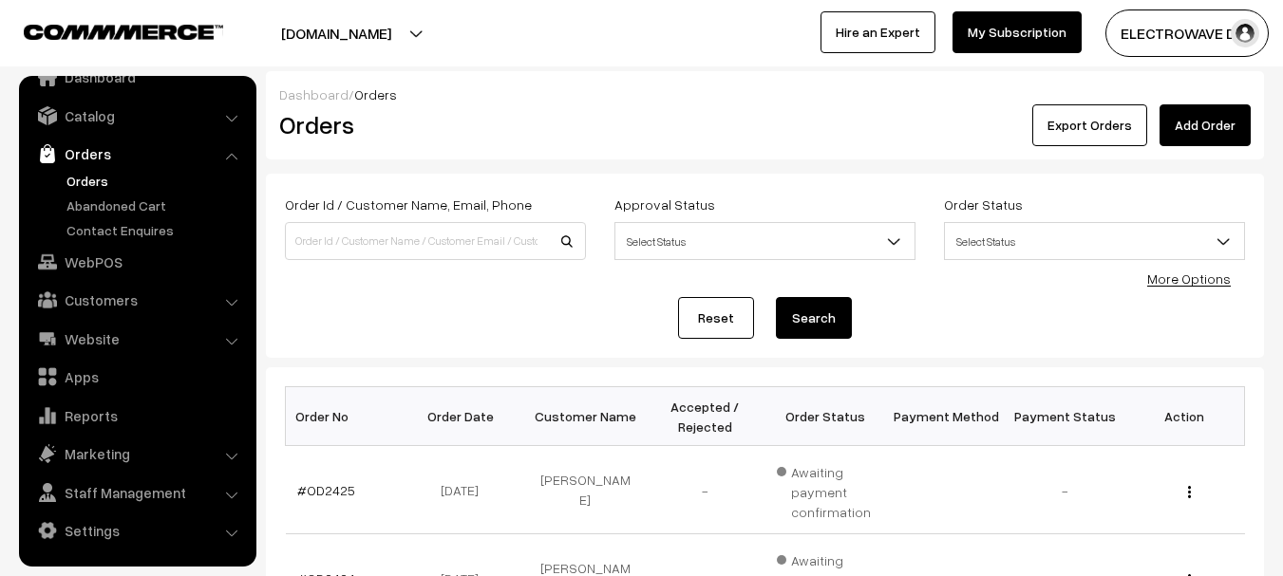
click at [1215, 119] on link "Add Order" at bounding box center [1204, 125] width 91 height 42
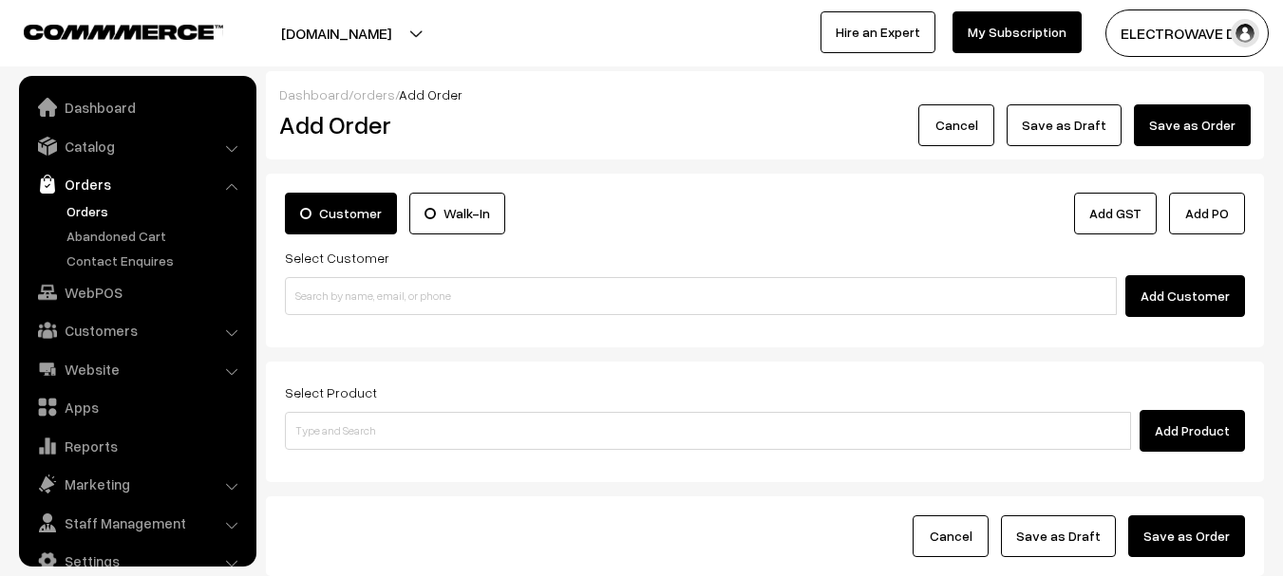
scroll to position [30, 0]
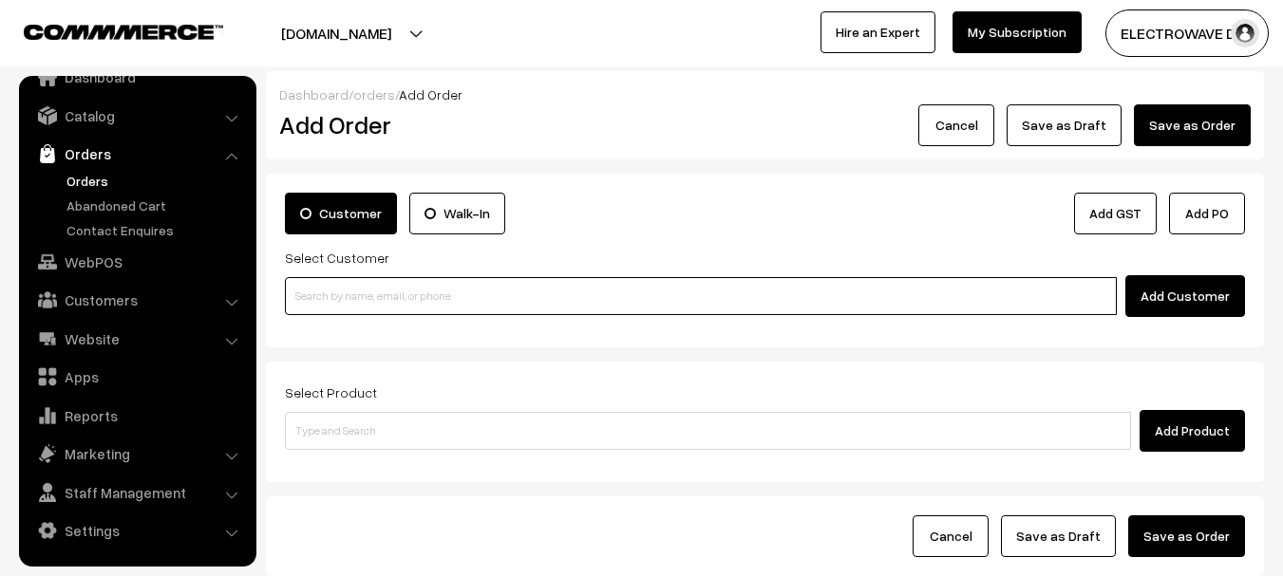
click at [552, 279] on input at bounding box center [701, 296] width 832 height 38
paste input "7096984649"
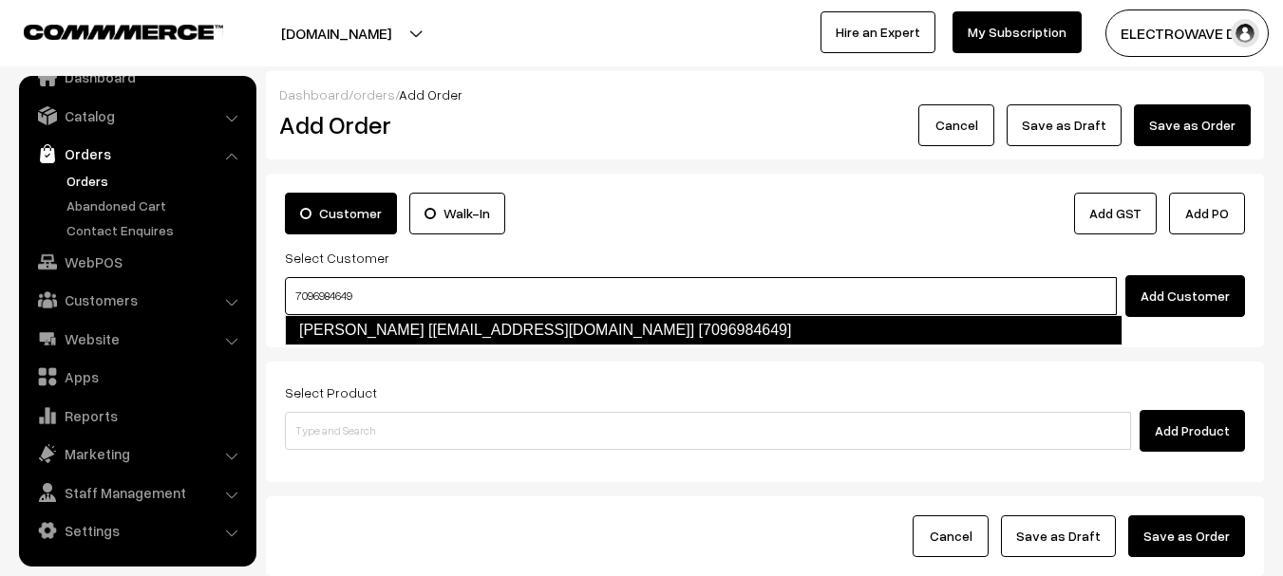
click at [525, 333] on link "[PERSON_NAME] [[EMAIL_ADDRESS][DOMAIN_NAME]] [7096984649]" at bounding box center [703, 330] width 837 height 30
type input "7096984649"
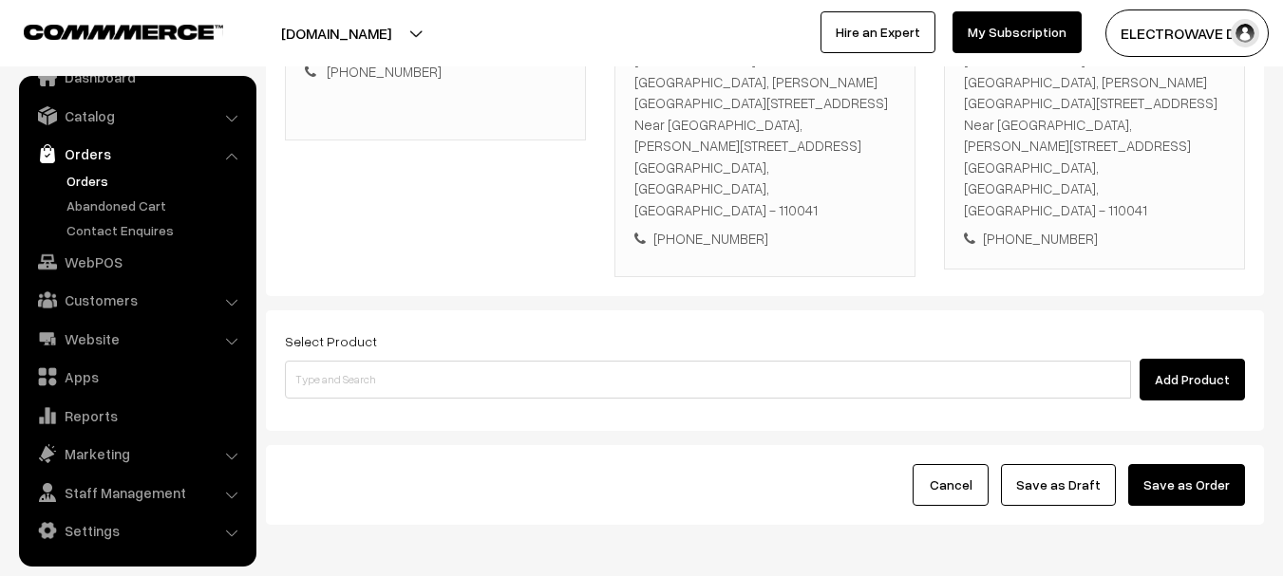
scroll to position [380, 0]
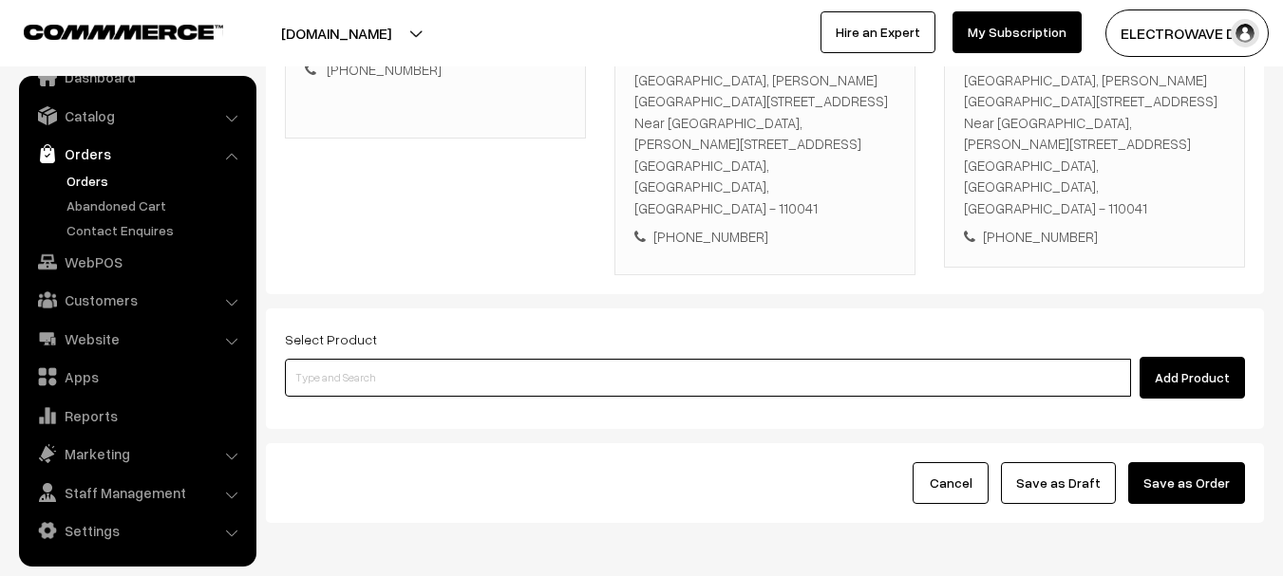
click at [706, 359] on input at bounding box center [708, 378] width 846 height 38
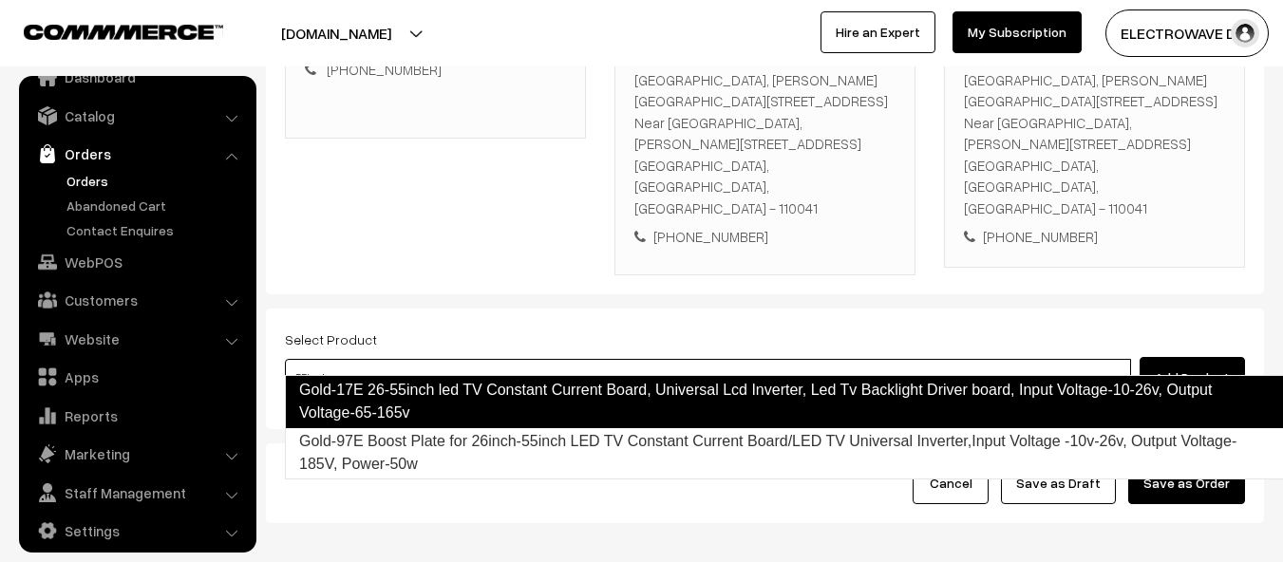
type input "55inch"
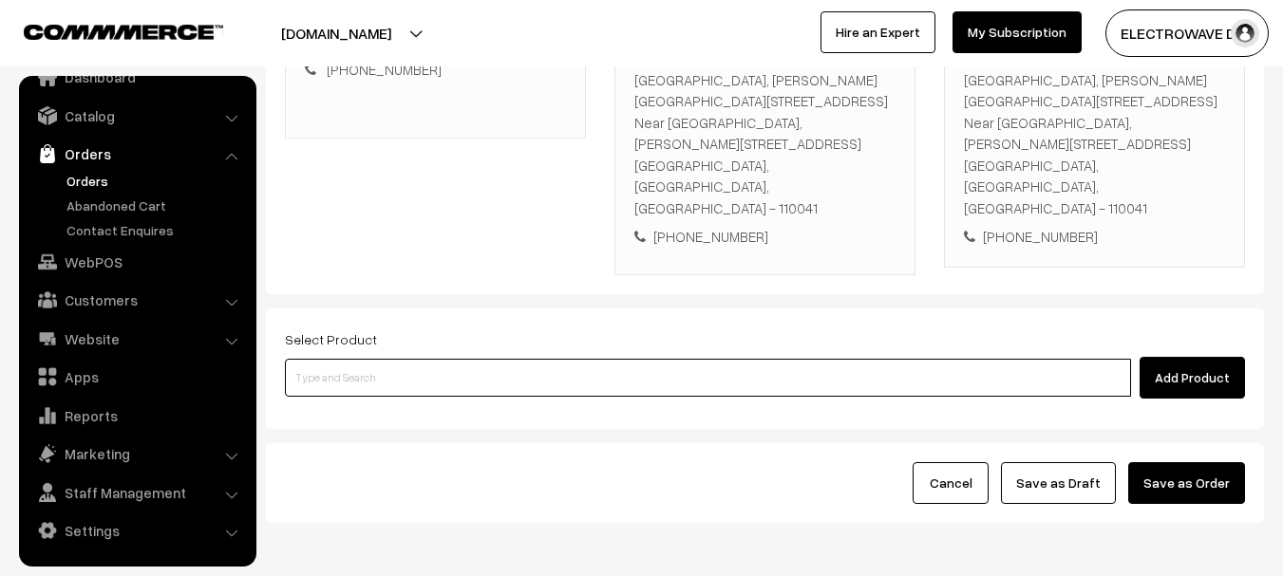
paste input "[URL][DOMAIN_NAME]"
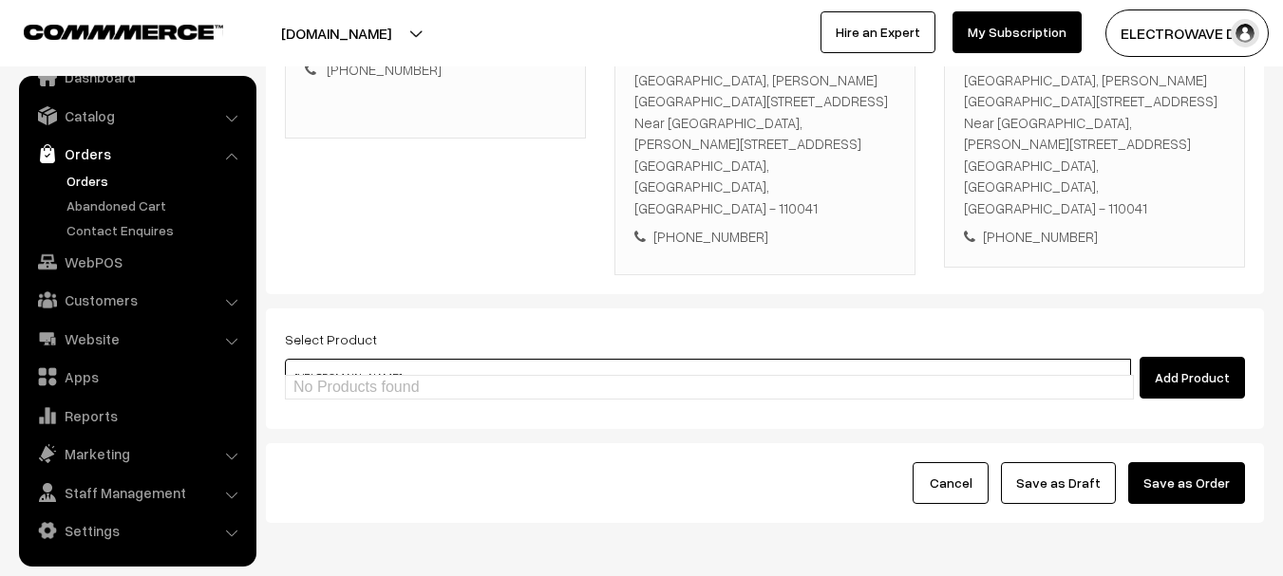
drag, startPoint x: 840, startPoint y: 353, endPoint x: 0, endPoint y: 352, distance: 840.2
click at [0, 358] on body "Thank you for showing interest. Our team will call you shortly. Close dhruvpro.…" at bounding box center [641, 140] width 1283 height 1041
type input "55t23-c0g-55inch"
click at [472, 328] on div "Select Product Add Product" at bounding box center [765, 363] width 960 height 71
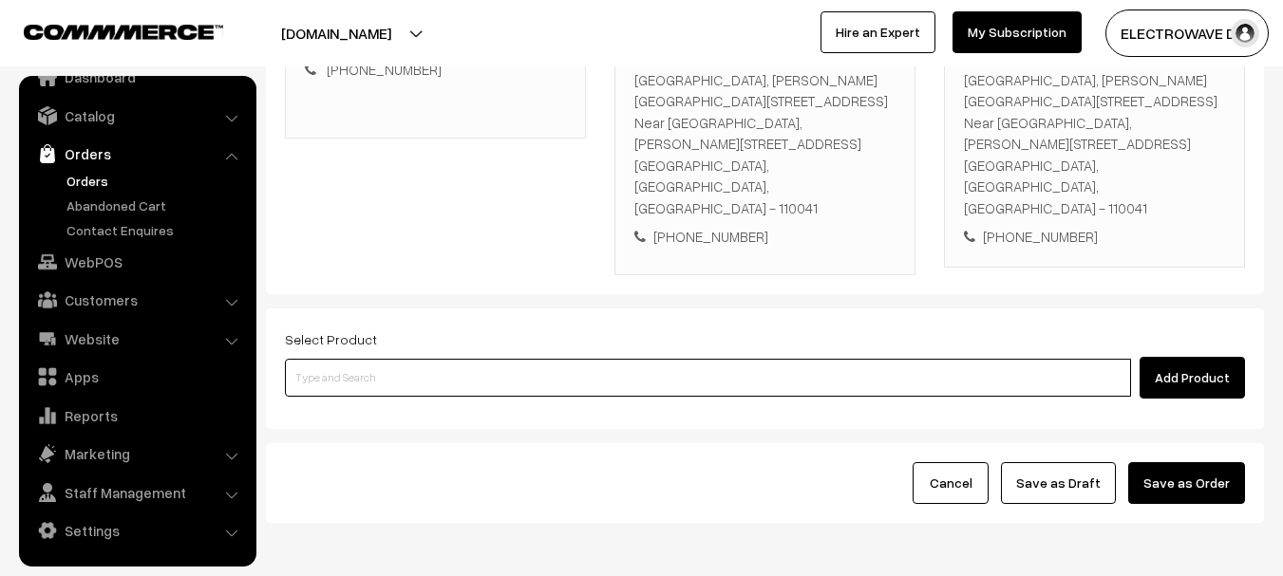
click at [463, 363] on input at bounding box center [708, 378] width 846 height 38
paste input "T550HVN08.4"
type input "T550HVN08.4"
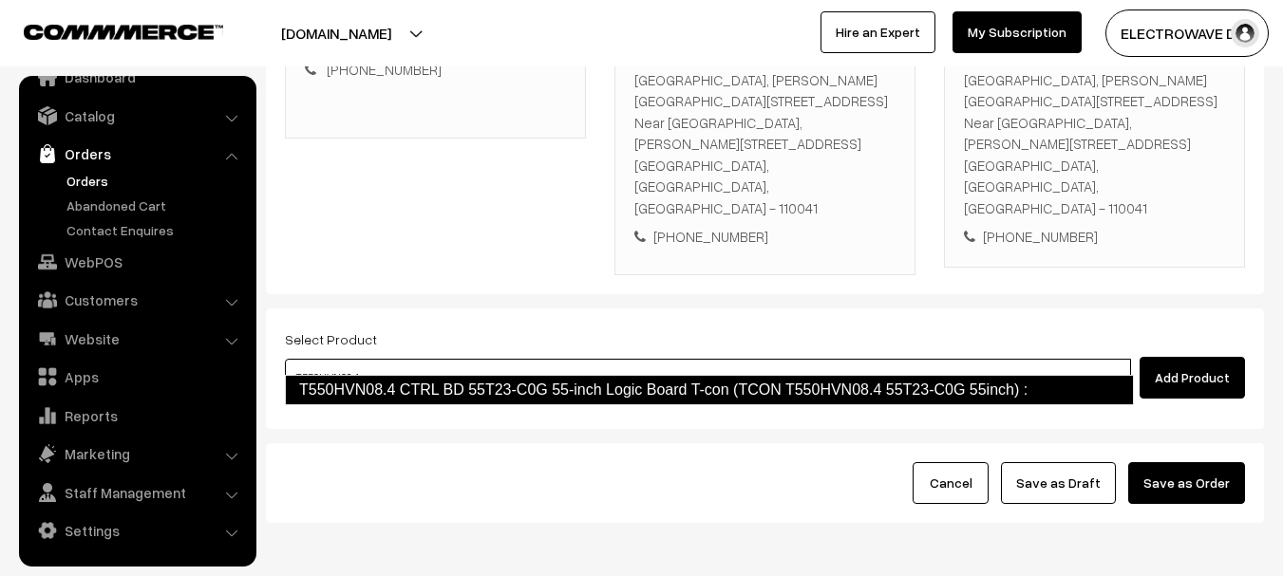
click at [478, 393] on link "T550HVN08.4 CTRL BD 55T23-C0G 55-inch Logic Board T-con (TCON T550HVN08.4 55T23…" at bounding box center [709, 390] width 849 height 30
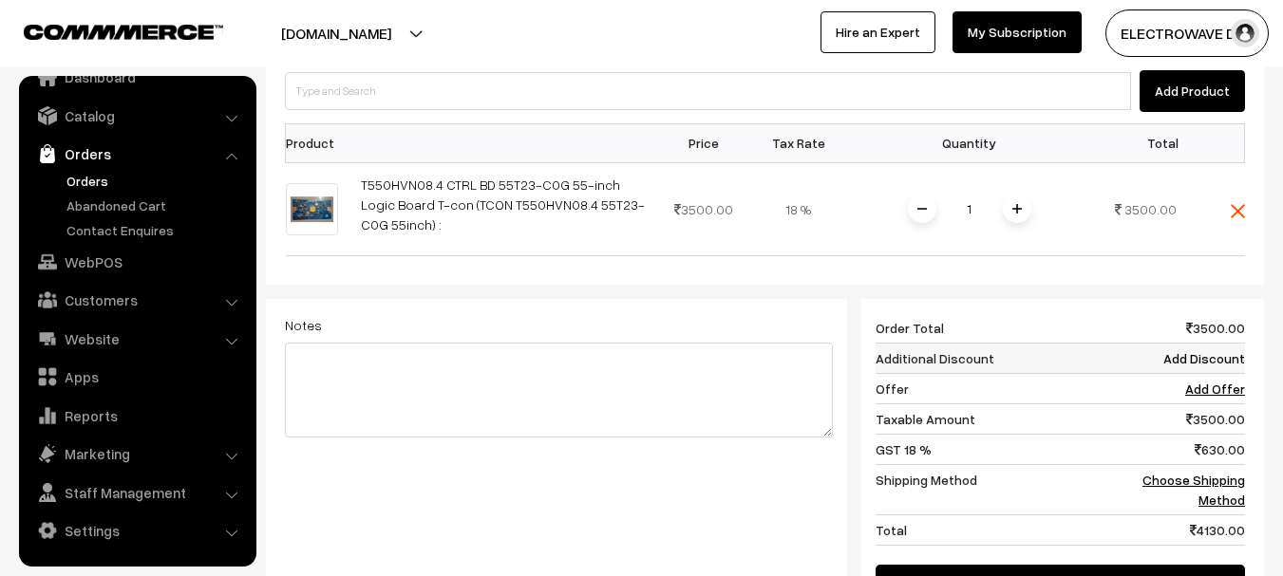
scroll to position [665, 0]
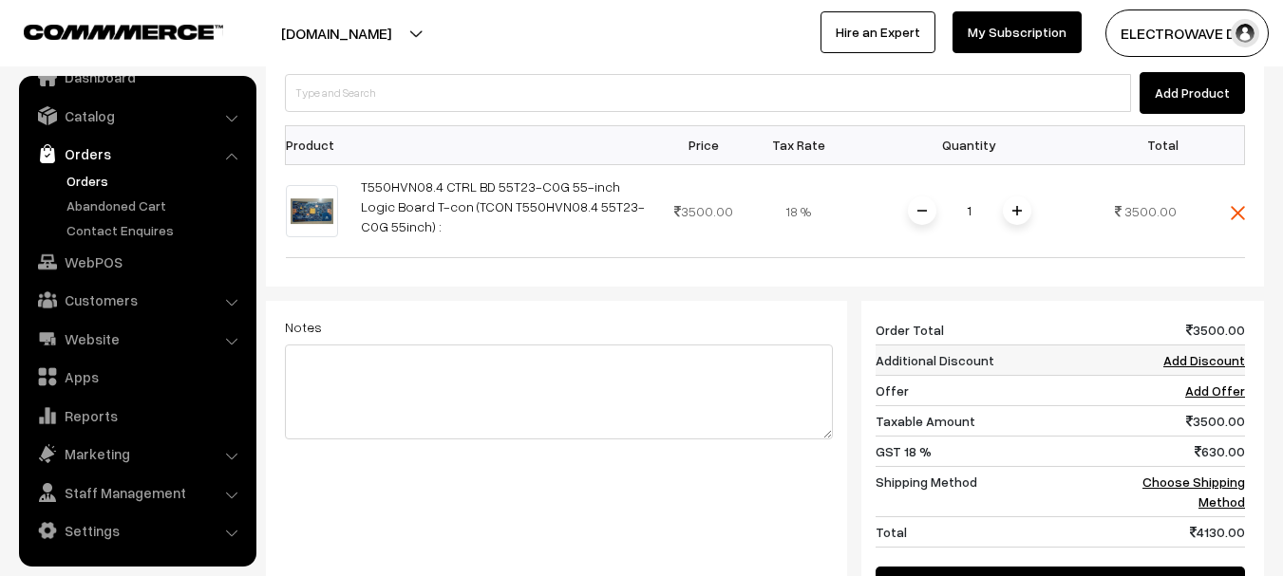
click at [1198, 352] on link "Add Discount" at bounding box center [1204, 360] width 82 height 16
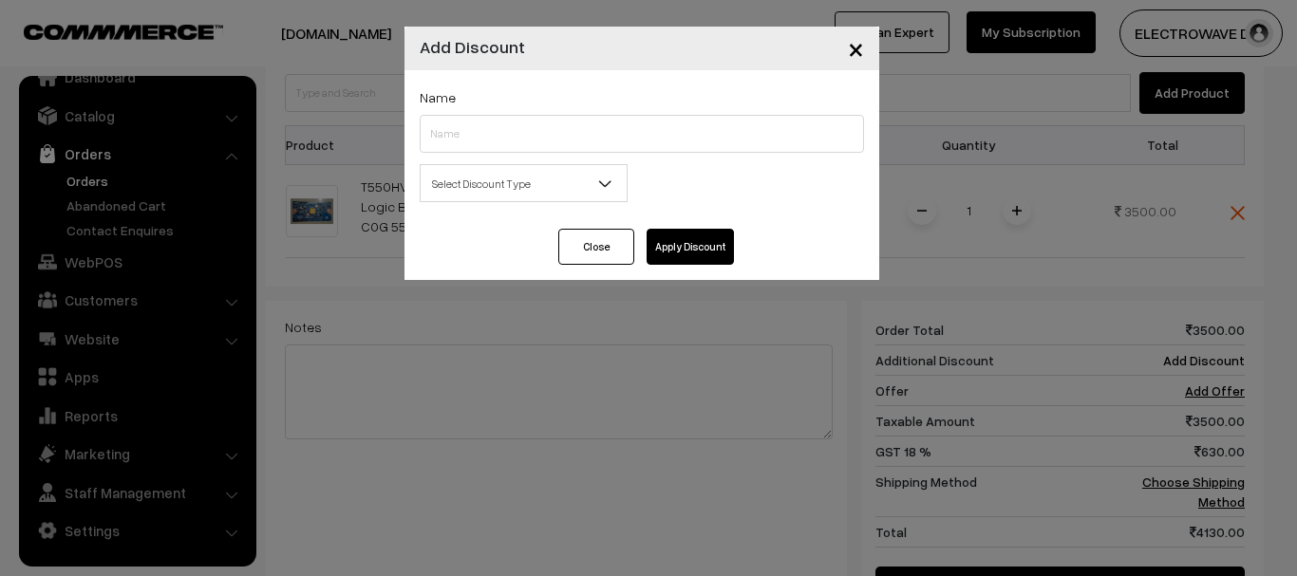
drag, startPoint x: 591, startPoint y: 245, endPoint x: 617, endPoint y: 248, distance: 26.7
click at [591, 246] on button "Close" at bounding box center [596, 247] width 76 height 36
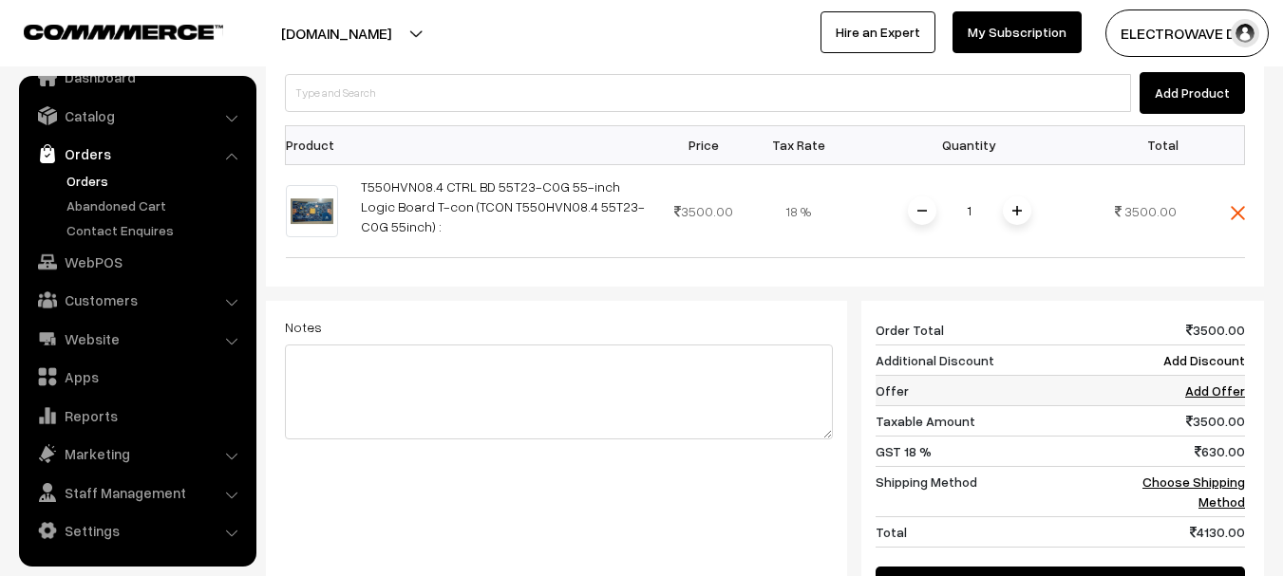
click at [1227, 383] on link "Add Offer" at bounding box center [1215, 391] width 60 height 16
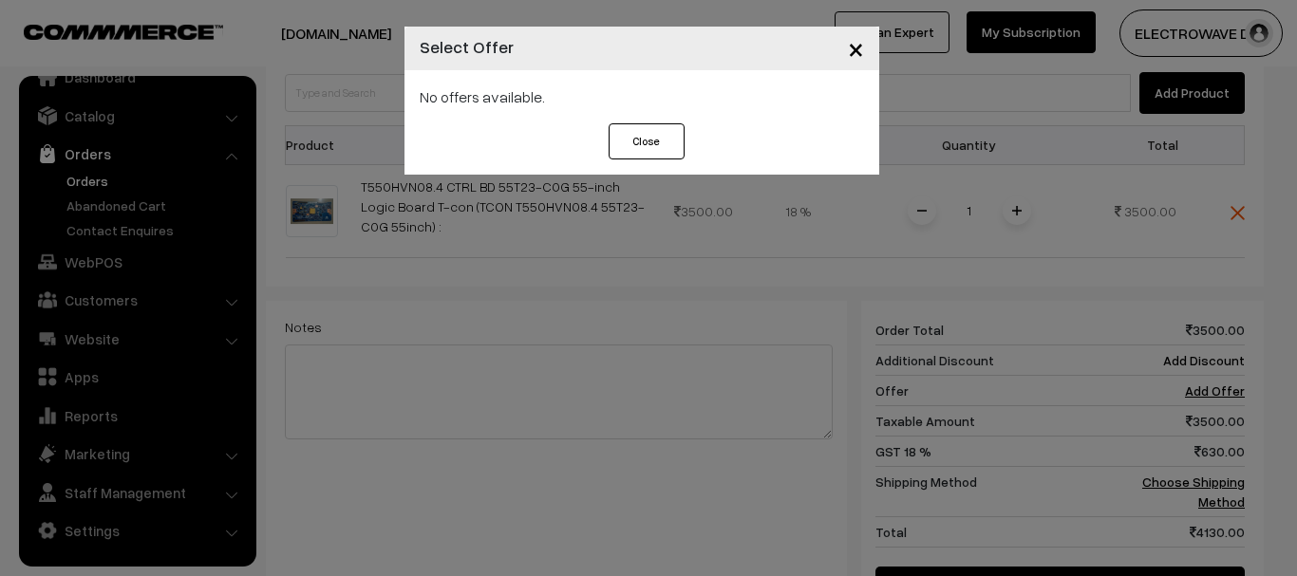
click at [631, 137] on button "Close" at bounding box center [647, 141] width 76 height 36
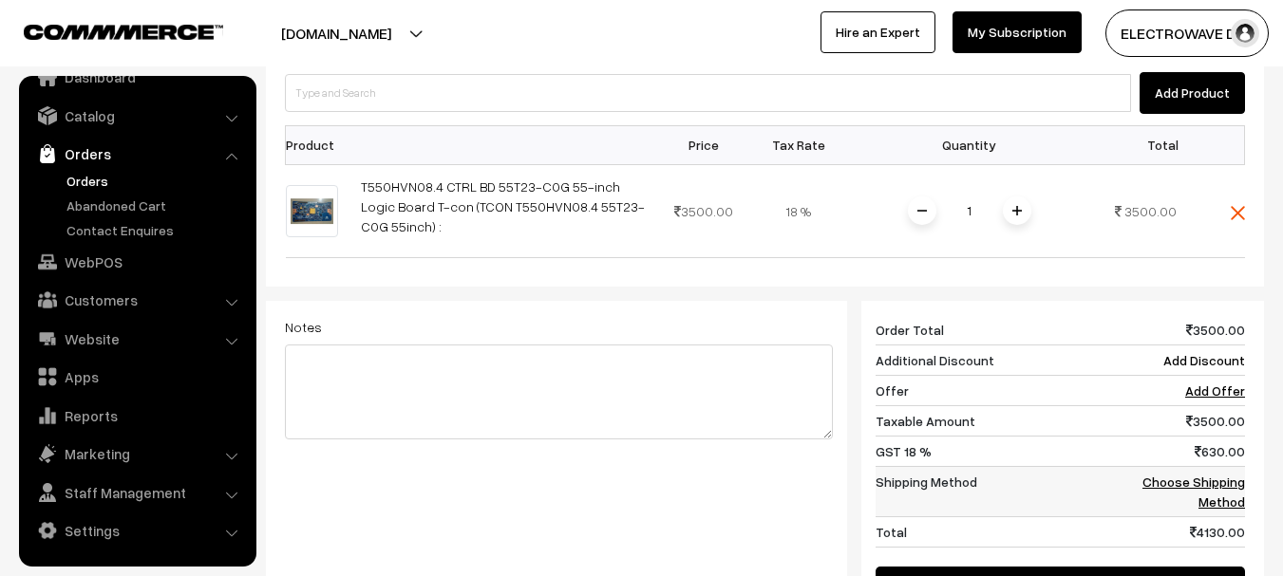
click at [1162, 474] on link "Choose Shipping Method" at bounding box center [1193, 492] width 103 height 36
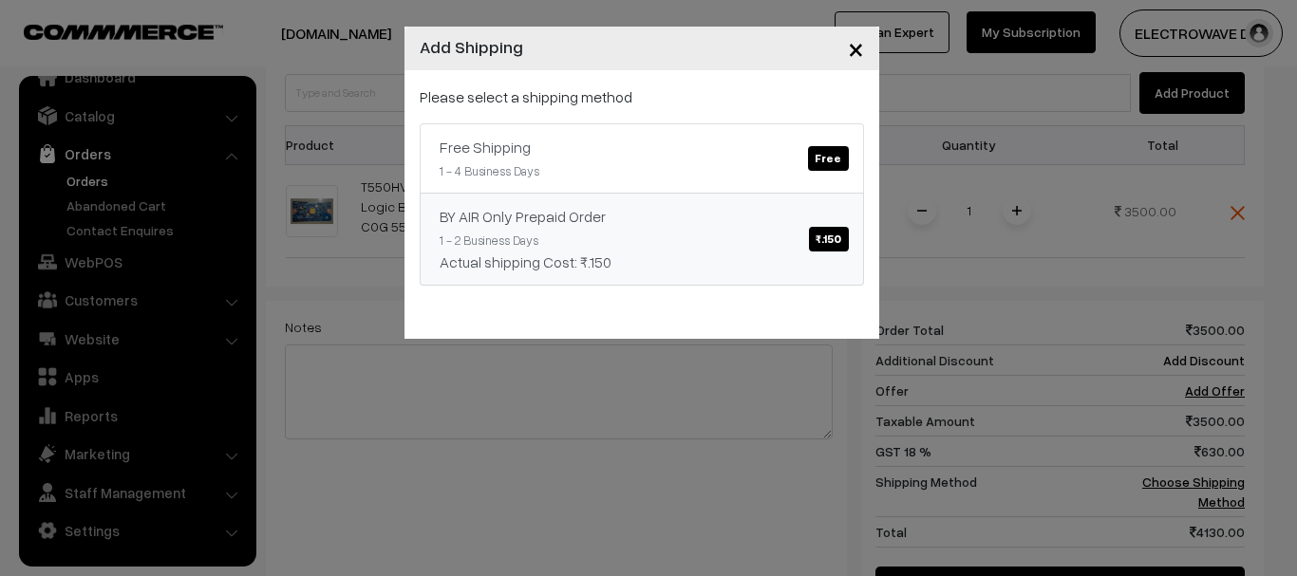
click at [828, 235] on span "₹.150" at bounding box center [828, 239] width 39 height 25
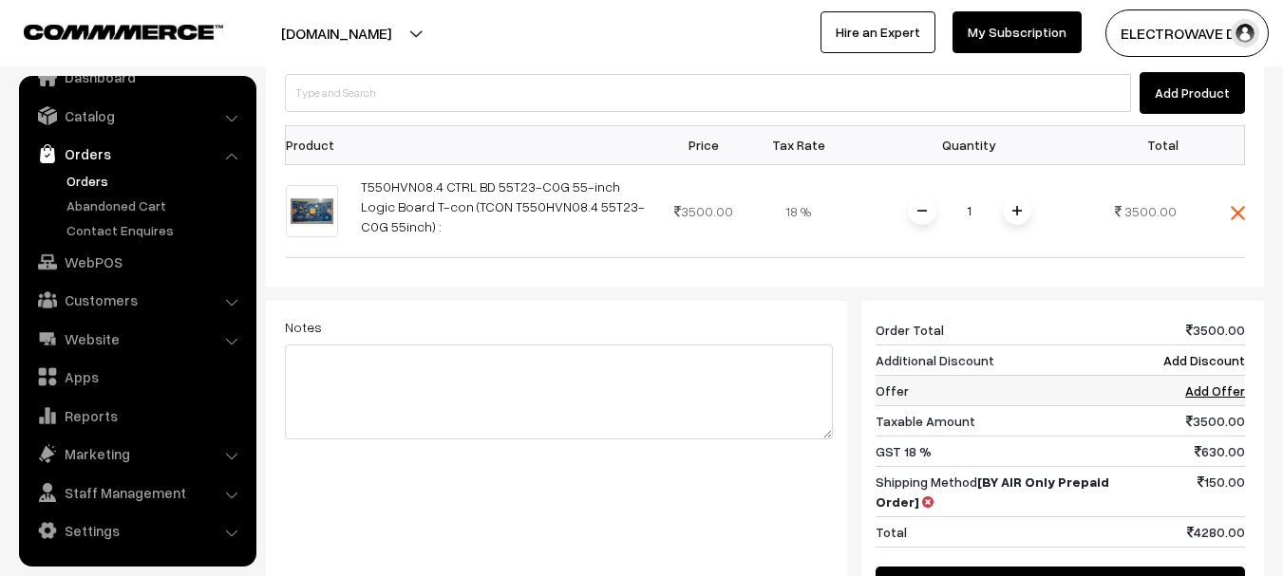
click at [1211, 375] on td "Add Offer" at bounding box center [1186, 390] width 118 height 30
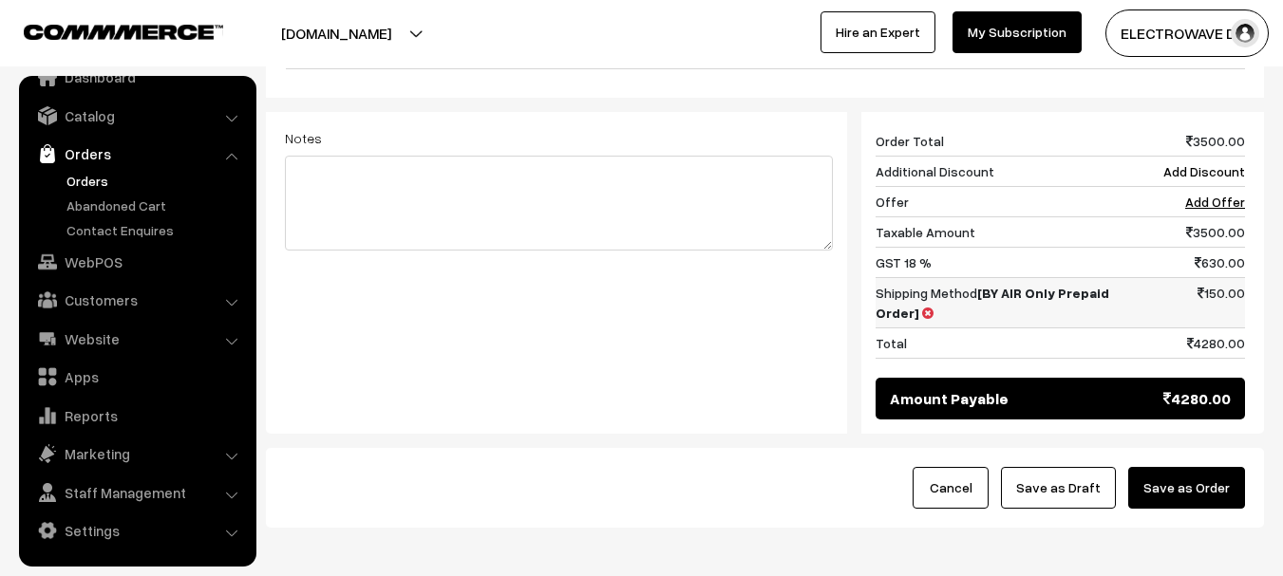
scroll to position [854, 0]
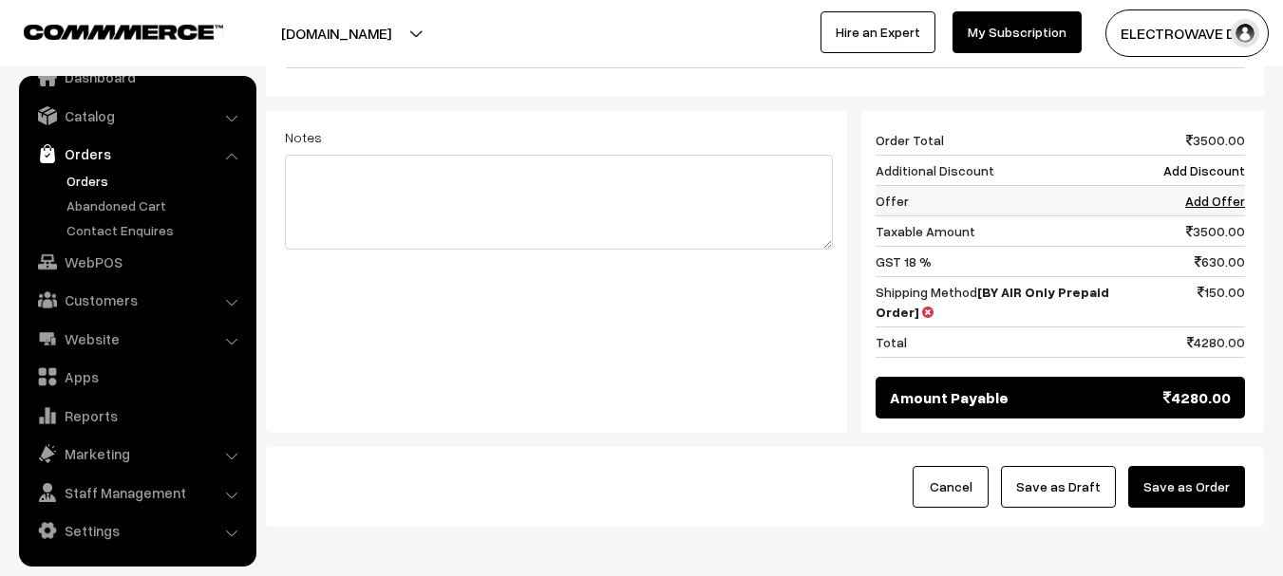
click at [1204, 193] on link "Add Offer" at bounding box center [1215, 201] width 60 height 16
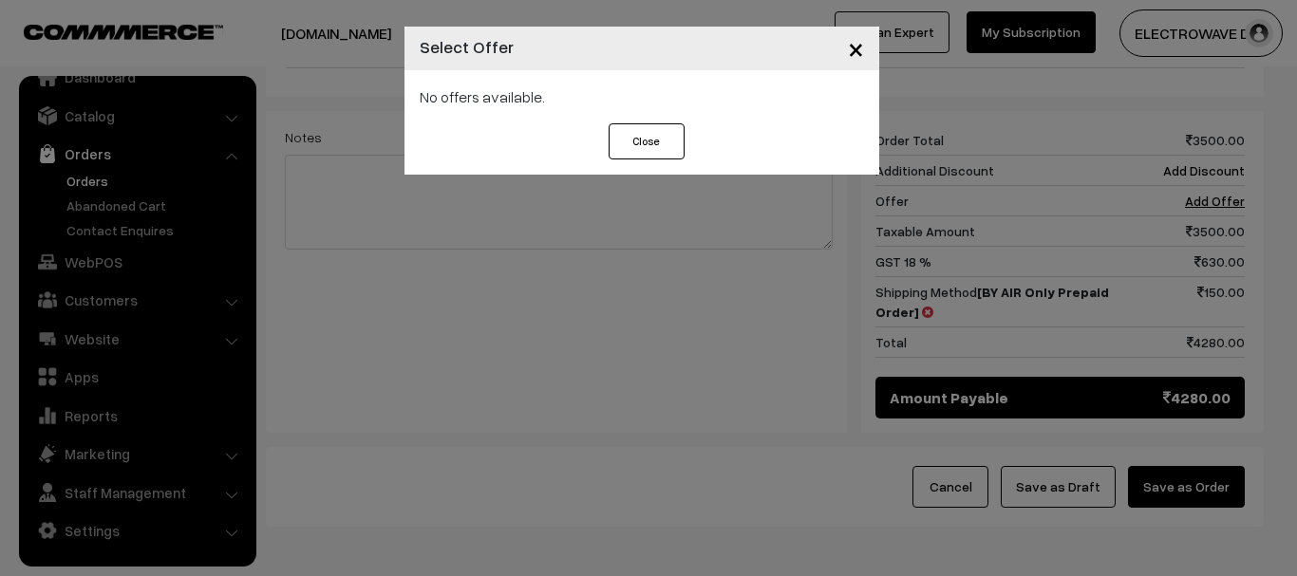
click at [652, 138] on button "Close" at bounding box center [647, 141] width 76 height 36
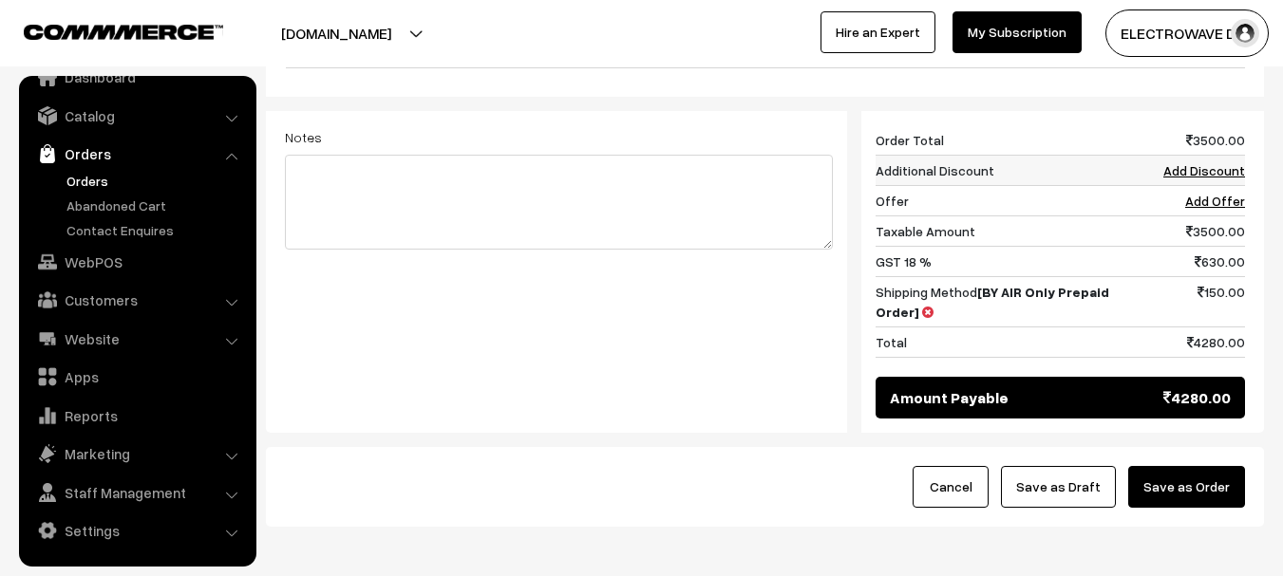
click at [1223, 162] on link "Add Discount" at bounding box center [1204, 170] width 82 height 16
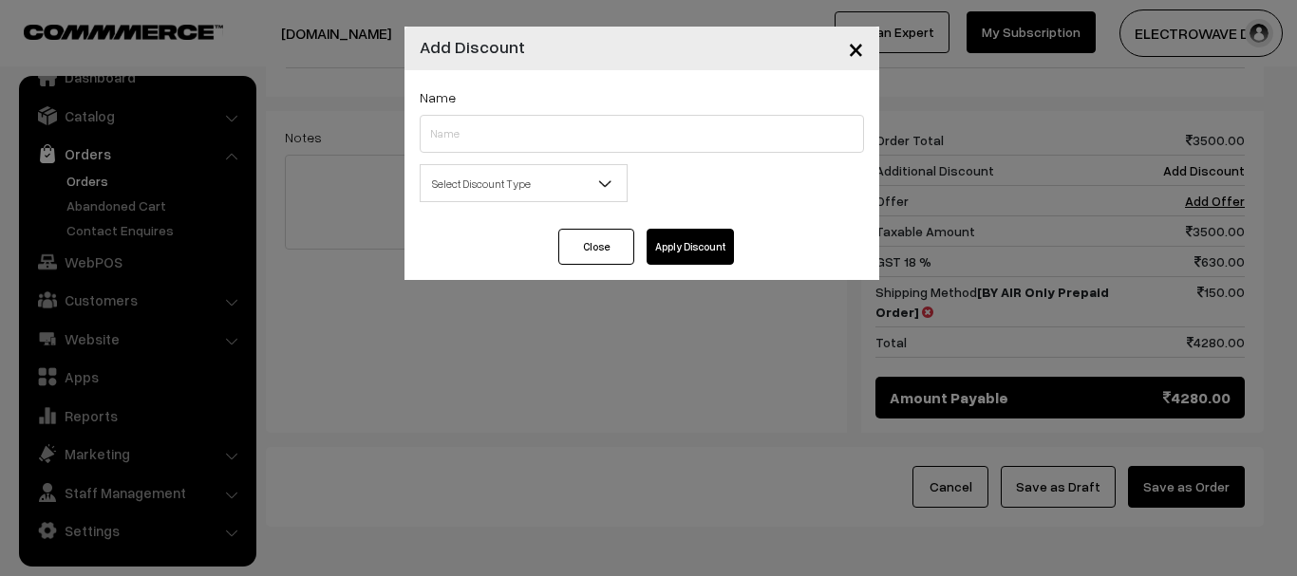
click at [542, 155] on div "Name Select Discount Type Flat Percentage Select Discount Type %" at bounding box center [641, 149] width 475 height 159
click at [512, 185] on span "Select Discount Type" at bounding box center [524, 183] width 206 height 33
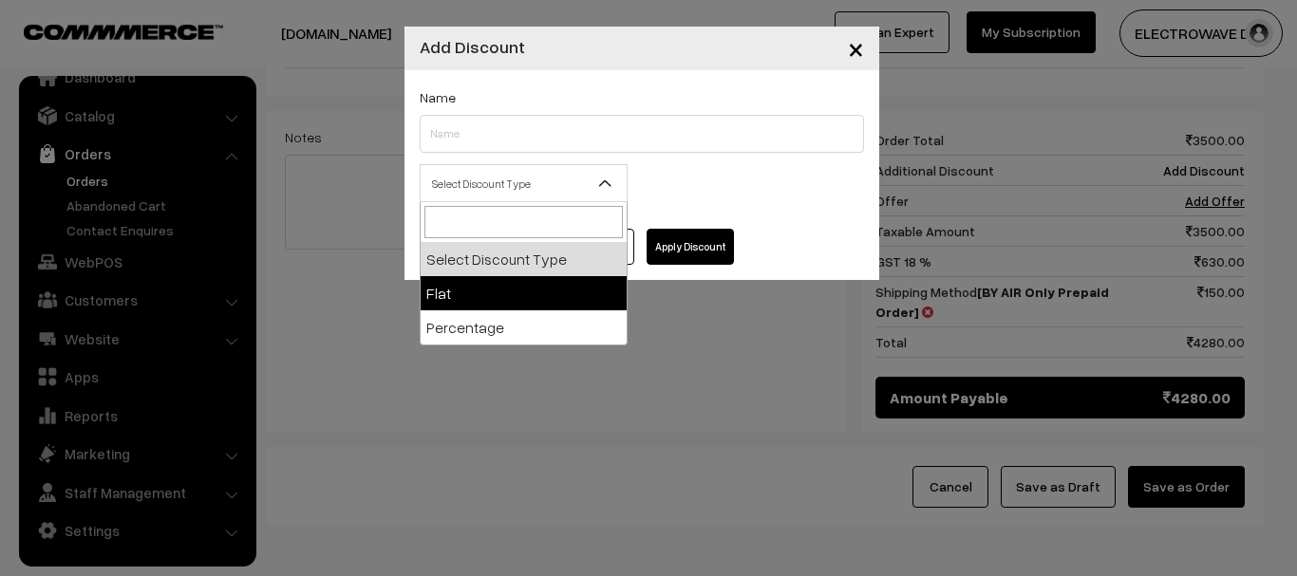
select select "flat"
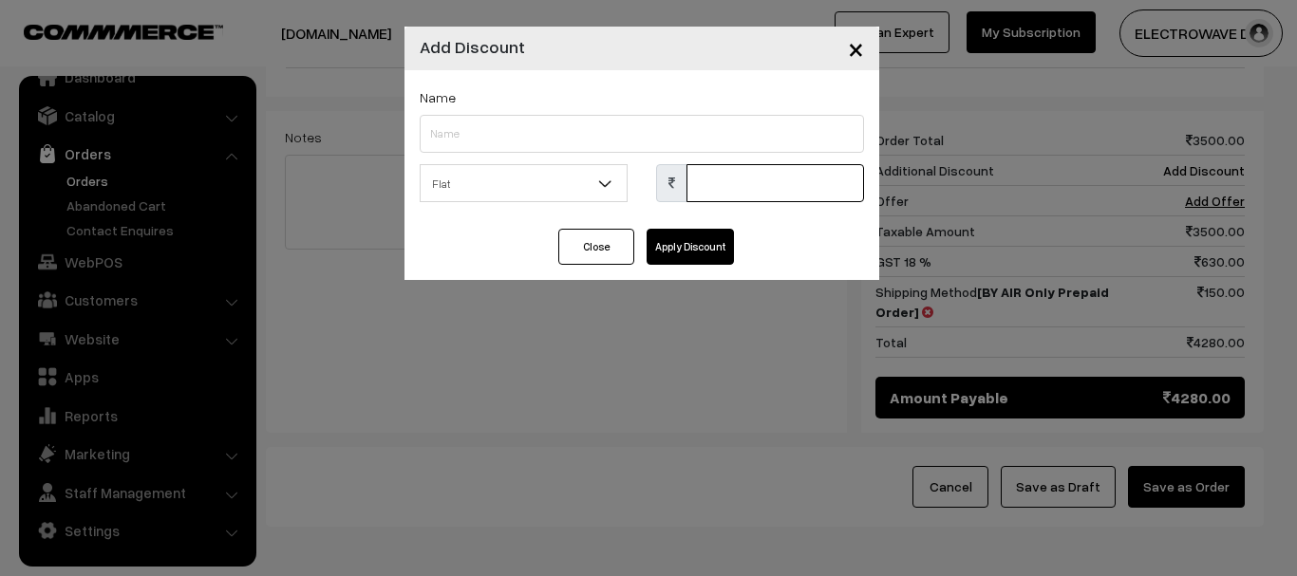
click at [766, 191] on input "text" at bounding box center [775, 183] width 178 height 38
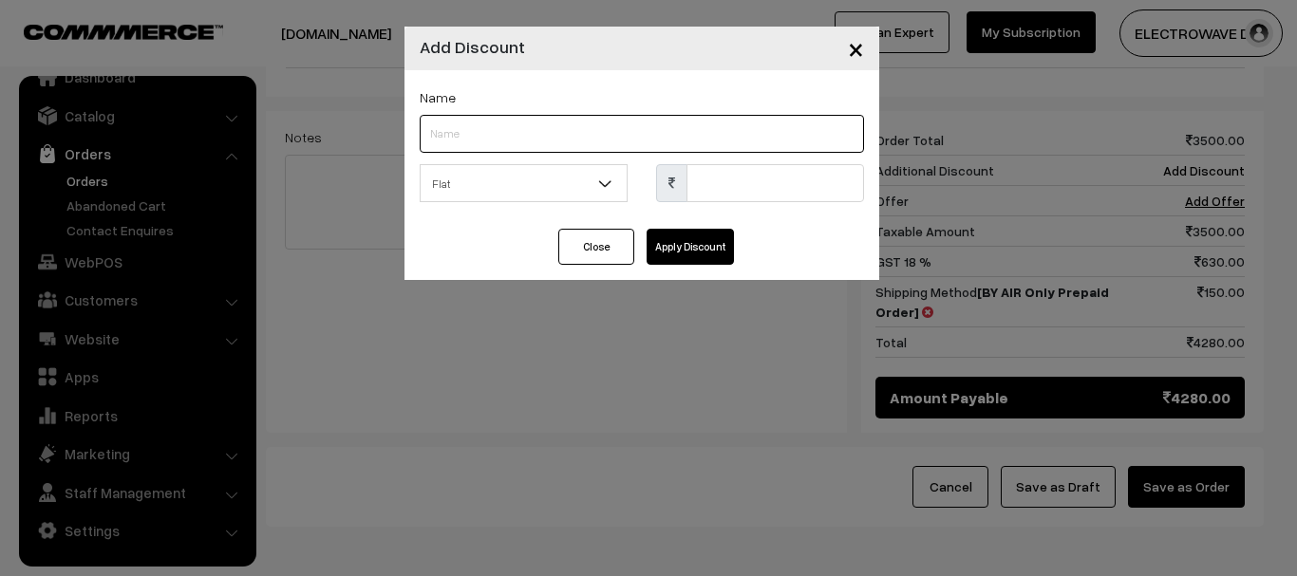
click at [576, 128] on input "text" at bounding box center [642, 134] width 444 height 38
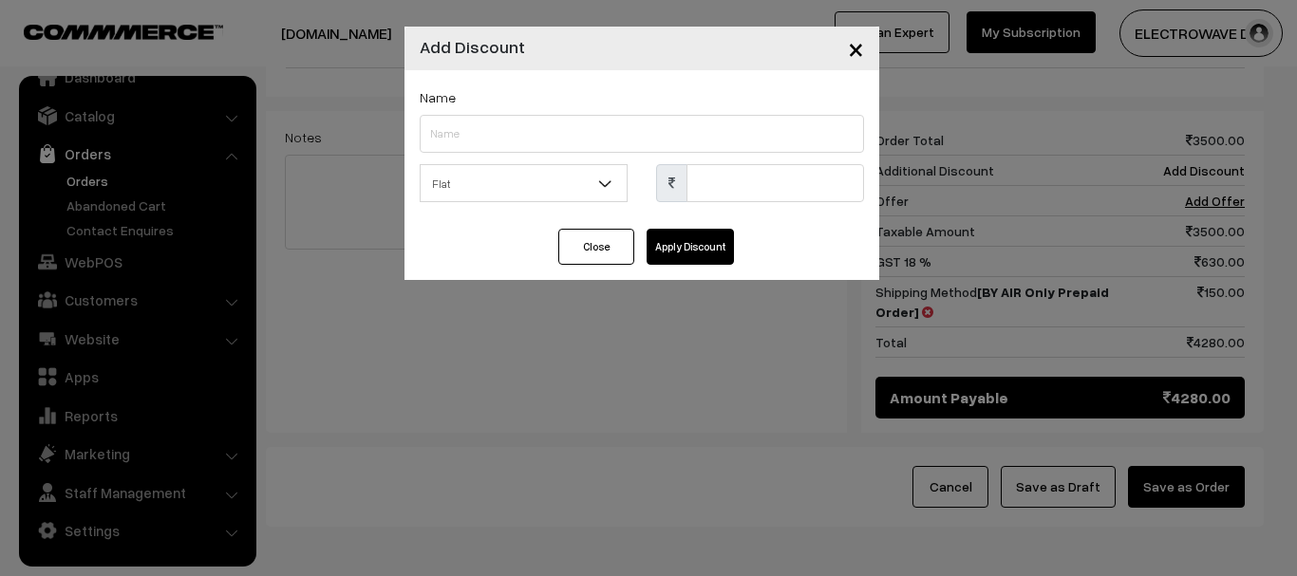
click at [559, 259] on button "Close" at bounding box center [596, 247] width 76 height 36
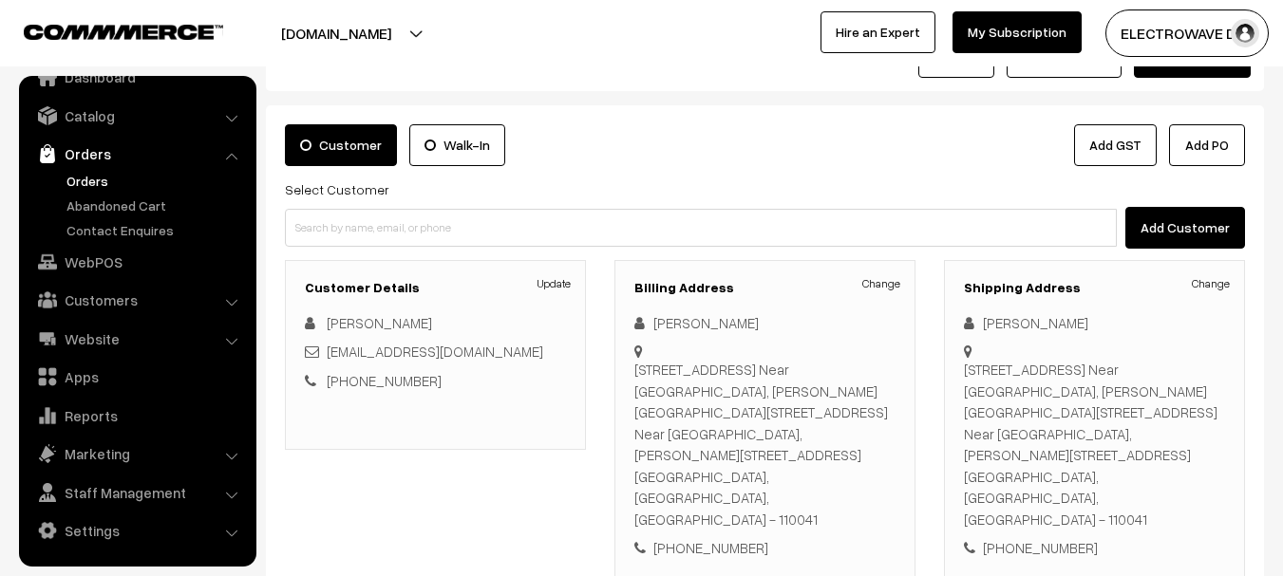
scroll to position [66, 0]
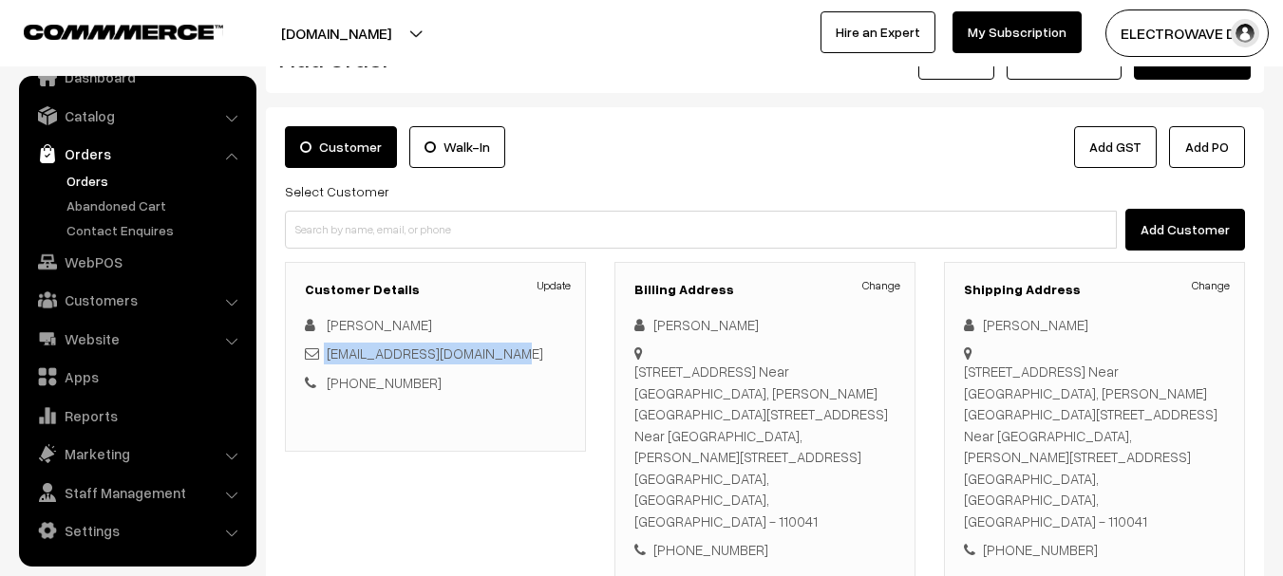
copy div "jiyakumar1442002@gmail.com"
drag, startPoint x: 524, startPoint y: 352, endPoint x: 368, endPoint y: 347, distance: 155.8
click at [334, 354] on div "jiyakumar1442002@gmail.com" at bounding box center [435, 354] width 261 height 22
click at [376, 384] on link "+91 7096984649" at bounding box center [384, 382] width 115 height 17
drag, startPoint x: 470, startPoint y: 401, endPoint x: 454, endPoint y: 389, distance: 19.8
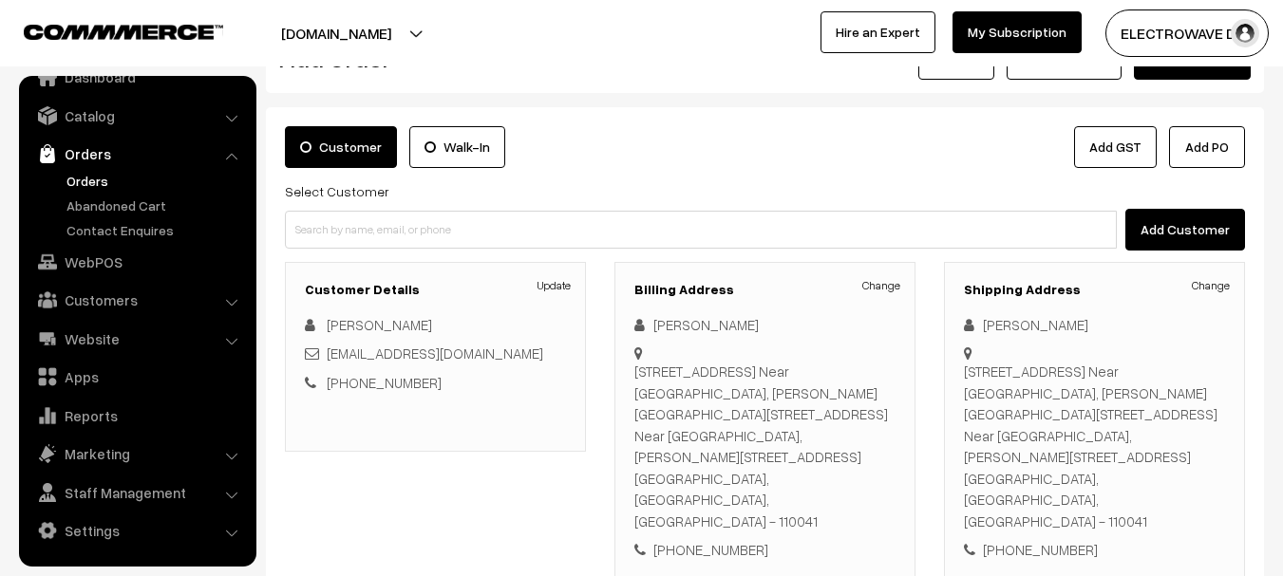
click at [469, 401] on div "Customer Details Update Jiya Kumar jiyakumar1442002@gmail.com +91 7096984649" at bounding box center [435, 357] width 301 height 190
copy link "7096984649"
drag, startPoint x: 454, startPoint y: 389, endPoint x: 351, endPoint y: 397, distance: 102.8
click at [351, 397] on div "Customer Details Update Jiya Kumar jiyakumar1442002@gmail.com +91 7096984649" at bounding box center [435, 357] width 301 height 190
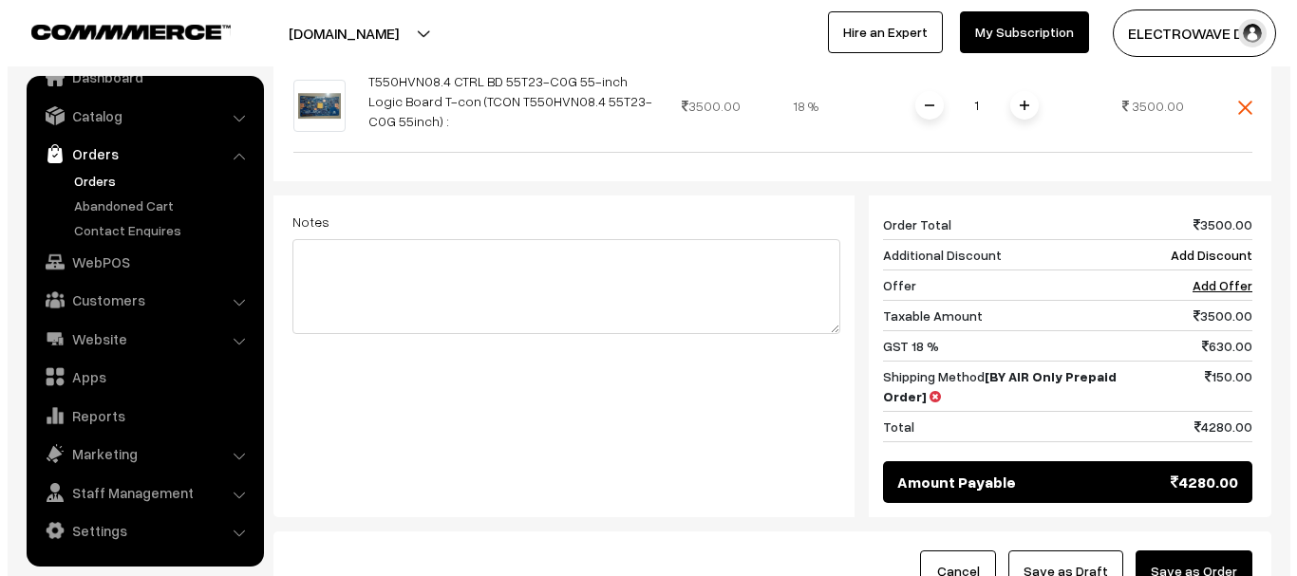
scroll to position [921, 0]
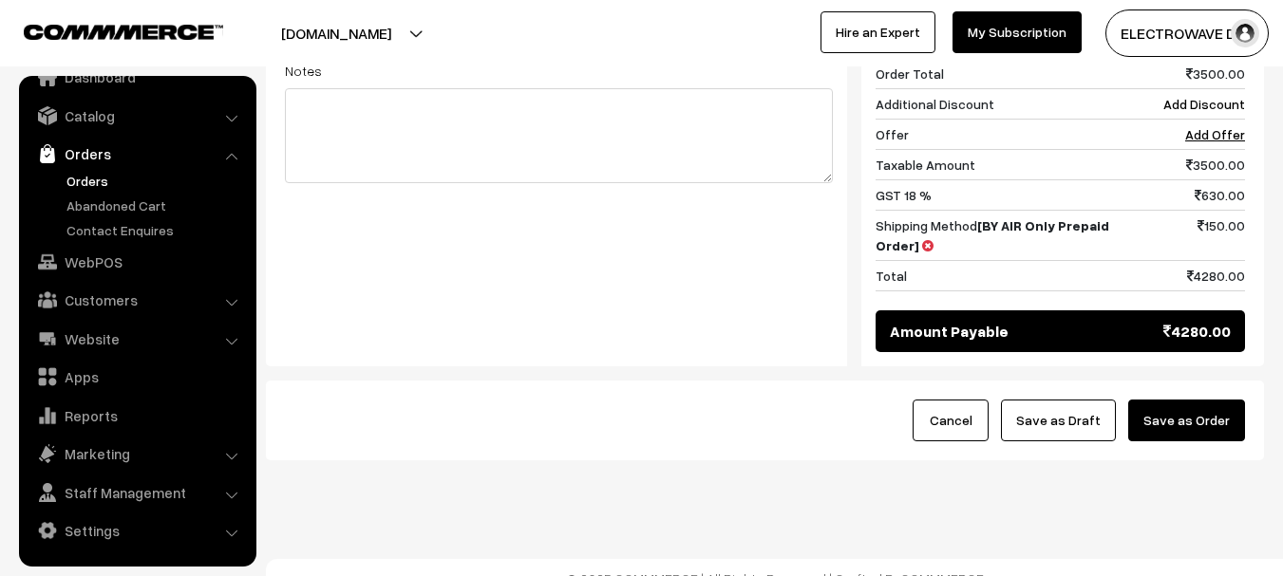
click at [1178, 400] on button "Save as Order" at bounding box center [1186, 421] width 117 height 42
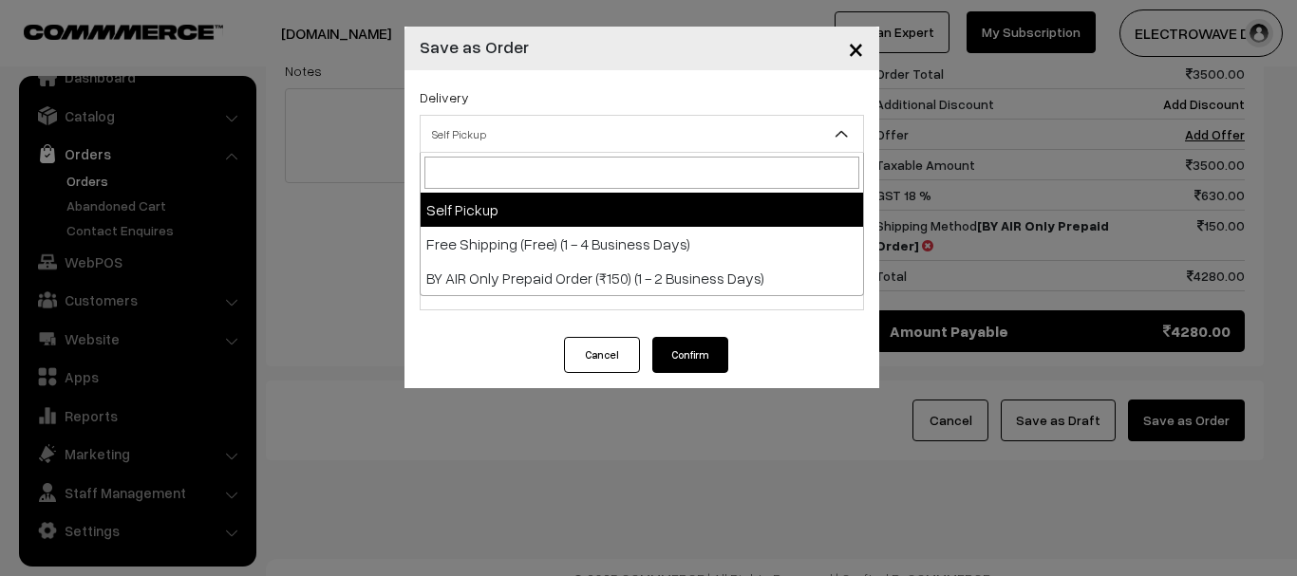
click at [567, 134] on span "Self Pickup" at bounding box center [642, 134] width 442 height 33
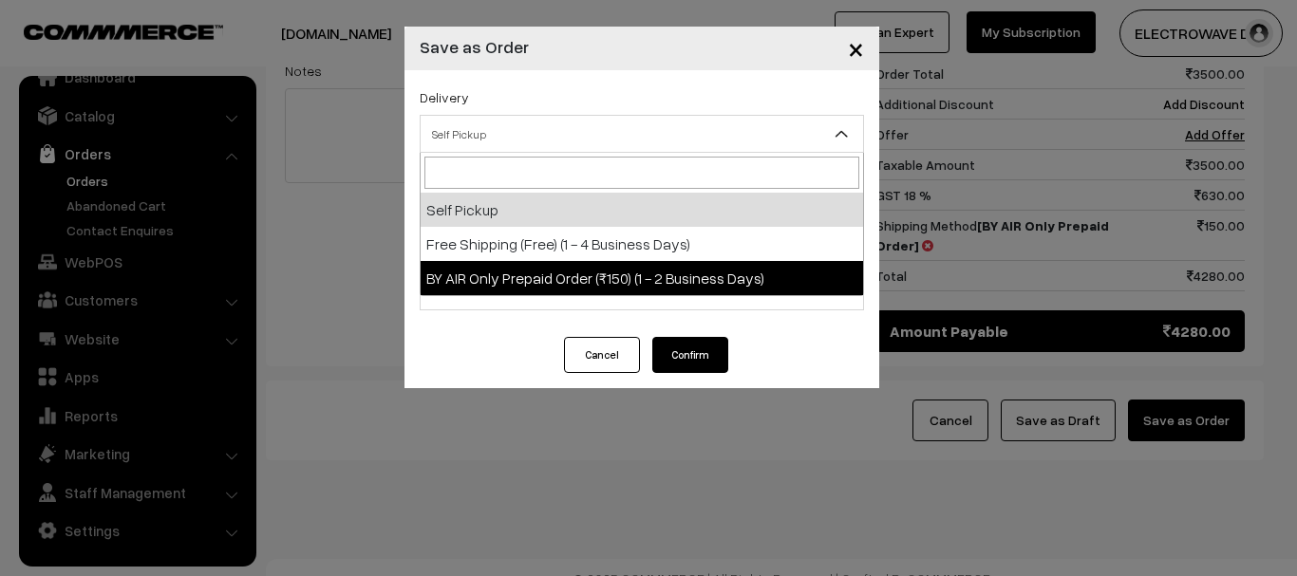
drag, startPoint x: 542, startPoint y: 248, endPoint x: 550, endPoint y: 274, distance: 27.6
select select "BA1"
select select "3"
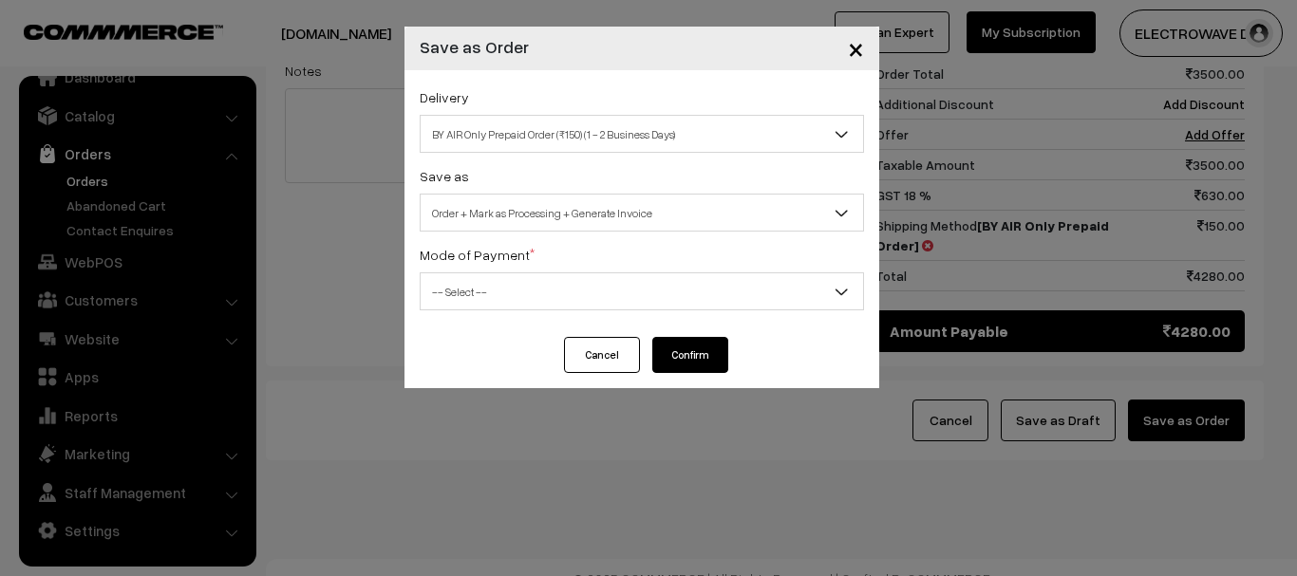
click at [567, 188] on div "Save as Order Order + Mark as Processing Order + Mark as Processing + Generate …" at bounding box center [642, 197] width 444 height 67
click at [568, 300] on span "-- Select --" at bounding box center [642, 291] width 442 height 33
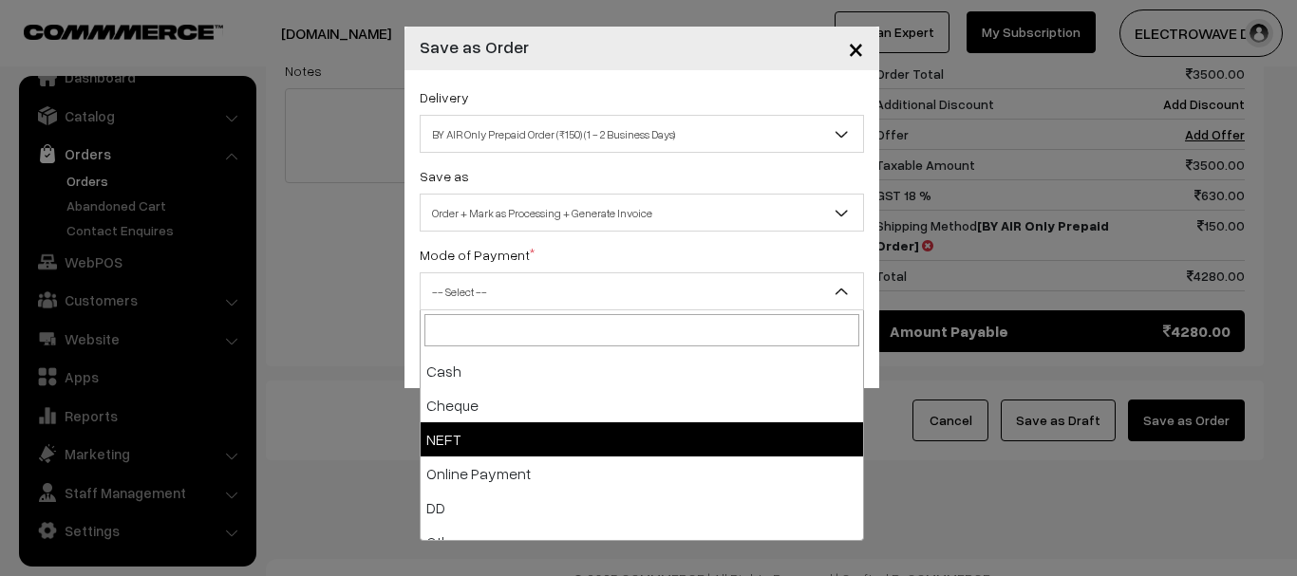
scroll to position [84, 0]
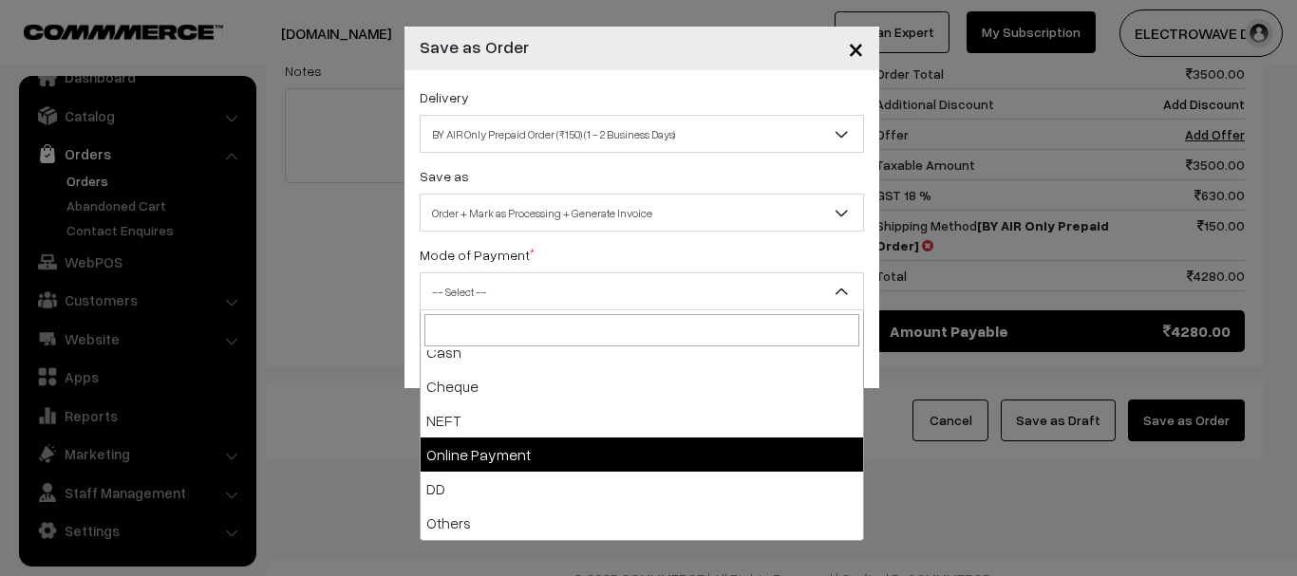
select select "5"
checkbox input "true"
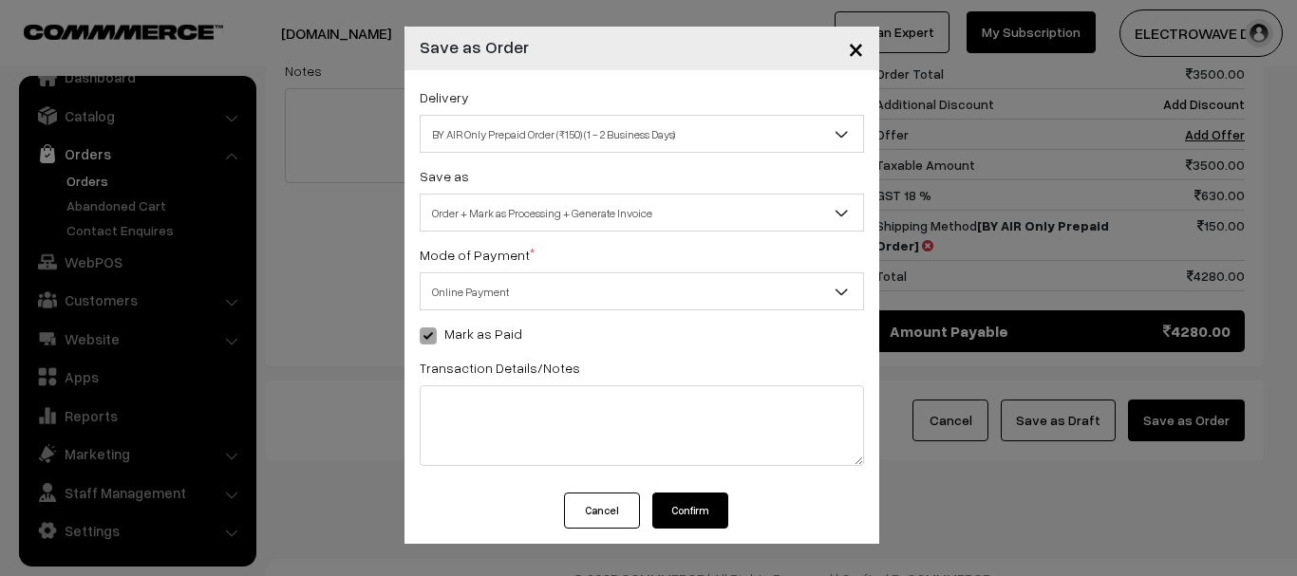
click at [693, 503] on button "Confirm" at bounding box center [690, 511] width 76 height 36
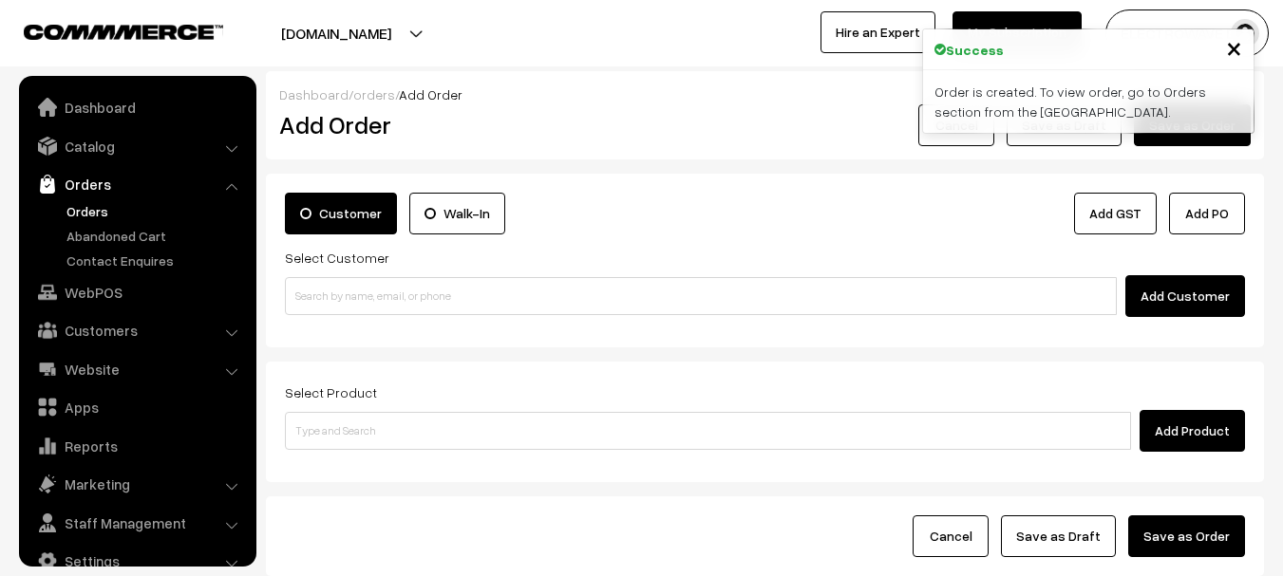
scroll to position [30, 0]
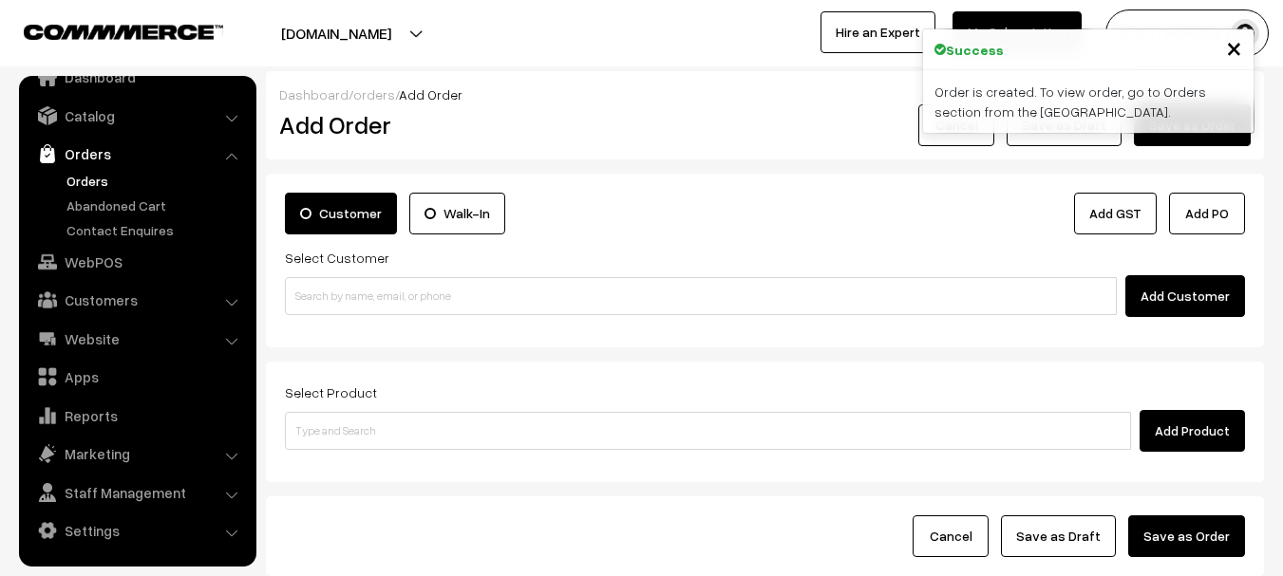
click at [1237, 54] on span "×" at bounding box center [1234, 46] width 16 height 35
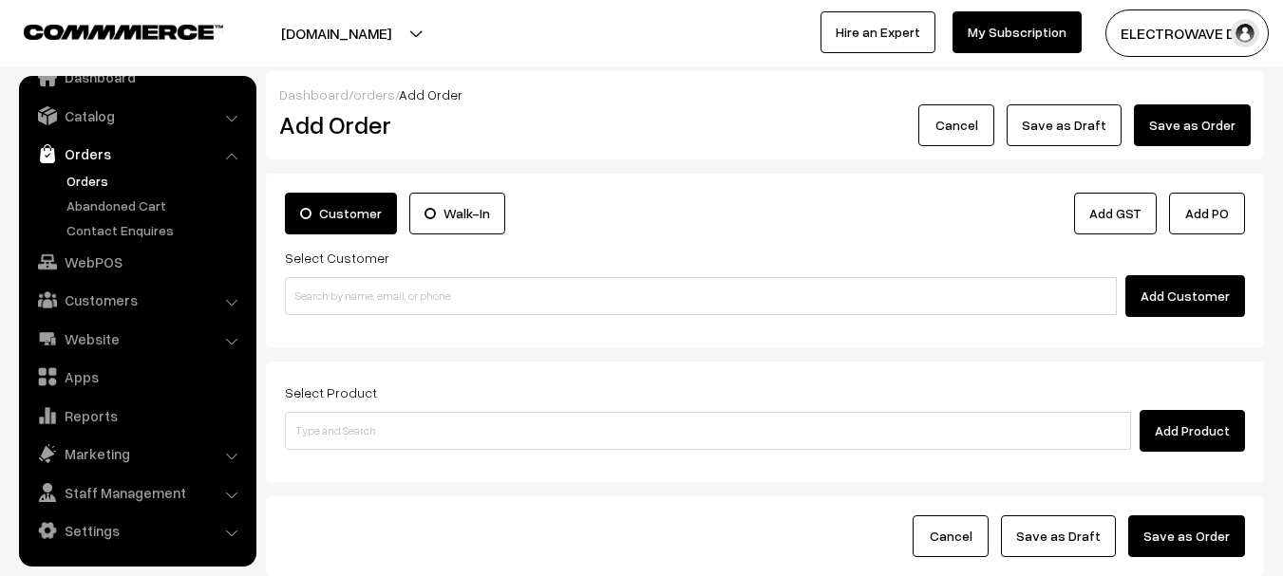
click at [80, 175] on link "Orders" at bounding box center [156, 181] width 188 height 20
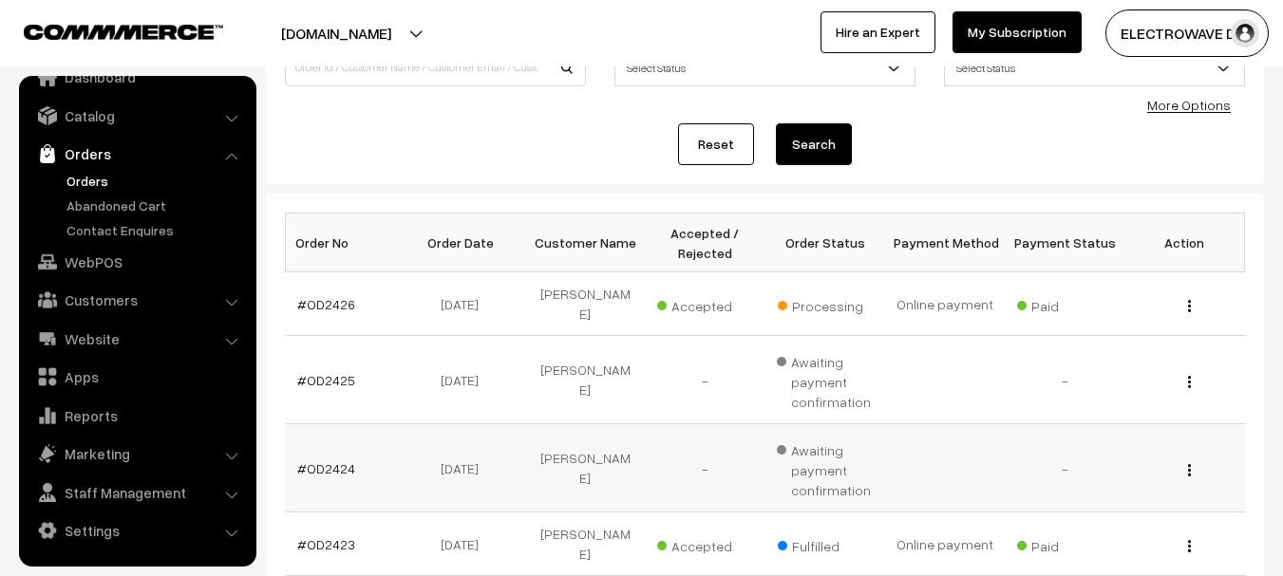
scroll to position [190, 0]
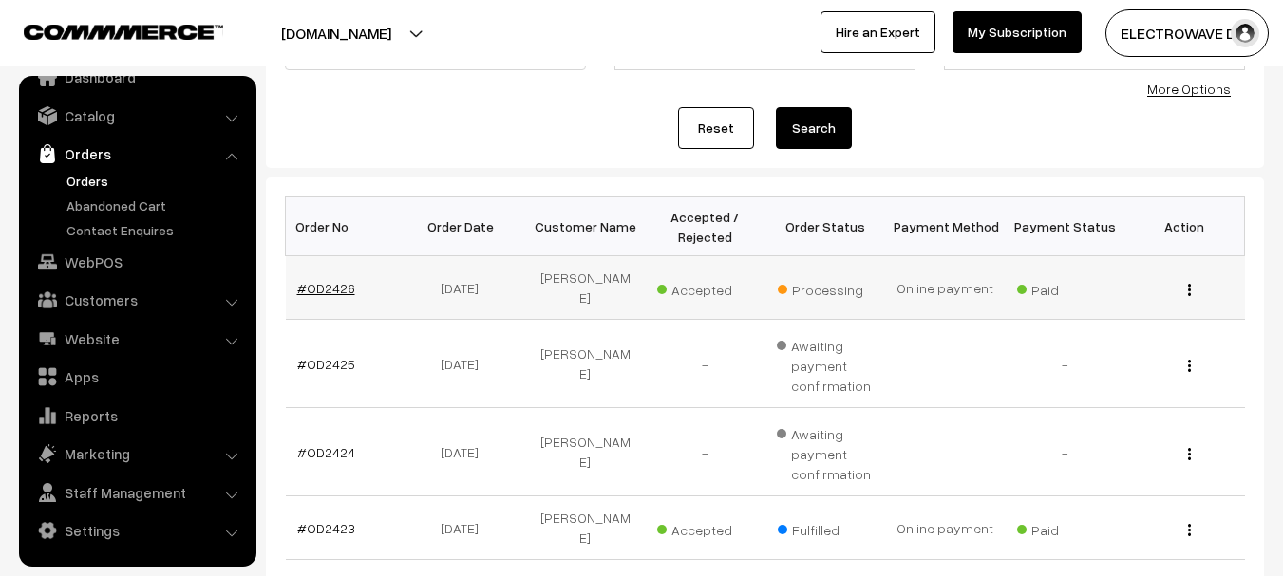
copy link "OD2426"
drag, startPoint x: 366, startPoint y: 277, endPoint x: 307, endPoint y: 280, distance: 59.9
click at [307, 280] on td "#OD2426" at bounding box center [346, 288] width 120 height 64
click at [314, 280] on link "#OD2426" at bounding box center [326, 288] width 58 height 16
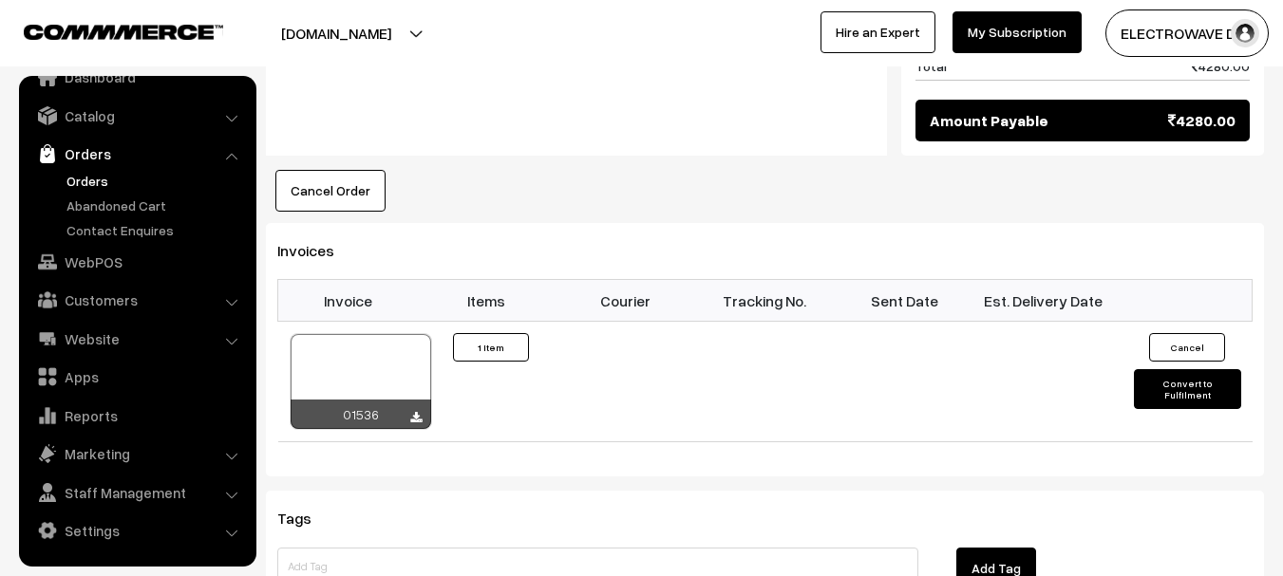
scroll to position [1196, 0]
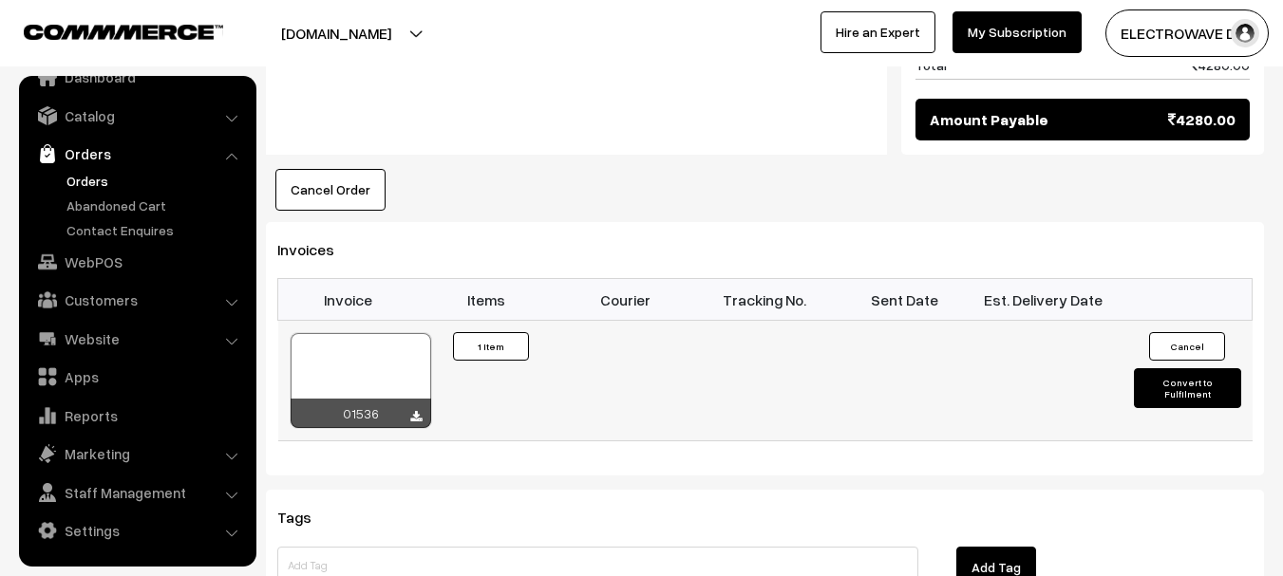
click at [383, 333] on div at bounding box center [361, 380] width 141 height 95
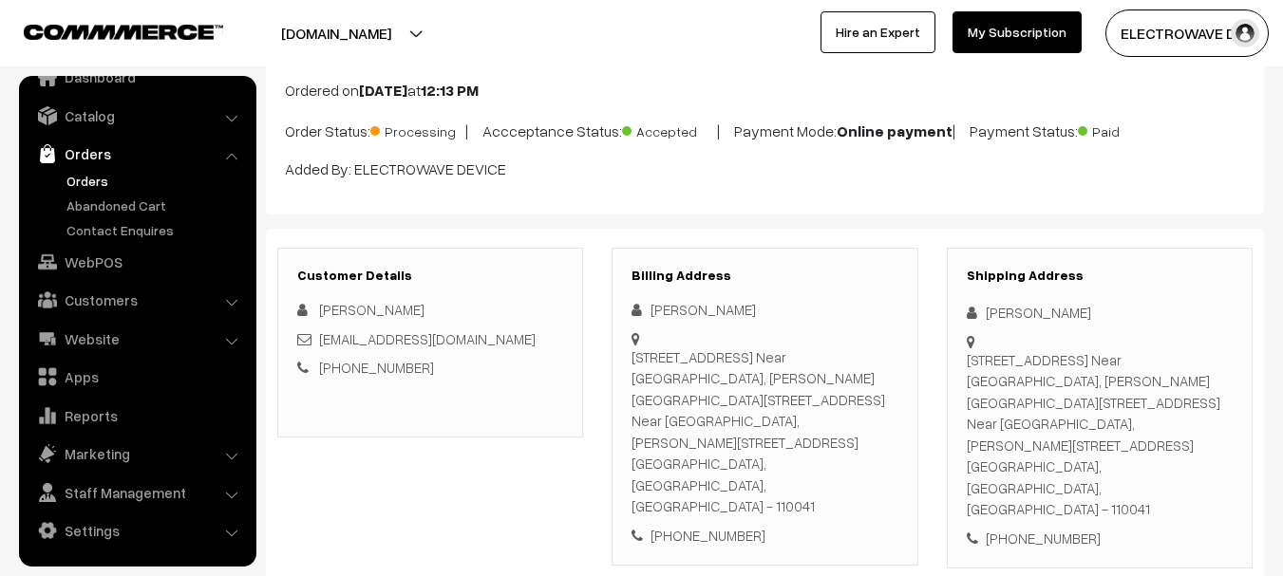
scroll to position [57, 0]
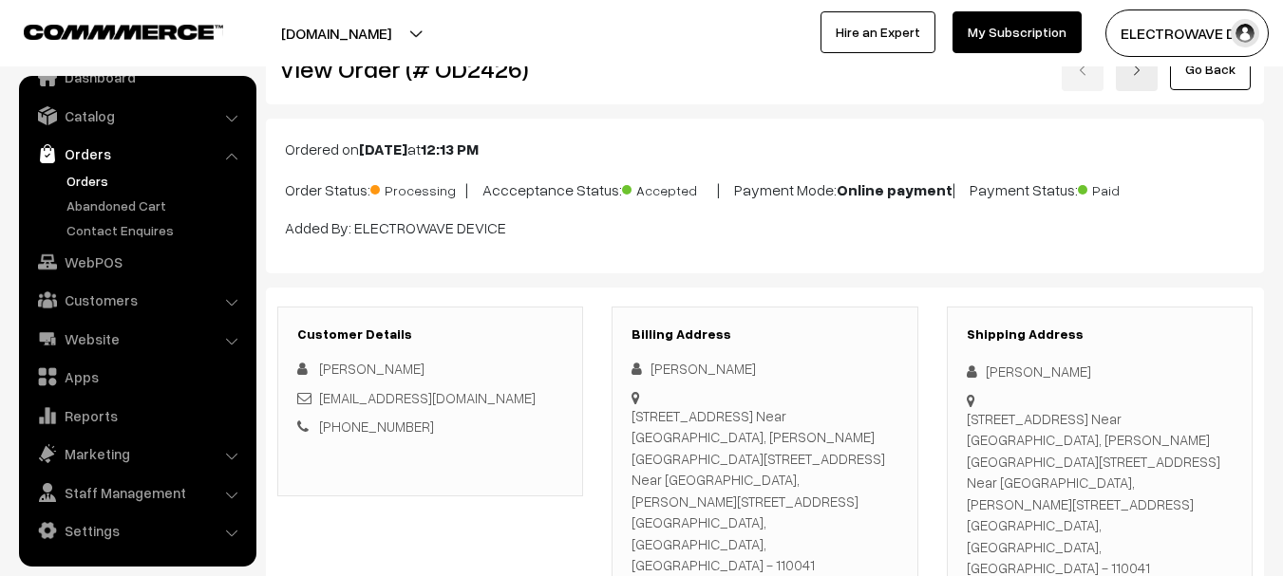
click at [81, 172] on link "Orders" at bounding box center [156, 181] width 188 height 20
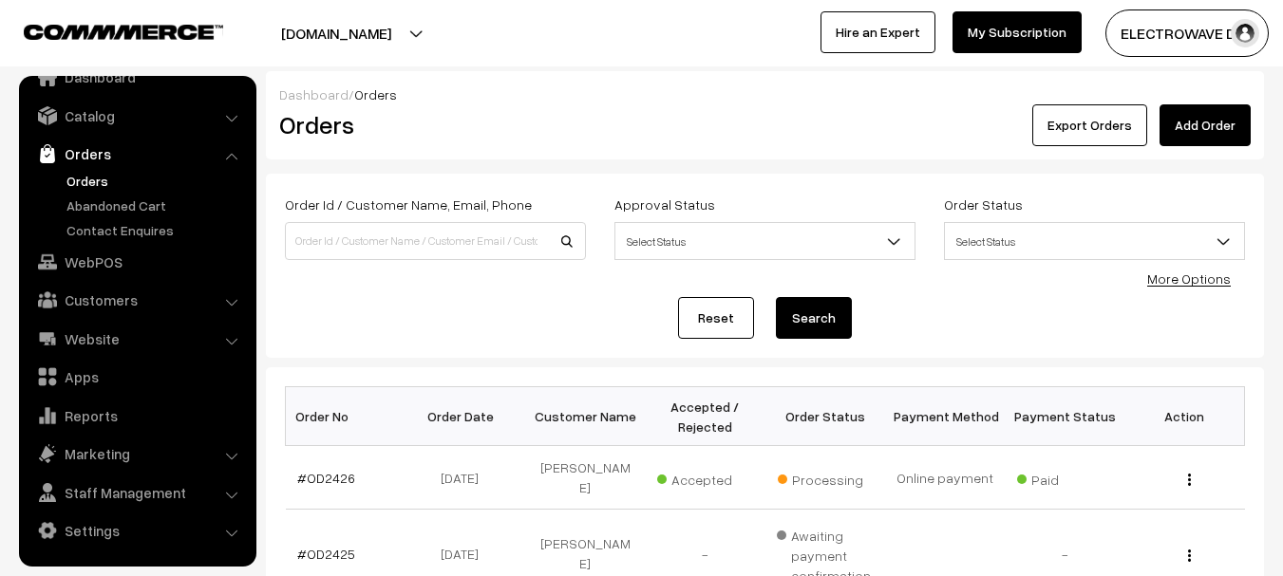
click at [83, 178] on link "Orders" at bounding box center [156, 181] width 188 height 20
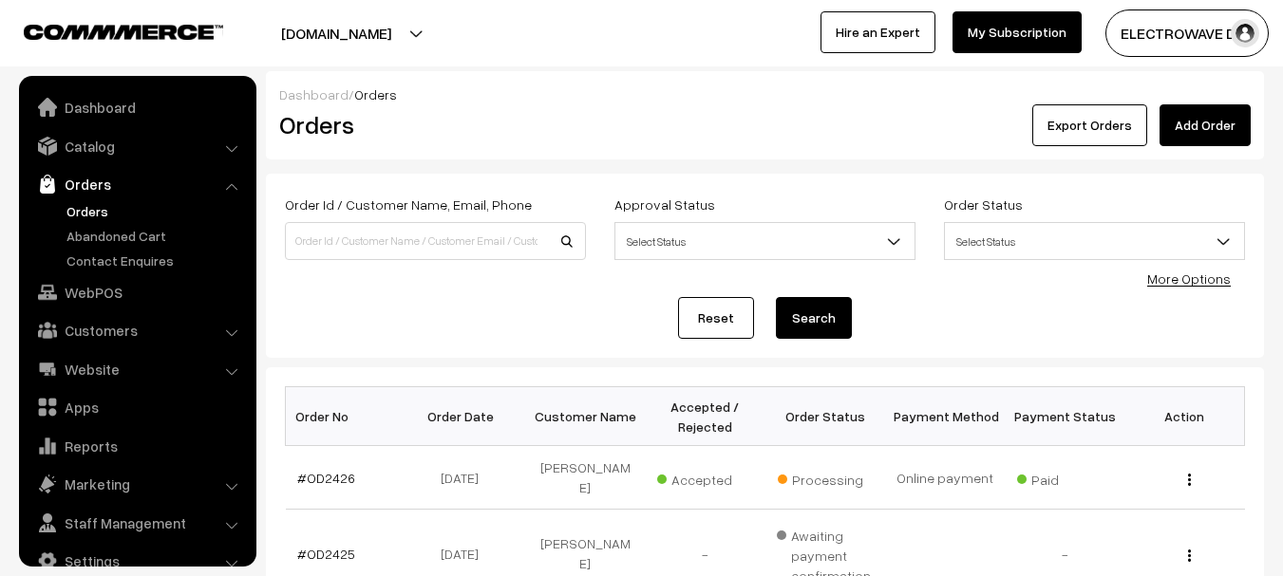
scroll to position [30, 0]
